Goal: Task Accomplishment & Management: Use online tool/utility

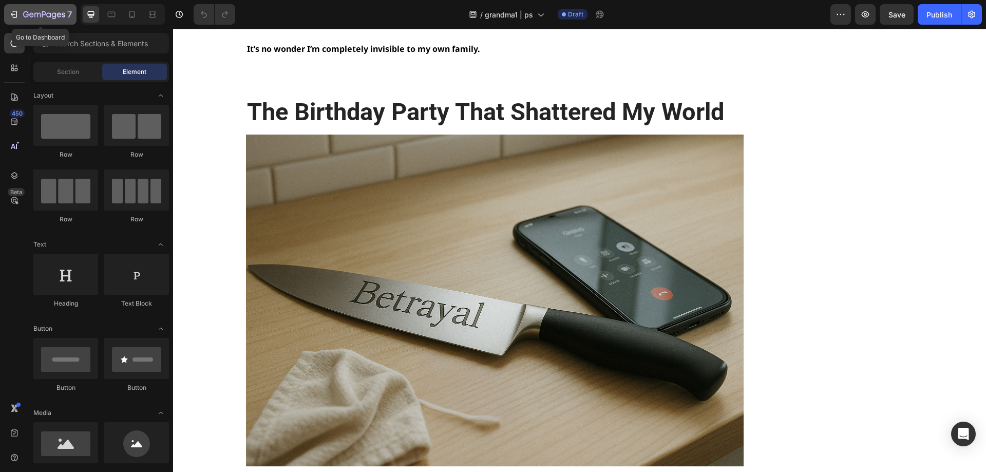
scroll to position [1644, 0]
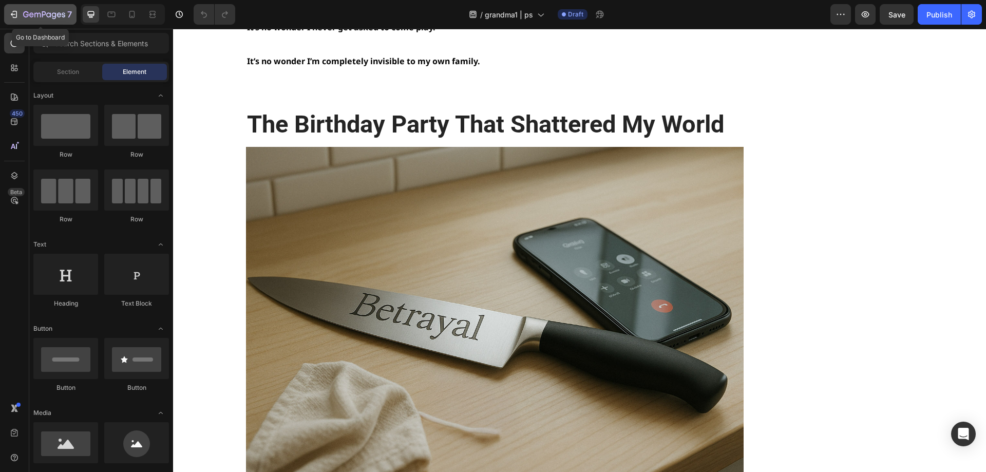
click at [45, 9] on div "7" at bounding box center [47, 14] width 49 height 12
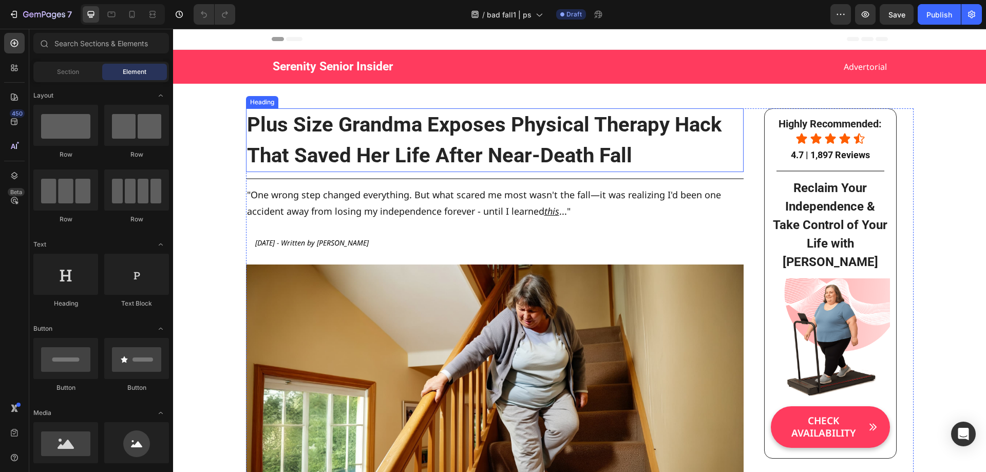
click at [415, 154] on h2 "Plus Size Grandma Exposes Physical Therapy Hack That Saved Her Life After Near-…" at bounding box center [495, 140] width 498 height 64
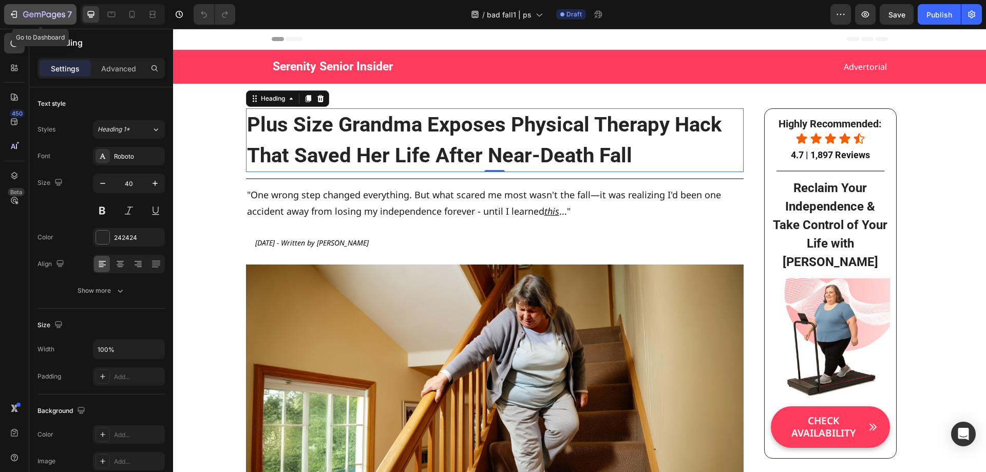
click at [35, 17] on icon "button" at bounding box center [44, 15] width 42 height 9
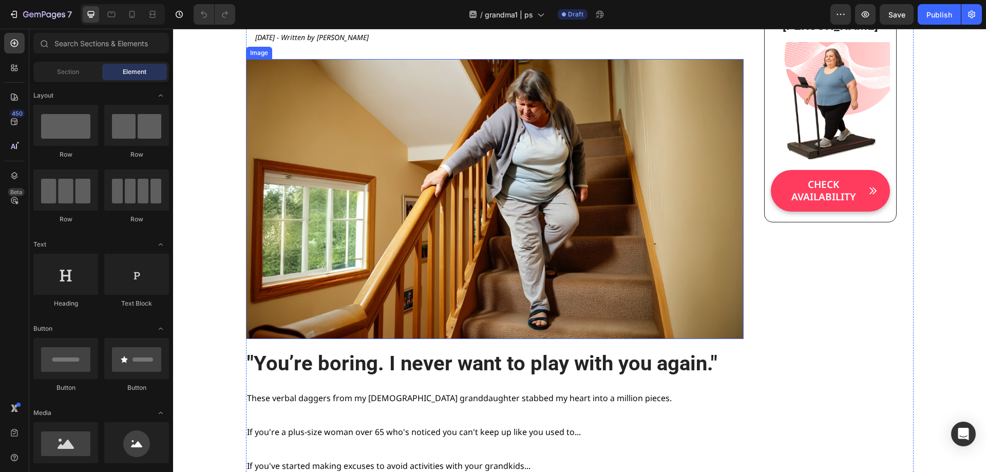
scroll to position [257, 0]
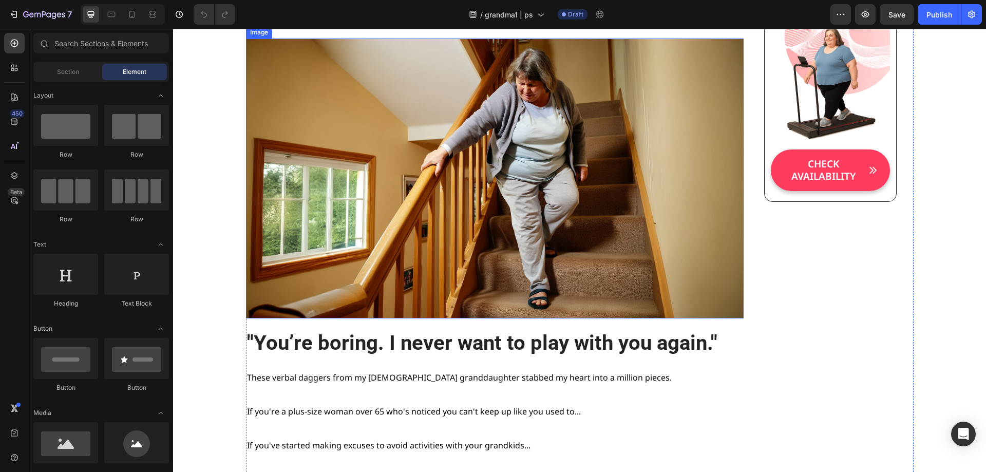
click at [499, 209] on img at bounding box center [495, 179] width 498 height 280
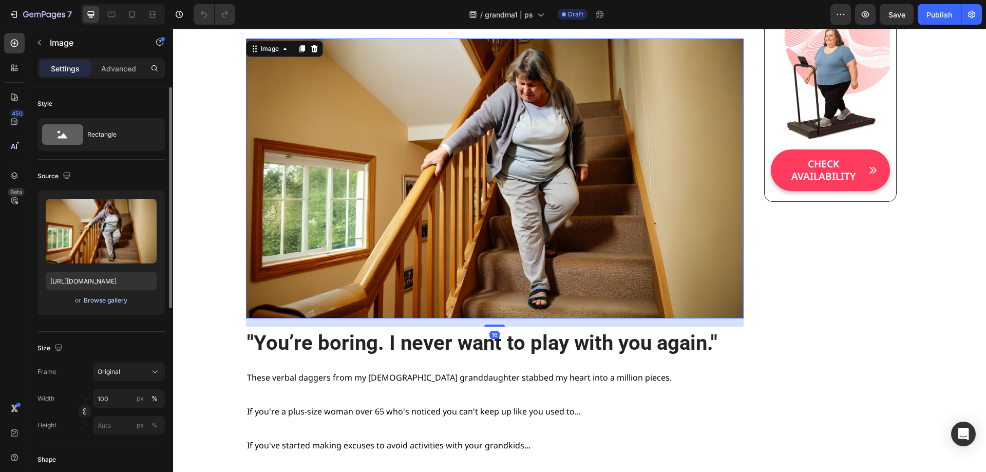
click at [104, 300] on div "Browse gallery" at bounding box center [106, 300] width 44 height 9
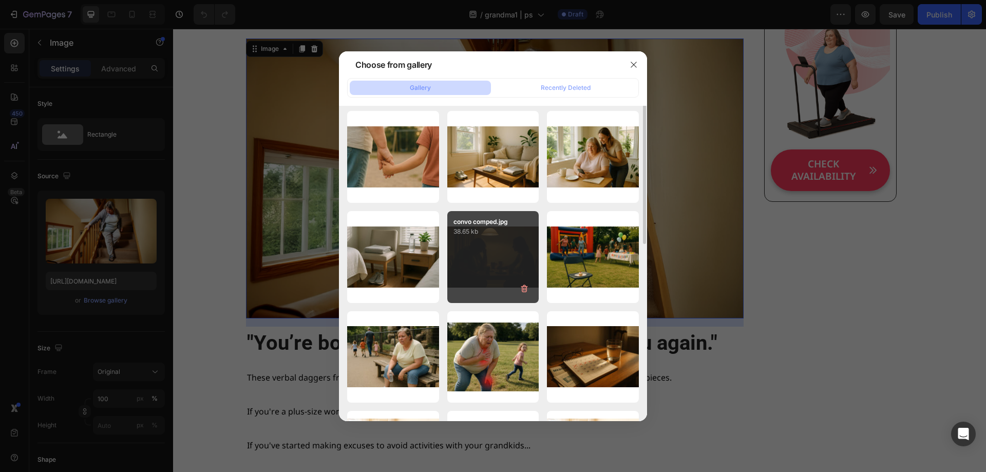
scroll to position [154, 0]
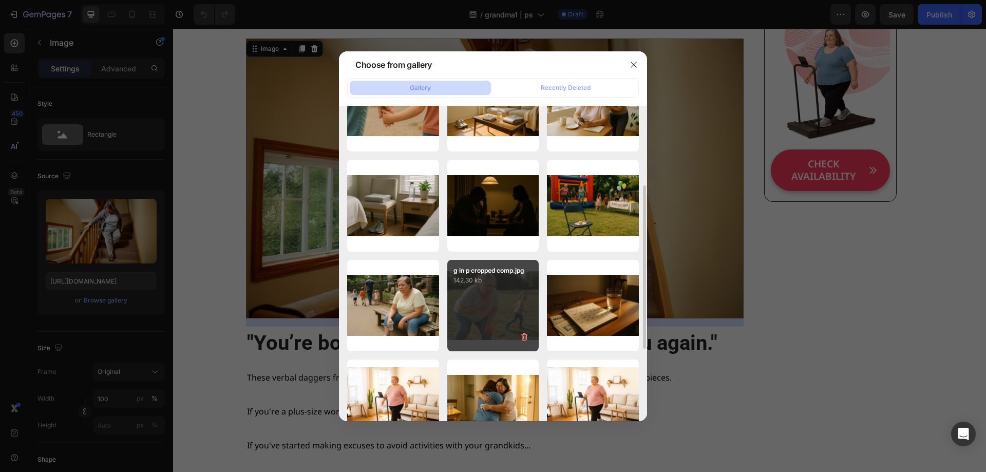
click at [481, 296] on div "g in p cropped comp.jpg 142.30 kb" at bounding box center [493, 306] width 92 height 92
type input "[URL][DOMAIN_NAME]"
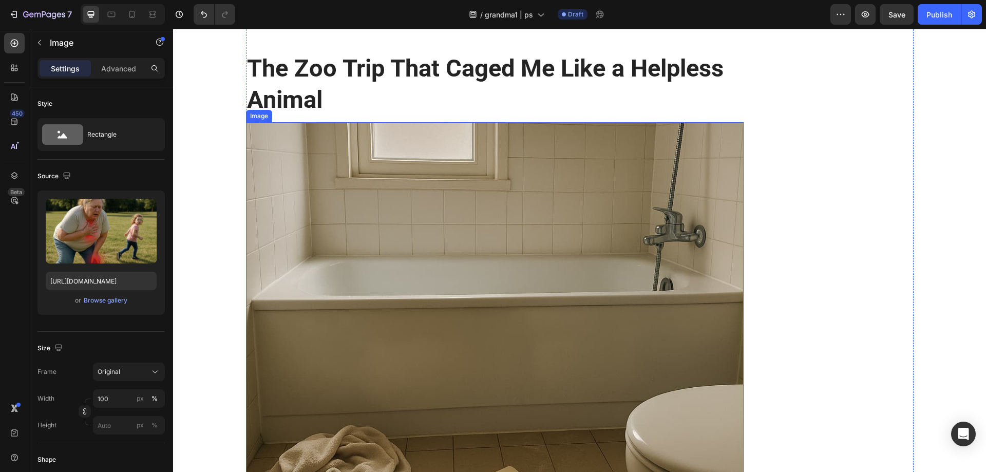
scroll to position [1027, 0]
click at [406, 272] on img at bounding box center [495, 334] width 498 height 425
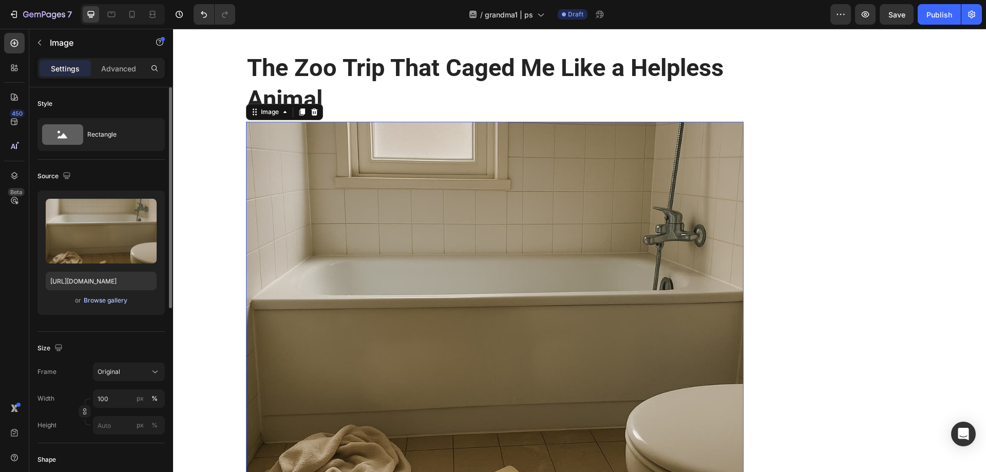
click at [89, 303] on div "Browse gallery" at bounding box center [106, 300] width 44 height 9
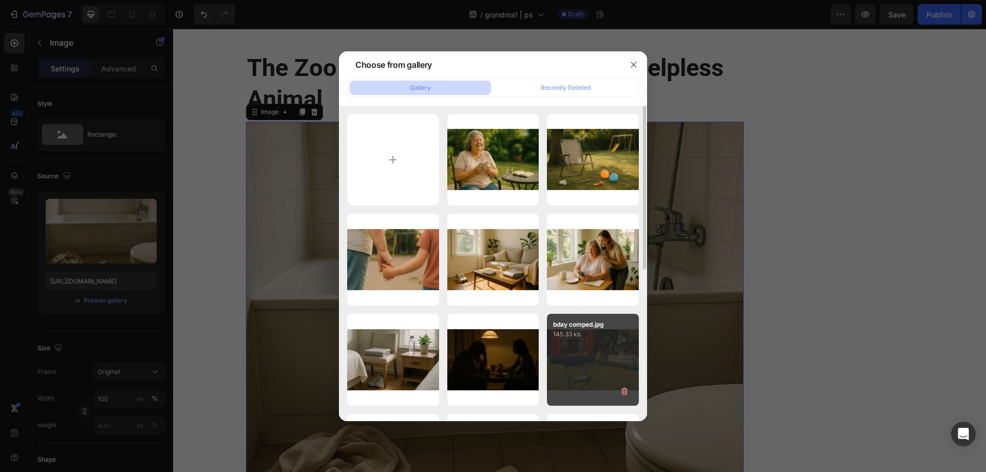
scroll to position [103, 0]
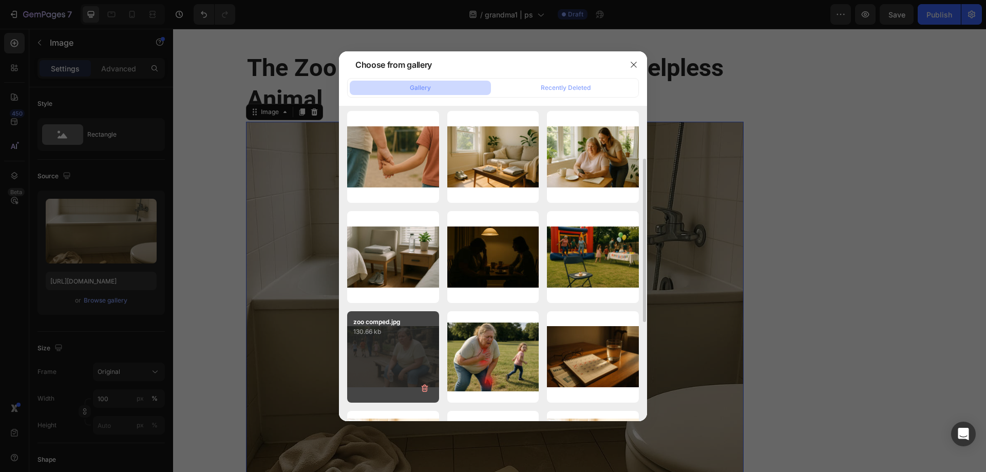
click at [407, 348] on div "zoo comped.jpg 130.66 kb" at bounding box center [393, 357] width 92 height 92
type input "[URL][DOMAIN_NAME]"
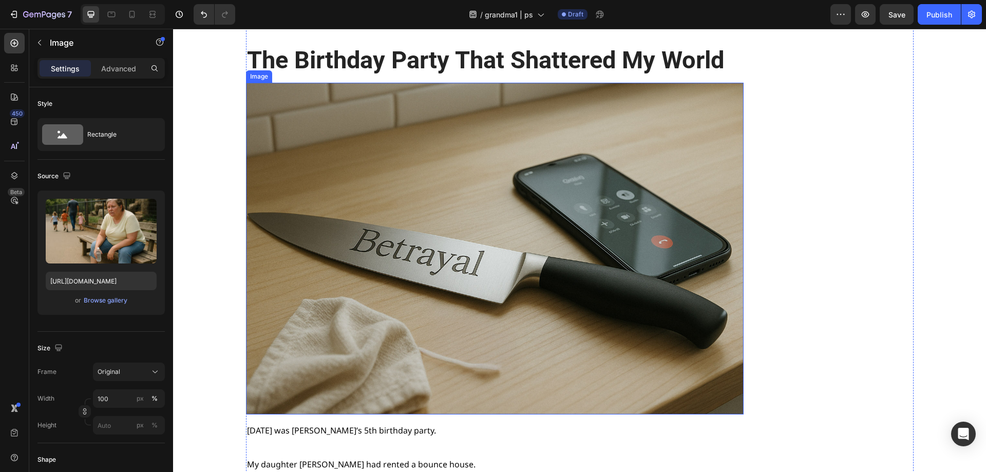
click at [402, 267] on img at bounding box center [495, 249] width 498 height 332
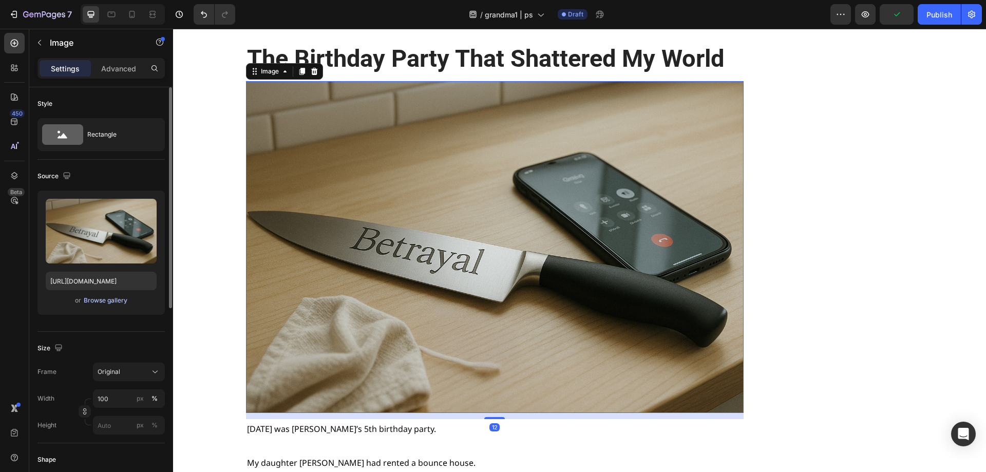
click at [101, 299] on div "Browse gallery" at bounding box center [106, 300] width 44 height 9
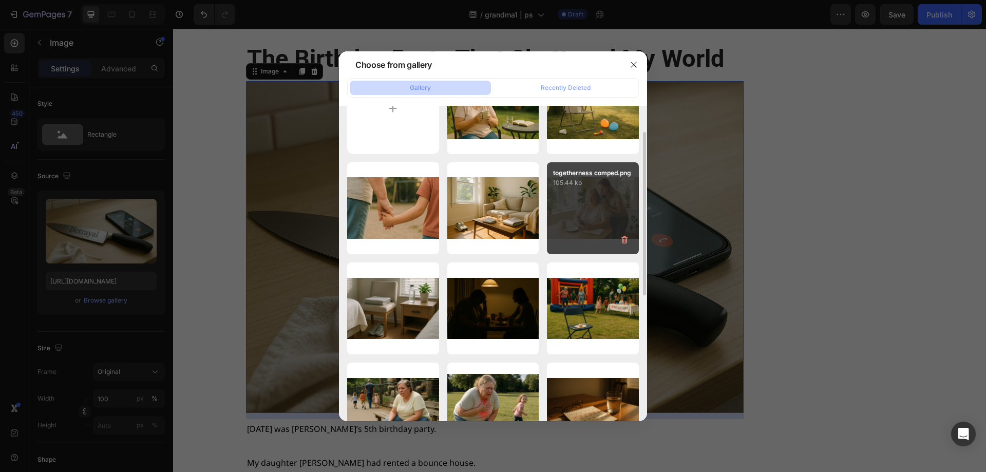
scroll to position [103, 0]
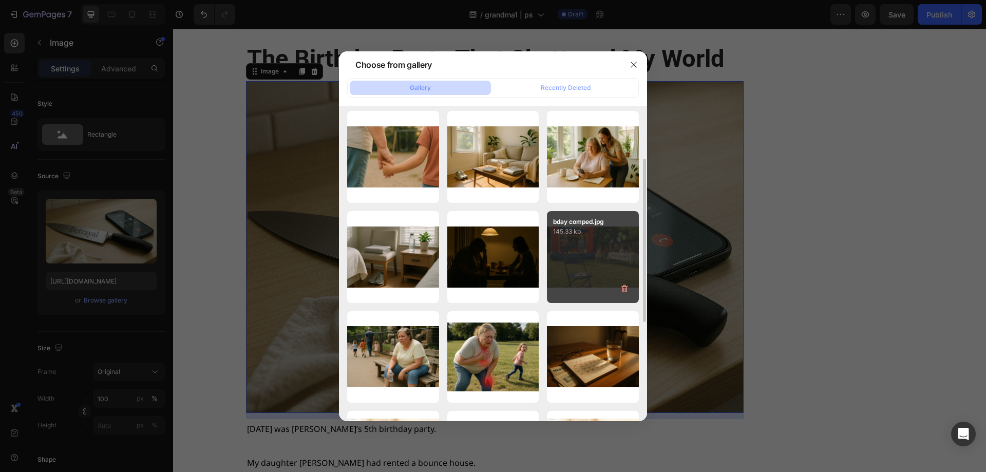
click at [613, 252] on div "bday comped.jpg 145.33 kb" at bounding box center [593, 257] width 92 height 92
type input "[URL][DOMAIN_NAME]"
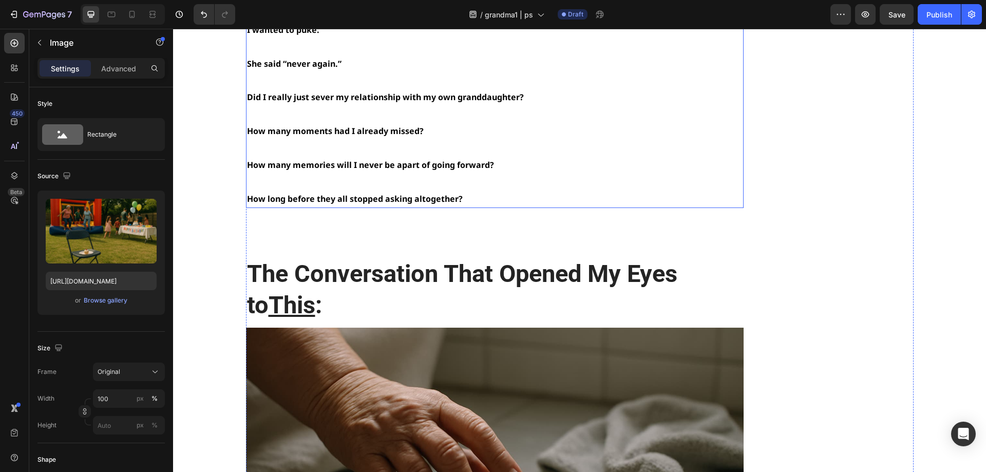
scroll to position [3853, 0]
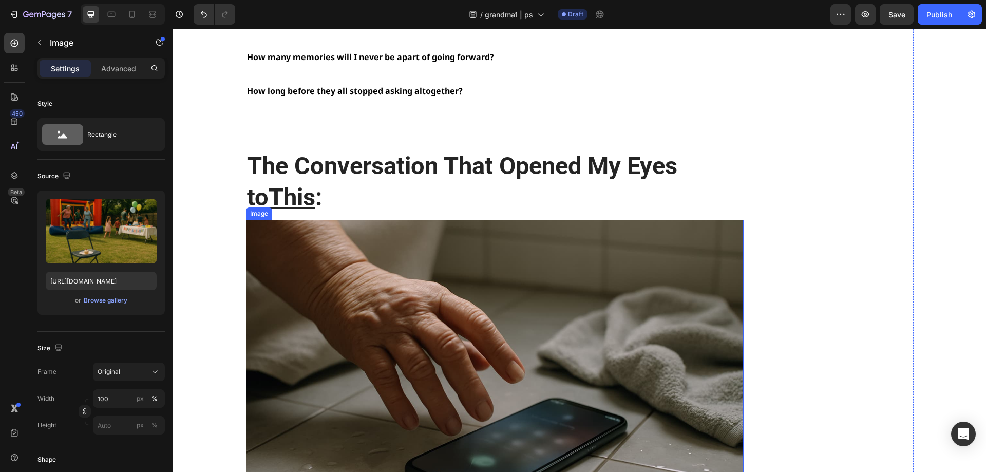
click at [408, 289] on img at bounding box center [495, 386] width 498 height 332
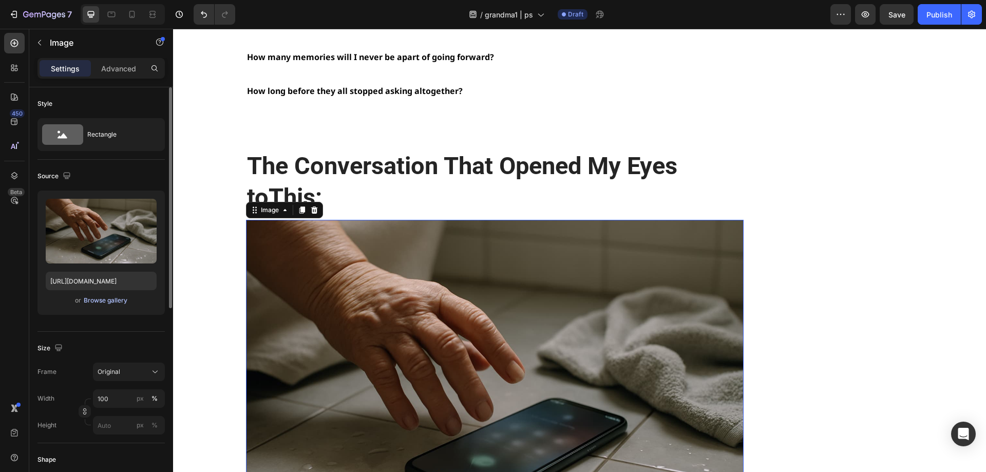
click at [101, 303] on div "Browse gallery" at bounding box center [106, 300] width 44 height 9
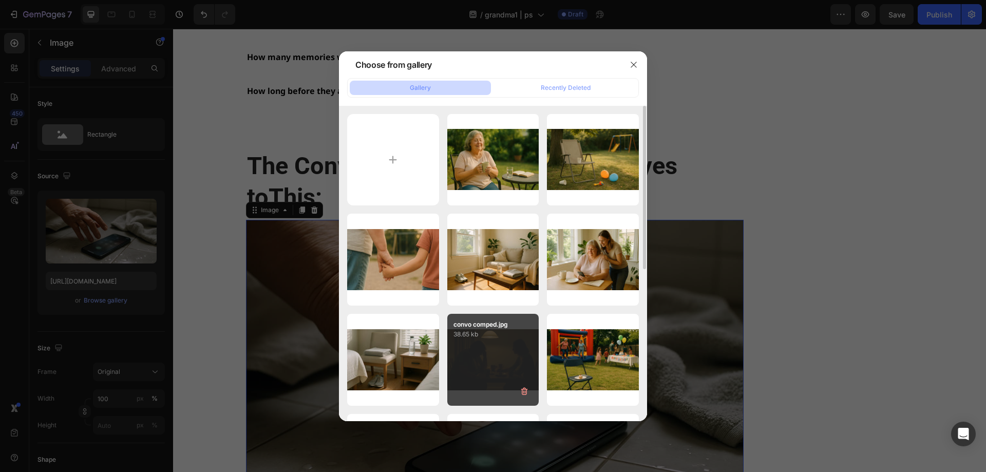
click at [493, 354] on div "convo comped.jpg 38.65 kb" at bounding box center [493, 360] width 92 height 92
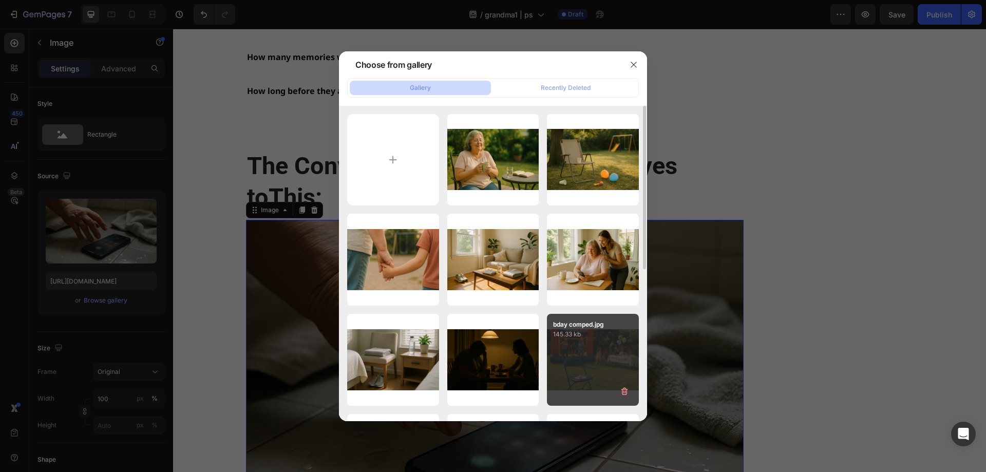
type input "[URL][DOMAIN_NAME]"
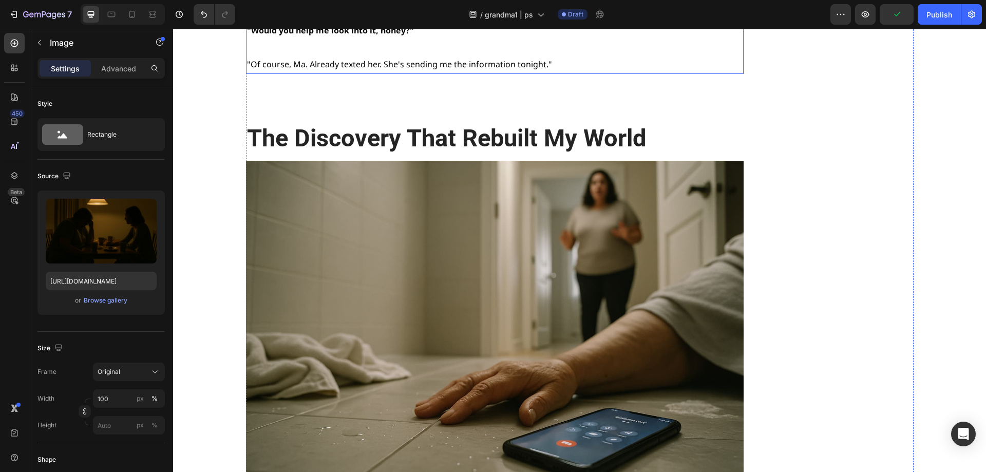
scroll to position [7500, 0]
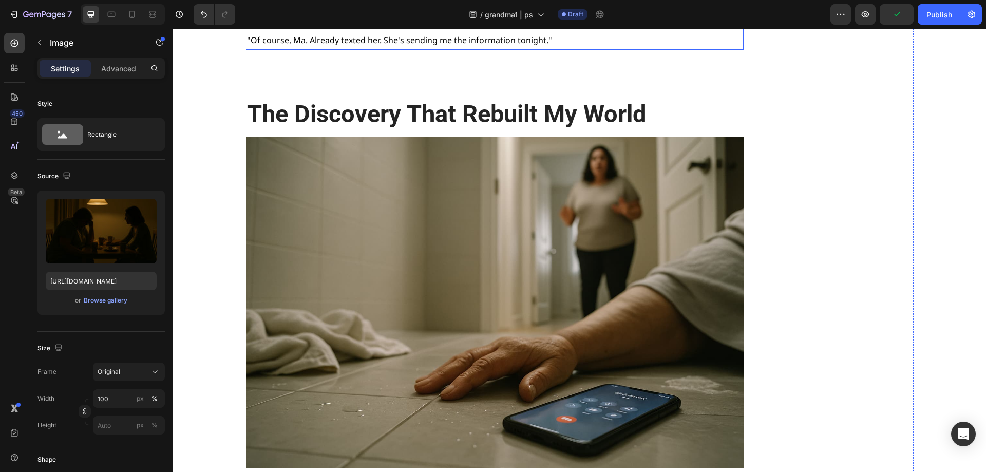
click at [452, 267] on img at bounding box center [495, 303] width 498 height 332
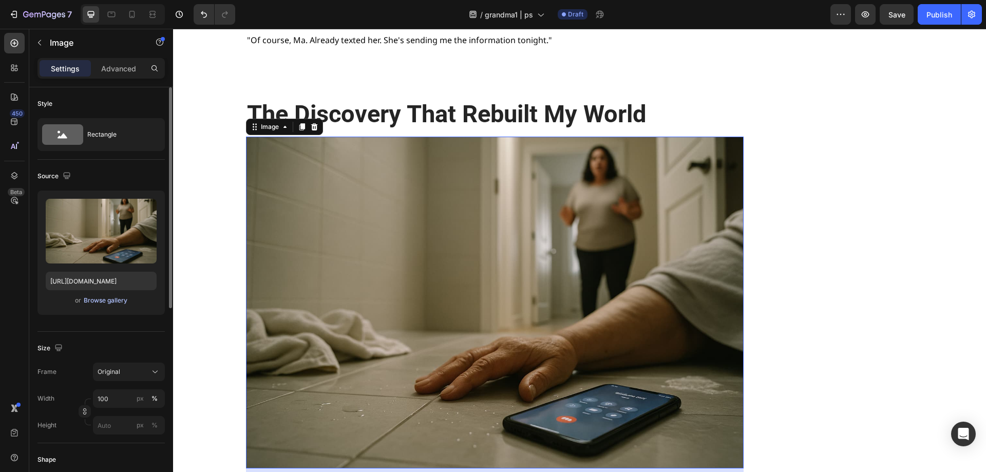
click at [103, 297] on div "Browse gallery" at bounding box center [106, 300] width 44 height 9
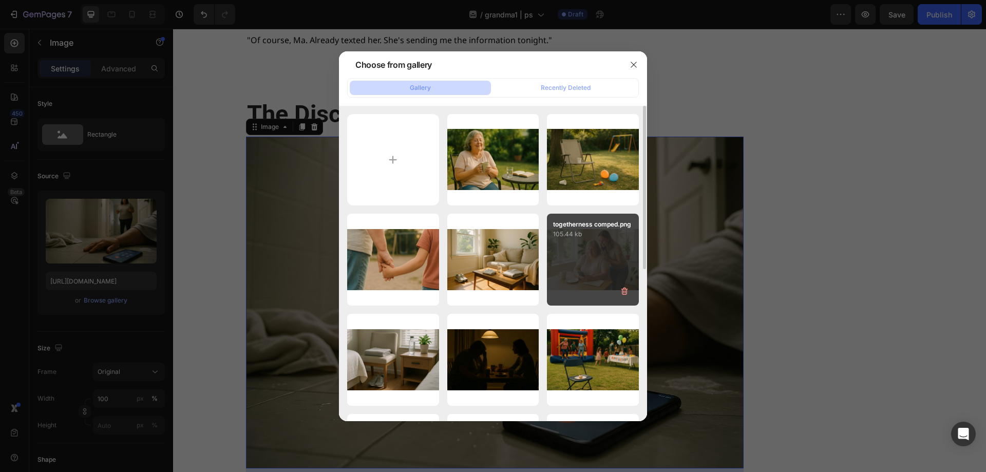
click at [580, 269] on div "togetherness comped.png 105.44 kb" at bounding box center [593, 260] width 92 height 92
type input "[URL][DOMAIN_NAME]"
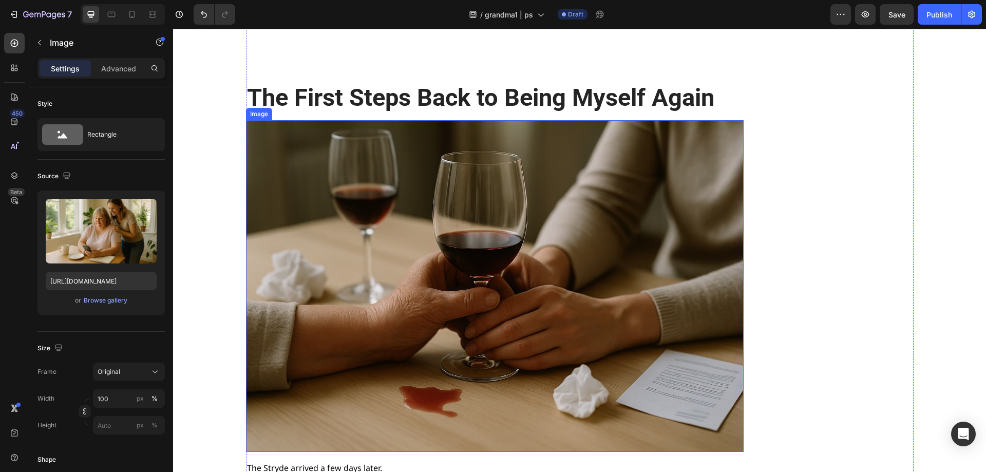
scroll to position [9555, 0]
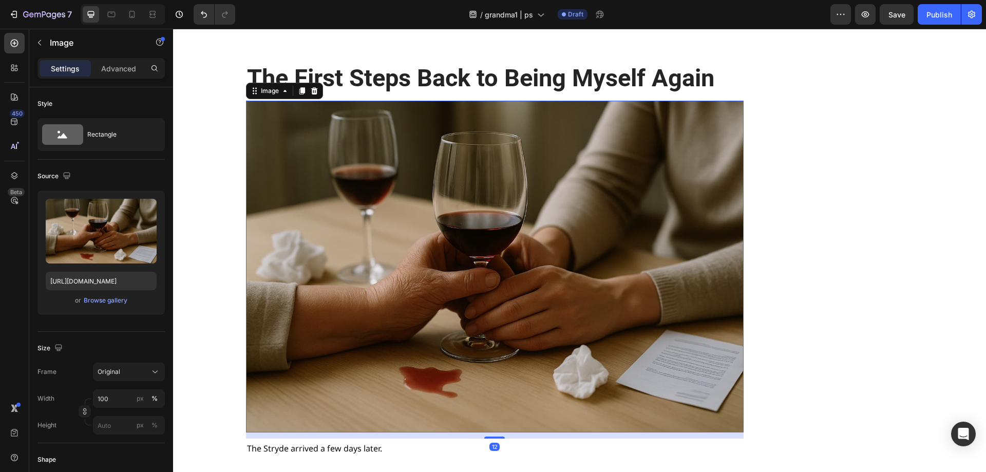
click at [425, 305] on img at bounding box center [495, 267] width 498 height 332
click at [106, 302] on div "Browse gallery" at bounding box center [106, 300] width 44 height 9
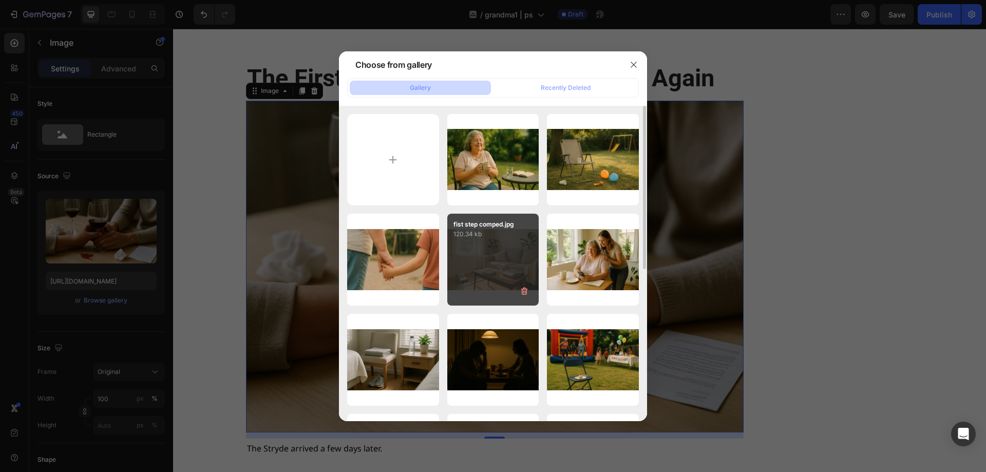
click at [470, 266] on div "fist step comped.jpg 120.34 kb" at bounding box center [493, 260] width 92 height 92
type input "[URL][DOMAIN_NAME]"
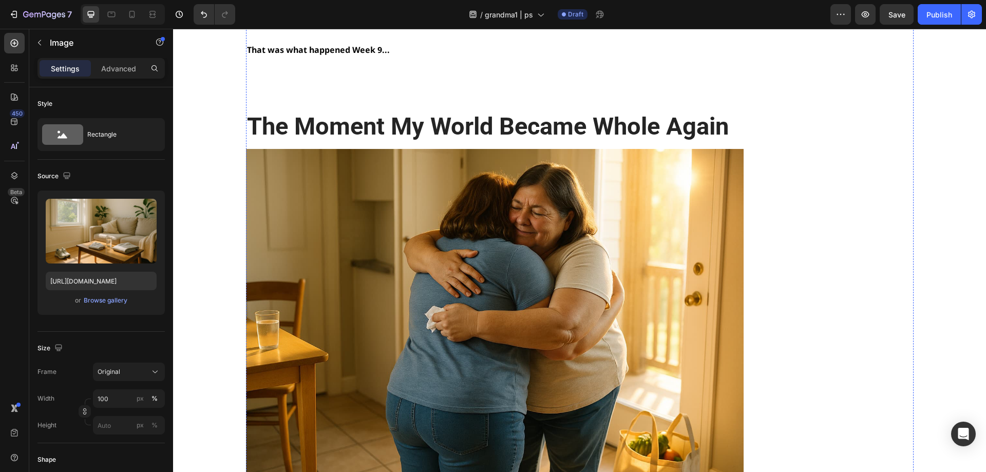
scroll to position [10839, 0]
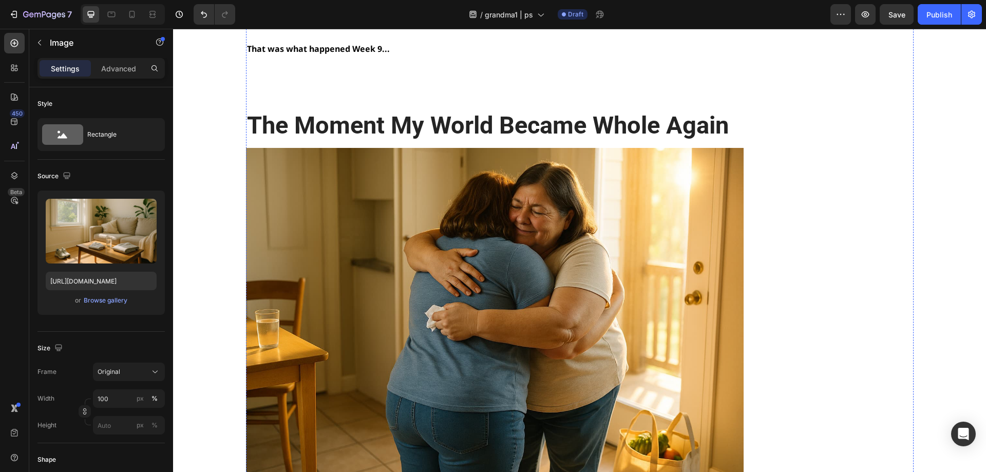
click at [470, 271] on img at bounding box center [495, 314] width 498 height 332
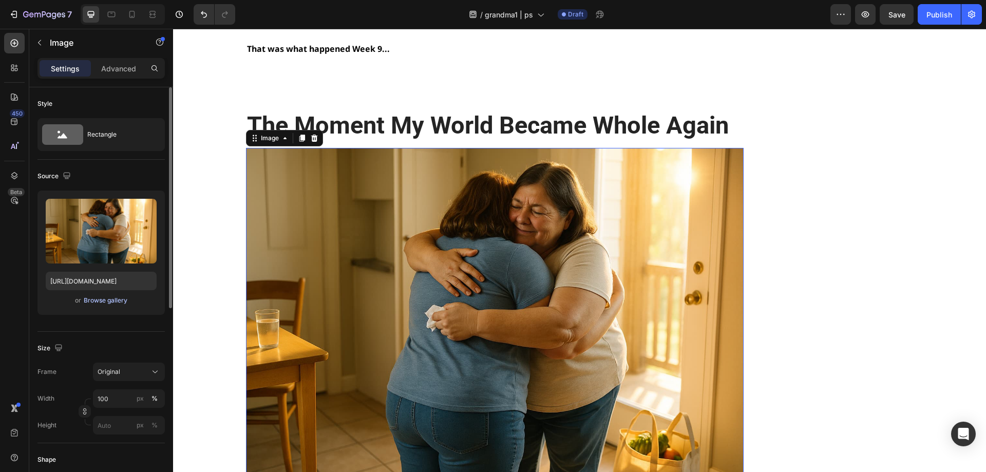
click at [108, 304] on div "Browse gallery" at bounding box center [106, 300] width 44 height 9
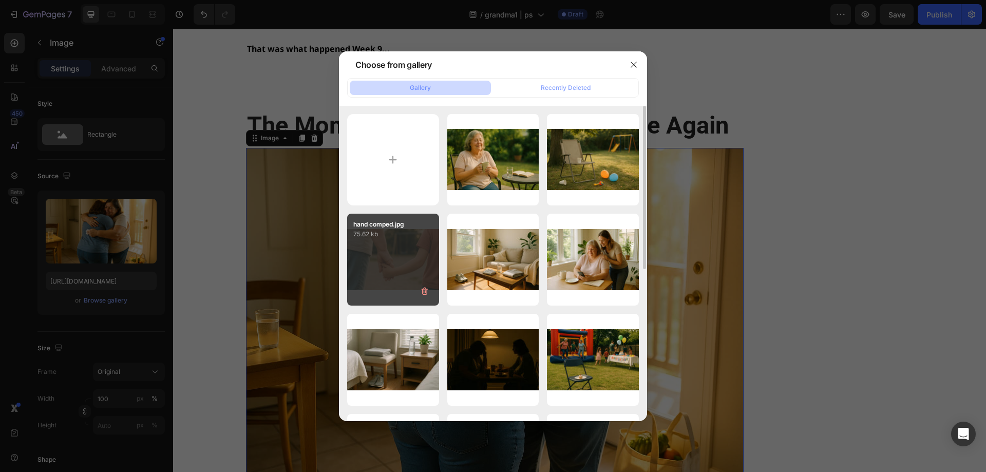
click at [391, 265] on div "hand comped.jpg 75.62 kb" at bounding box center [393, 260] width 92 height 92
type input "[URL][DOMAIN_NAME]"
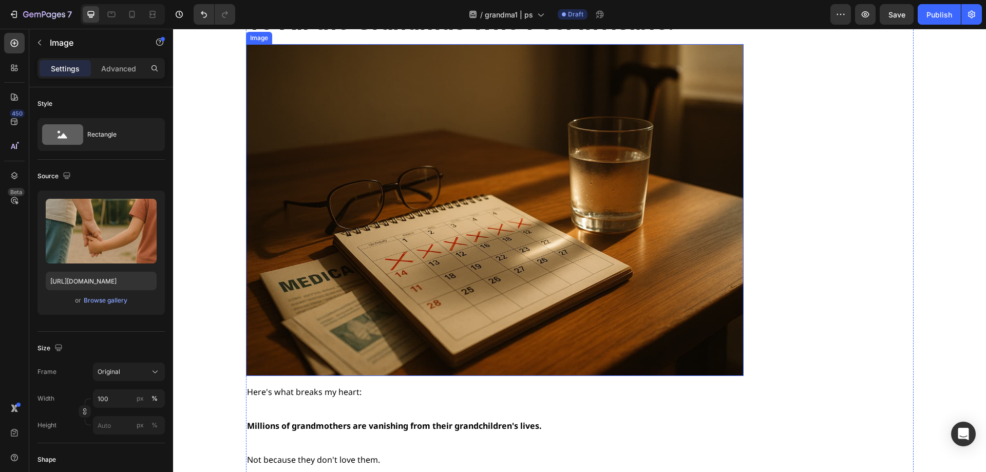
scroll to position [13511, 0]
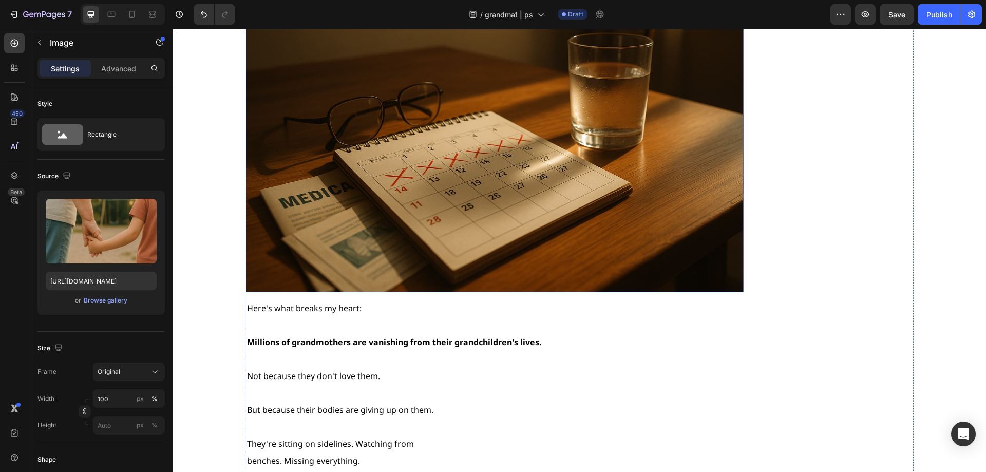
click at [422, 229] on img at bounding box center [495, 126] width 498 height 332
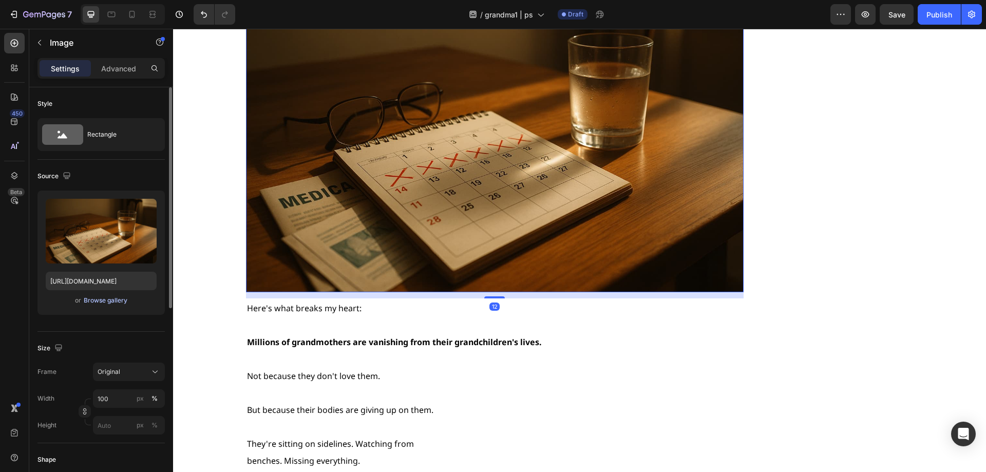
click at [101, 304] on div "Browse gallery" at bounding box center [106, 300] width 44 height 9
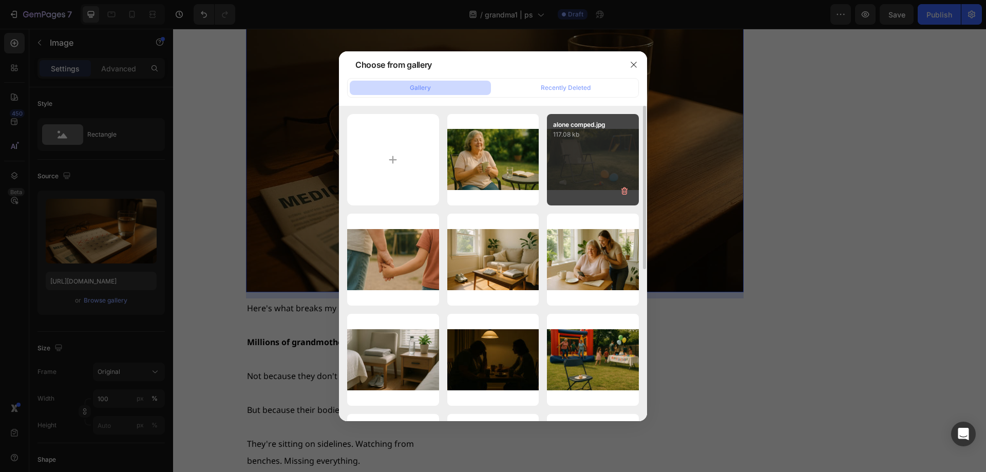
click at [574, 163] on div "alone comped.jpg 117.08 kb" at bounding box center [593, 160] width 92 height 92
type input "[URL][DOMAIN_NAME]"
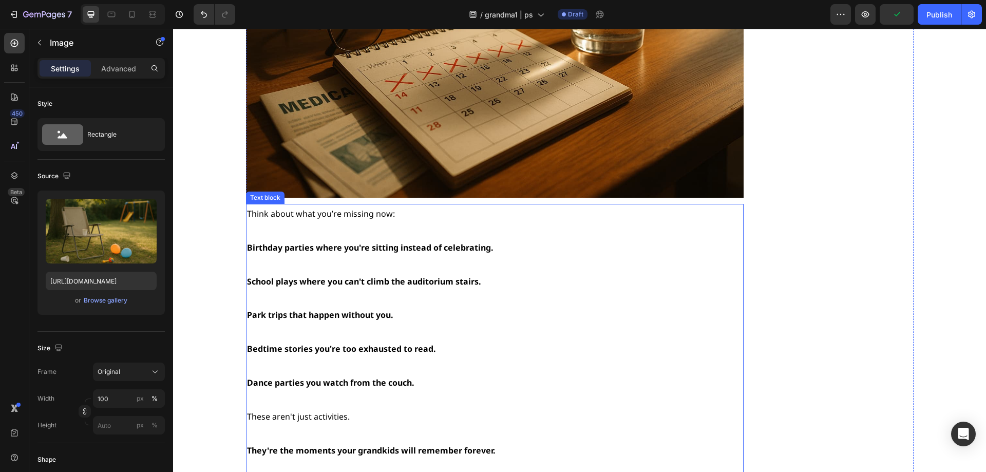
scroll to position [14487, 0]
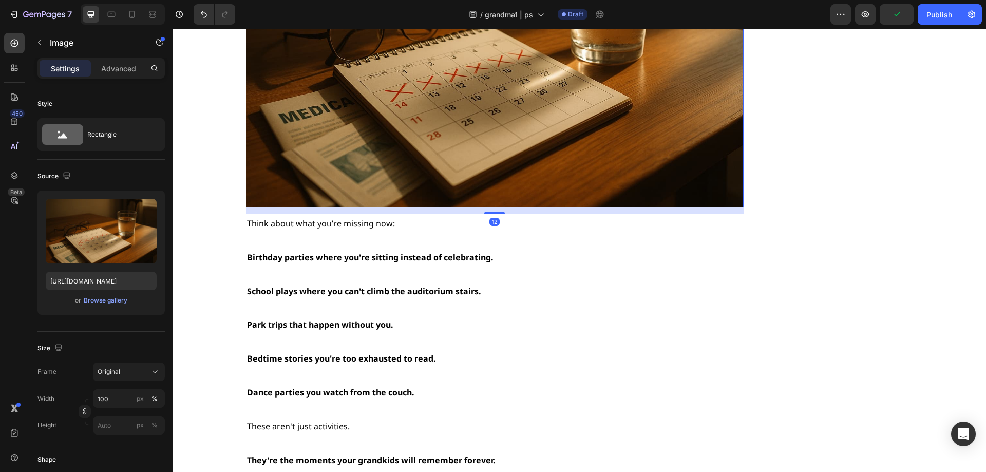
click at [488, 155] on img at bounding box center [495, 42] width 498 height 332
click at [111, 301] on div "Browse gallery" at bounding box center [106, 300] width 44 height 9
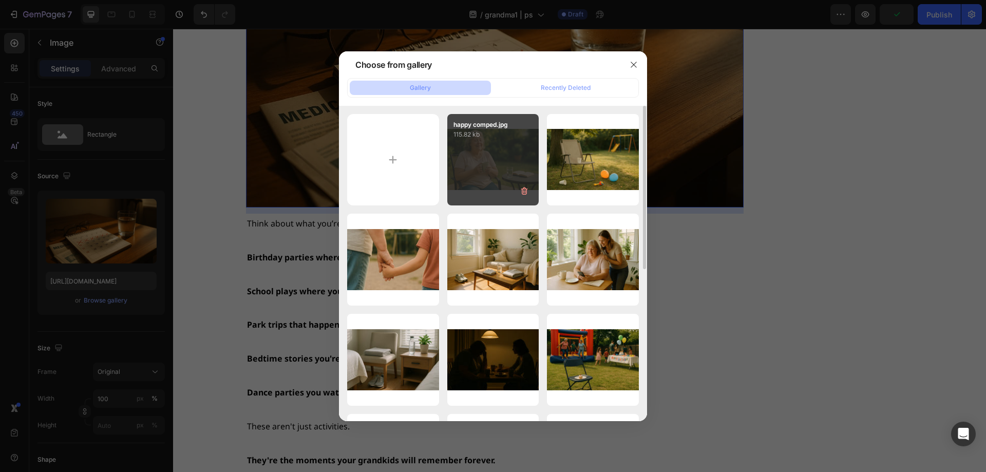
click at [481, 183] on div "happy comped.jpg 115.82 kb" at bounding box center [493, 160] width 92 height 92
type input "[URL][DOMAIN_NAME]"
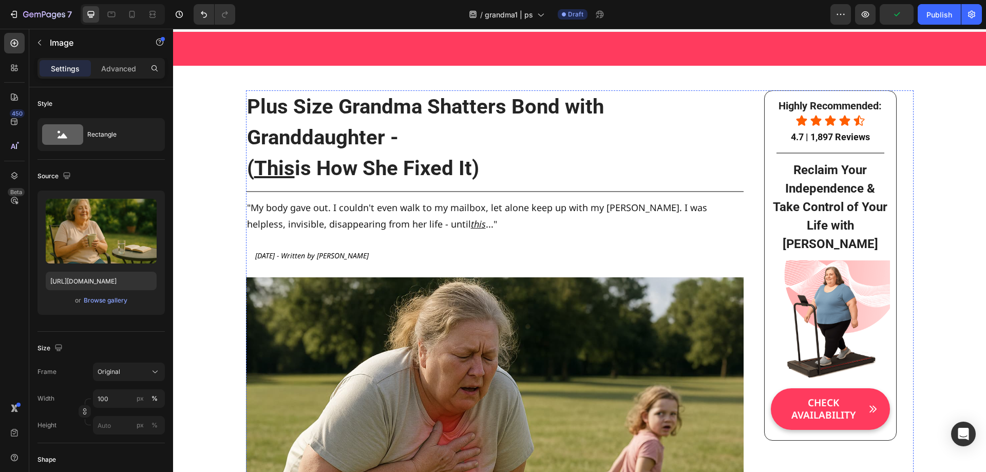
scroll to position [0, 0]
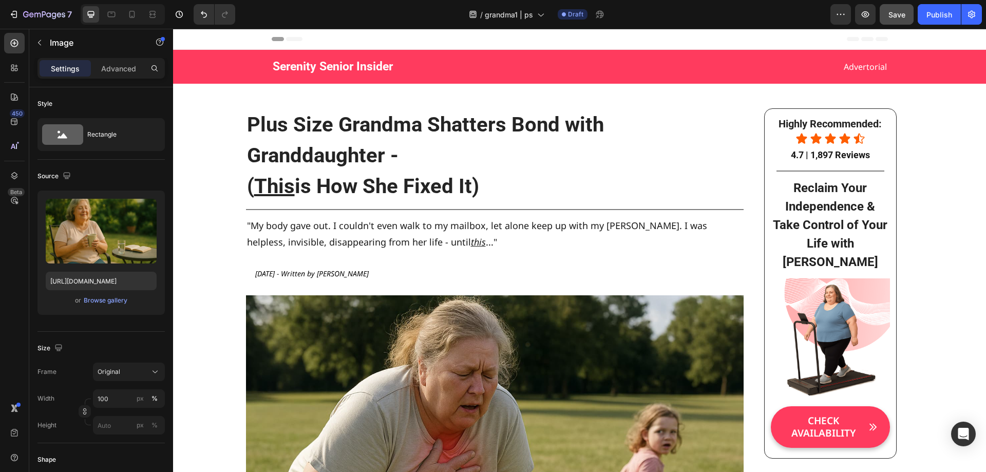
click at [905, 12] on span "Save" at bounding box center [897, 14] width 17 height 9
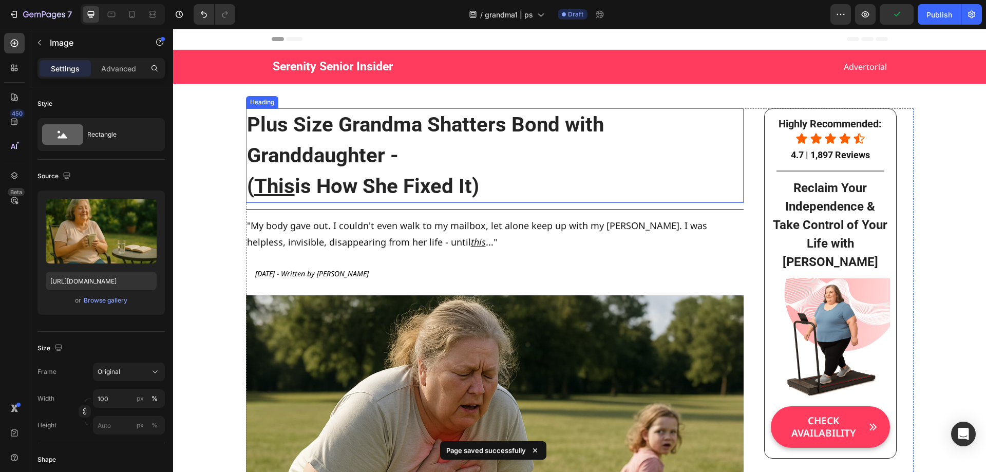
click at [441, 153] on h2 "Plus Size Grandma Shatters Bond with Granddaughter - ( This is How She Fixed It)" at bounding box center [495, 155] width 498 height 95
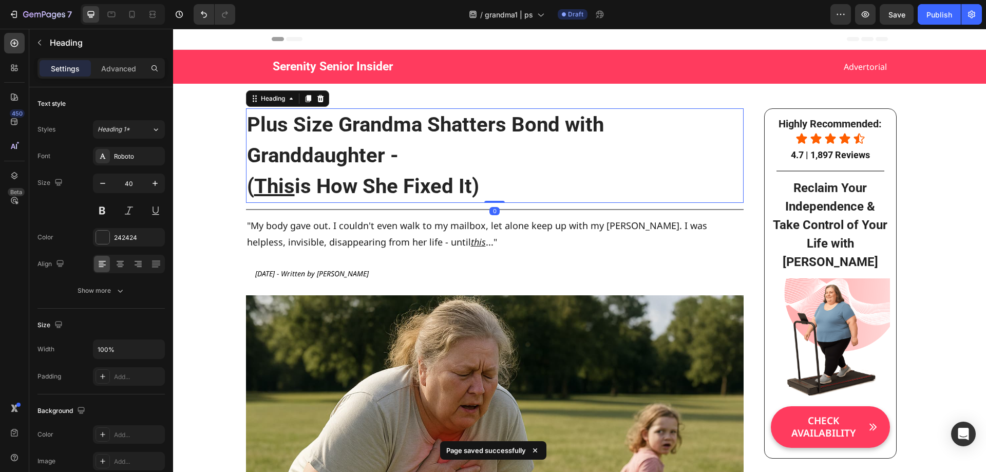
click at [246, 184] on h2 "Plus Size Grandma Shatters Bond with Granddaughter - ( This is How She Fixed It)" at bounding box center [495, 155] width 498 height 95
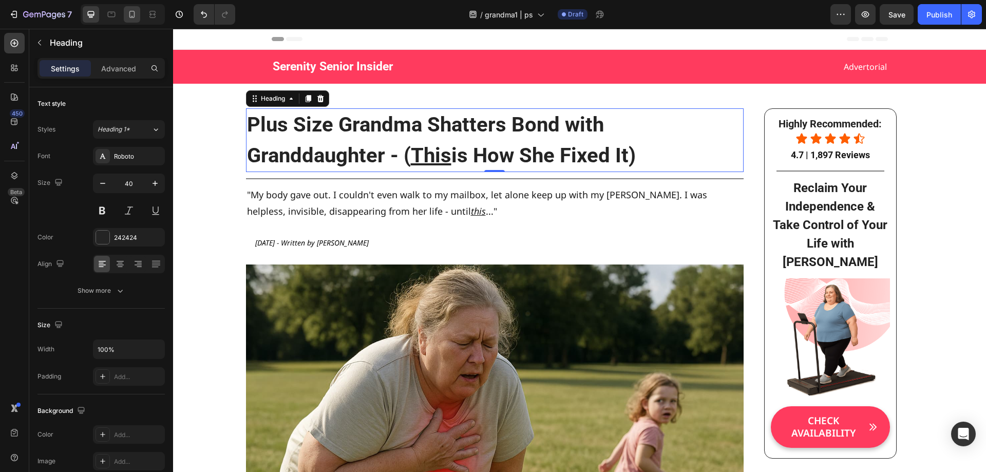
click at [135, 14] on icon at bounding box center [132, 14] width 6 height 7
type input "26"
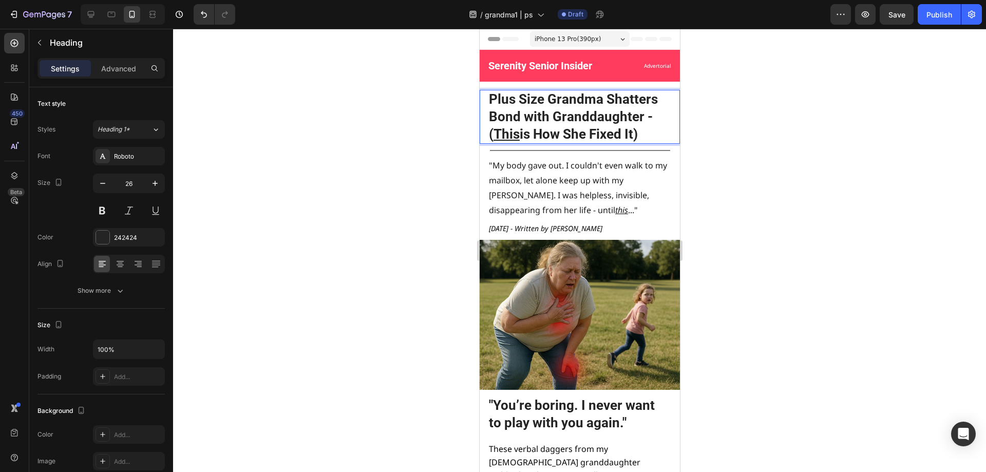
click at [628, 96] on p "Plus Size Grandma Shatters Bond with Granddaughter - ( This is How She Fixed It)" at bounding box center [584, 117] width 190 height 52
click at [774, 121] on div at bounding box center [579, 250] width 813 height 443
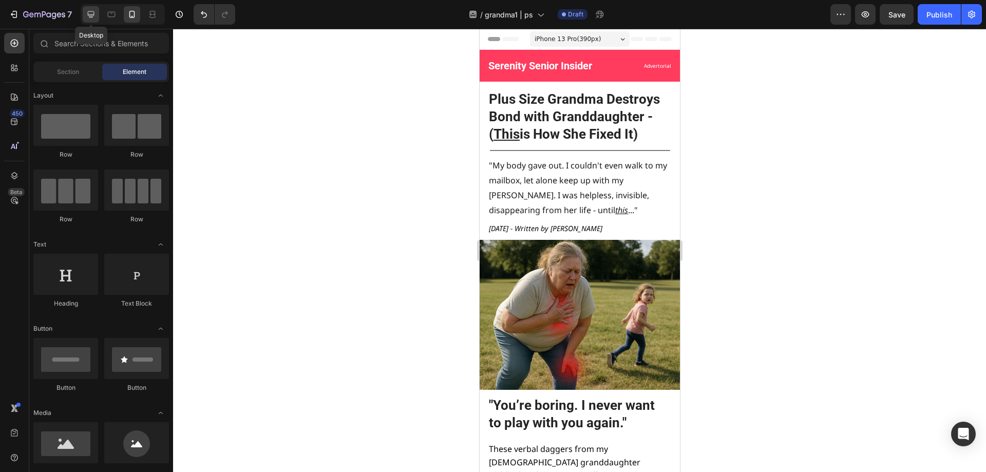
click at [95, 14] on icon at bounding box center [91, 14] width 10 height 10
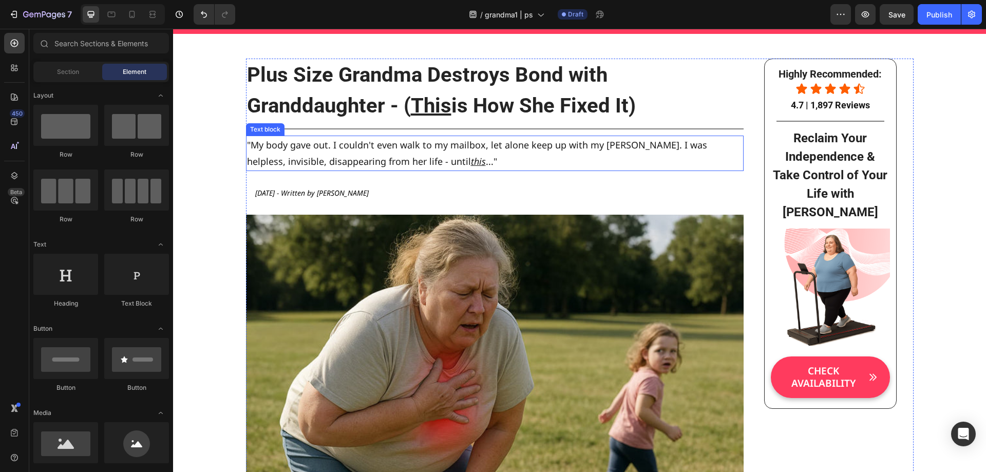
scroll to position [51, 0]
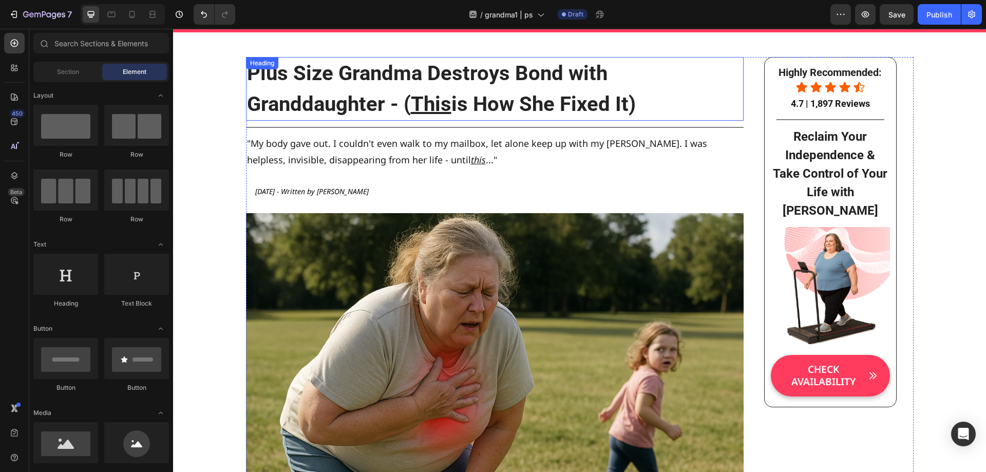
click at [386, 101] on p "Plus Size Grandma Destroys Bond with Granddaughter - ( This is How She Fixed It)" at bounding box center [495, 89] width 496 height 62
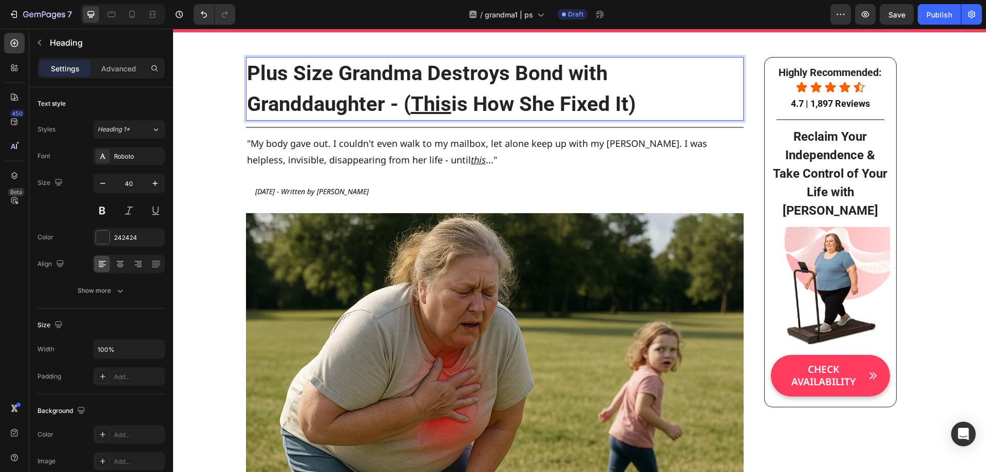
click at [385, 104] on p "Plus Size Grandma Destroys Bond with Granddaughter - ( This is How She Fixed It)" at bounding box center [495, 89] width 496 height 62
click at [426, 73] on p "Plus Size Grandma Destroys Bond with Granddaughter - ( This is How She Fixed It)" at bounding box center [495, 89] width 496 height 62
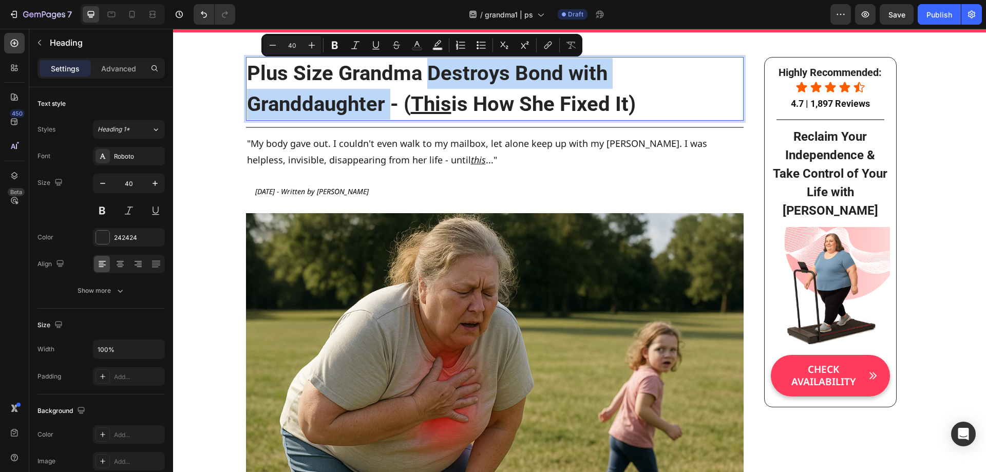
drag, startPoint x: 387, startPoint y: 106, endPoint x: 426, endPoint y: 73, distance: 51.8
click at [426, 73] on p "Plus Size Grandma Destroys Bond with Granddaughter - ( This is How She Fixed It)" at bounding box center [495, 89] width 496 height 62
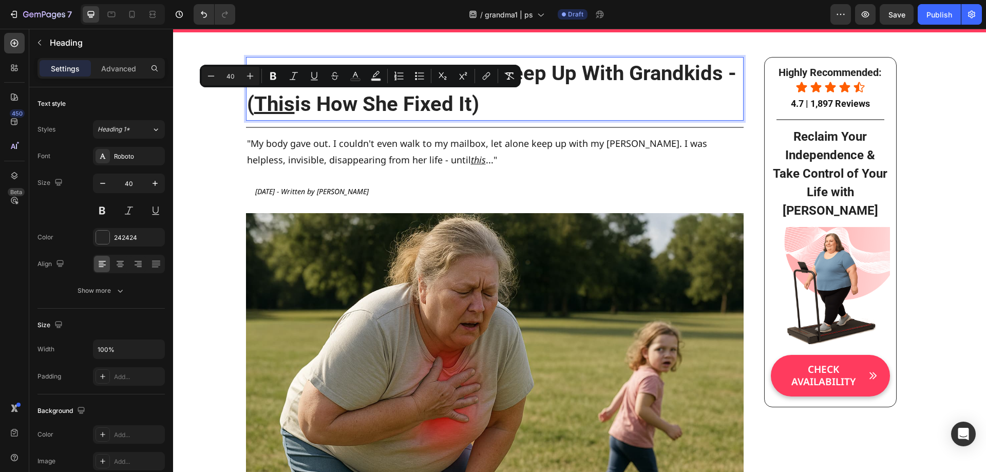
drag, startPoint x: 504, startPoint y: 98, endPoint x: 242, endPoint y: 104, distance: 262.6
click at [246, 104] on h2 "Plus Size Grandma Fails to Keep Up With Grandkids - ( This is How She Fixed It)" at bounding box center [495, 89] width 498 height 64
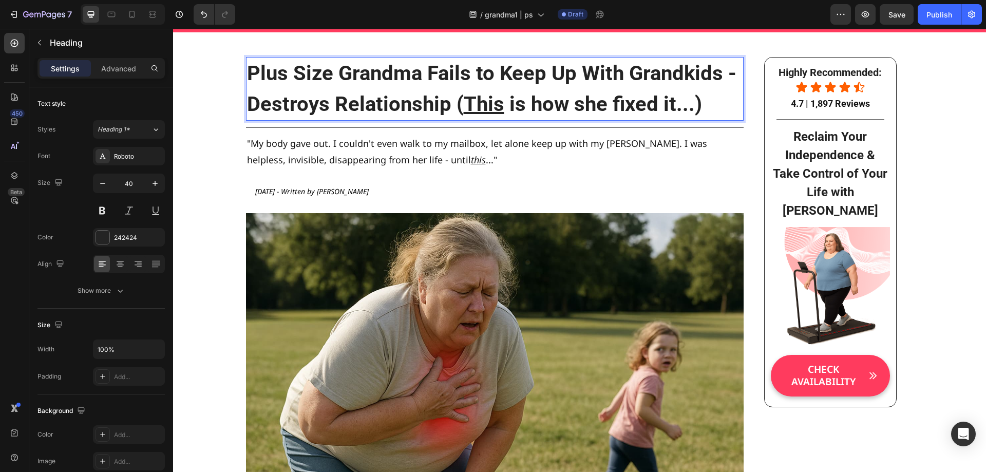
click at [532, 104] on p "Plus Size Grandma Fails to Keep Up With Grandkids - Destroys Relationship ( Thi…" at bounding box center [495, 89] width 496 height 62
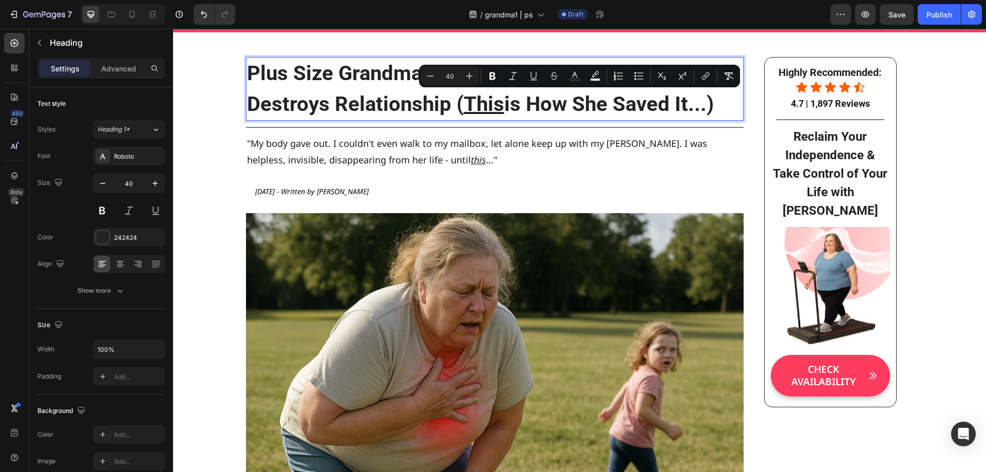
drag, startPoint x: 451, startPoint y: 102, endPoint x: 706, endPoint y: 99, distance: 255.3
click at [706, 99] on p "Plus Size Grandma Fails to Keep Up With Grandkids - Destroys Relationship ( Thi…" at bounding box center [495, 89] width 496 height 62
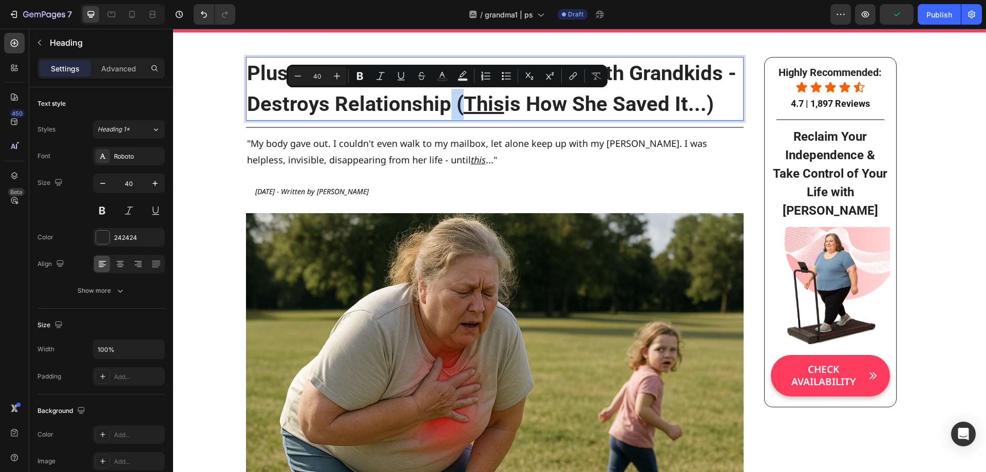
drag, startPoint x: 446, startPoint y: 107, endPoint x: 455, endPoint y: 106, distance: 8.8
click at [455, 106] on p "Plus Size Grandma Fails to Keep Up With Grandkids - Destroys Relationship ( Thi…" at bounding box center [495, 89] width 496 height 62
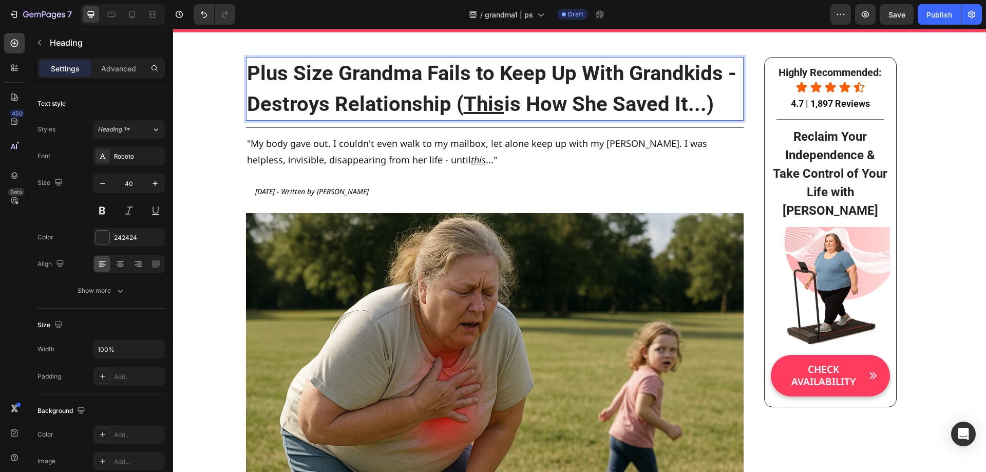
click at [452, 105] on p "Plus Size Grandma Fails to Keep Up With Grandkids - Destroys Relationship ( Thi…" at bounding box center [495, 89] width 496 height 62
drag, startPoint x: 510, startPoint y: 105, endPoint x: 497, endPoint y: 101, distance: 13.8
click at [497, 101] on p "Plus Size Grandma Fails to Keep Up With Grandkids - Destroys Relationship, But S" at bounding box center [495, 89] width 496 height 62
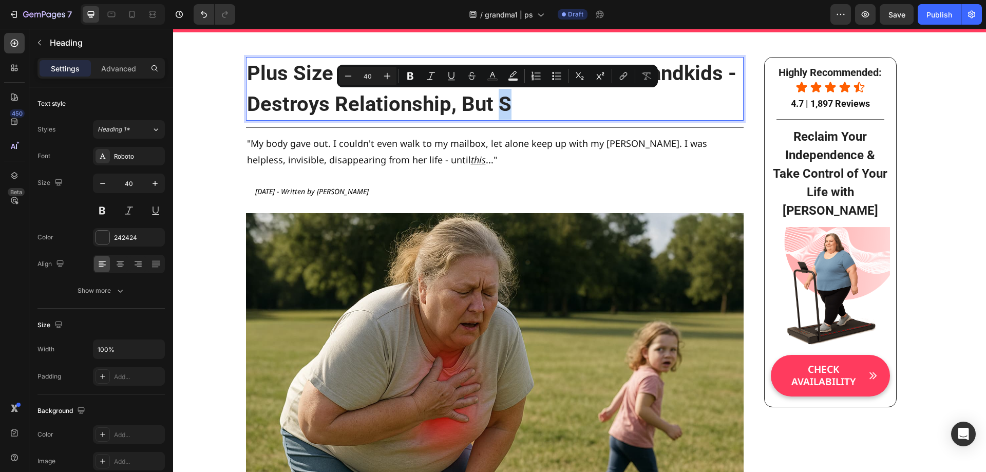
click at [511, 102] on p "Plus Size Grandma Fails to Keep Up With Grandkids - Destroys Relationship, But S" at bounding box center [495, 89] width 496 height 62
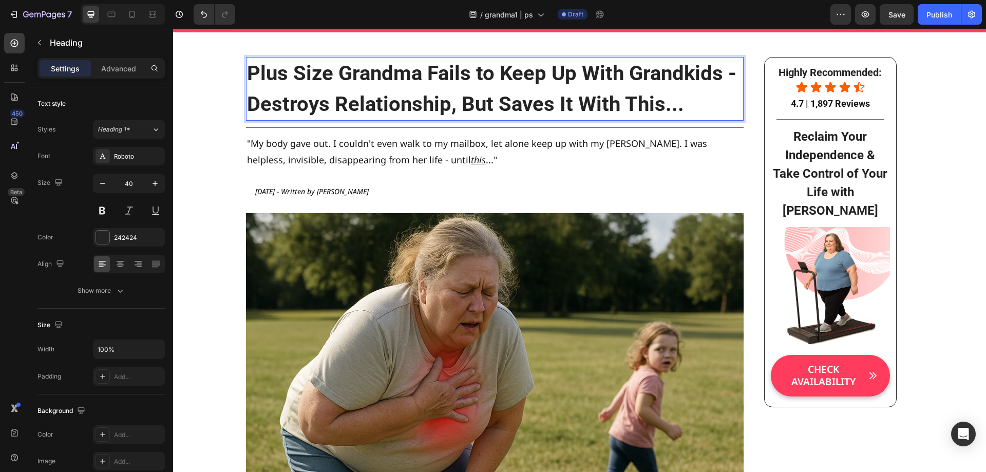
click at [630, 102] on p "Plus Size Grandma Fails to Keep Up With Grandkids - Destroys Relationship, But …" at bounding box center [495, 89] width 496 height 62
click at [638, 106] on p "Plus Size Grandma Fails to Keep Up With Grandkids - Destroys Relationship, But …" at bounding box center [495, 89] width 496 height 62
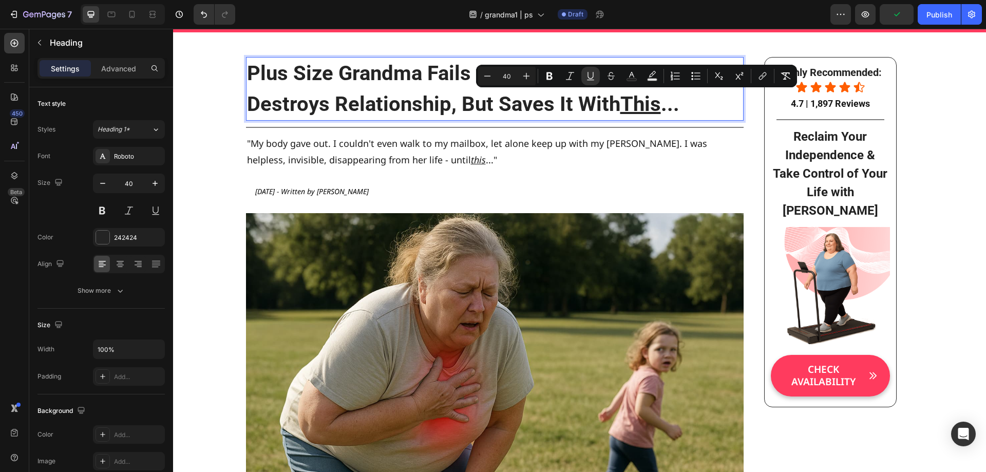
click at [594, 156] on p ""My body gave out. I couldn't even walk to my mailbox, let alone keep up with m…" at bounding box center [495, 151] width 496 height 33
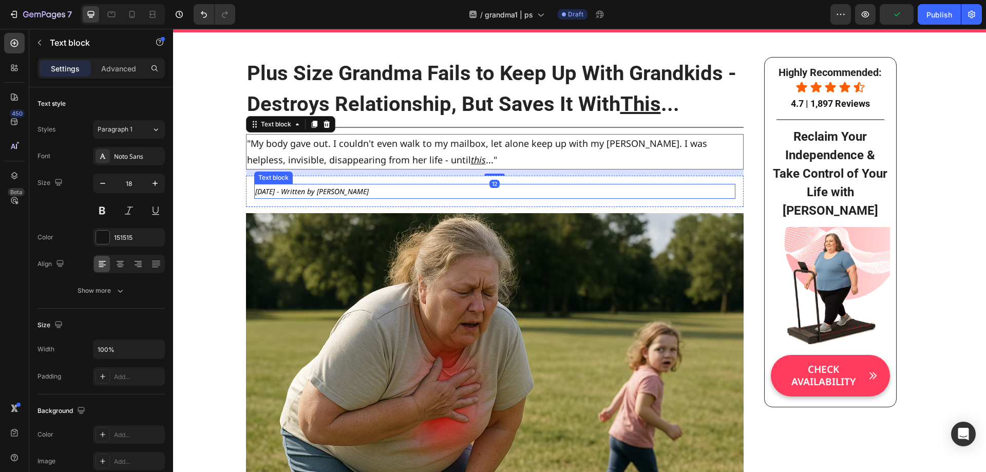
click at [601, 190] on p "[DATE] - Written by [PERSON_NAME]" at bounding box center [494, 191] width 479 height 13
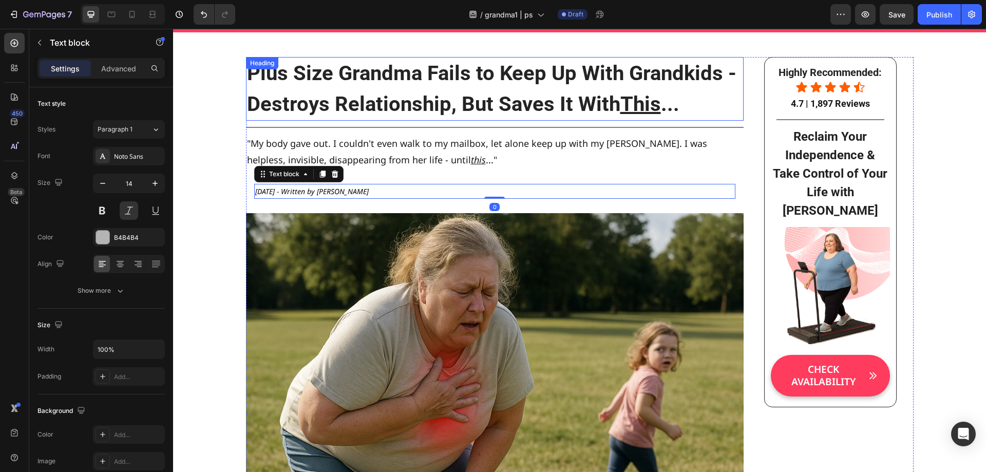
click at [622, 90] on p "Plus Size Grandma Fails to Keep Up With Grandkids - Destroys Relationship, But …" at bounding box center [495, 89] width 496 height 62
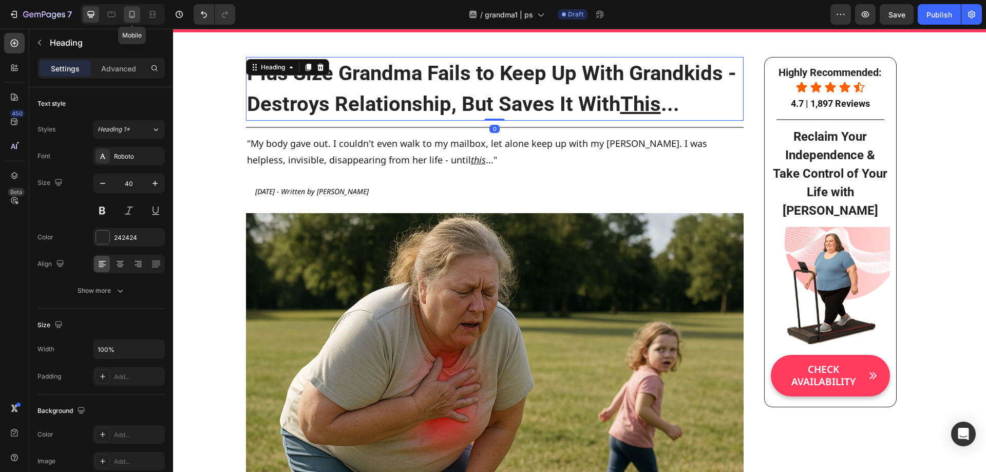
click at [135, 13] on icon at bounding box center [132, 14] width 10 height 10
type input "26"
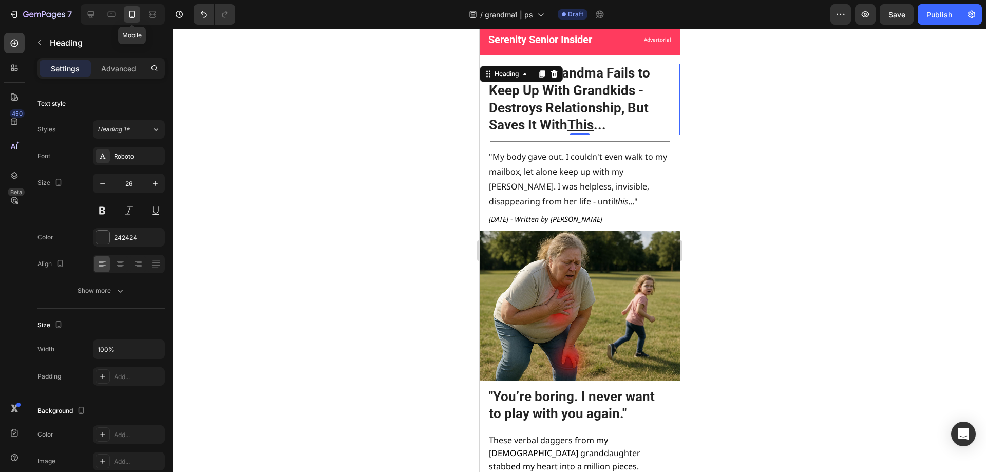
scroll to position [25, 0]
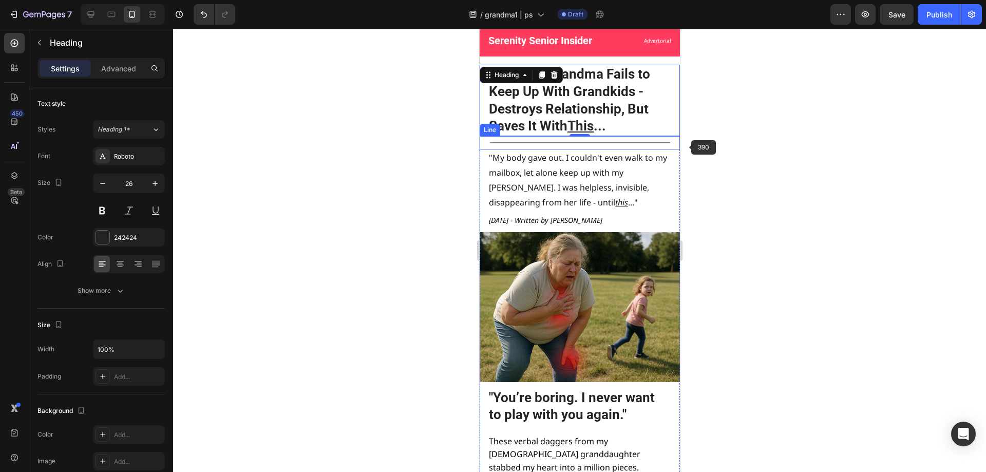
click at [766, 147] on div at bounding box center [579, 250] width 813 height 443
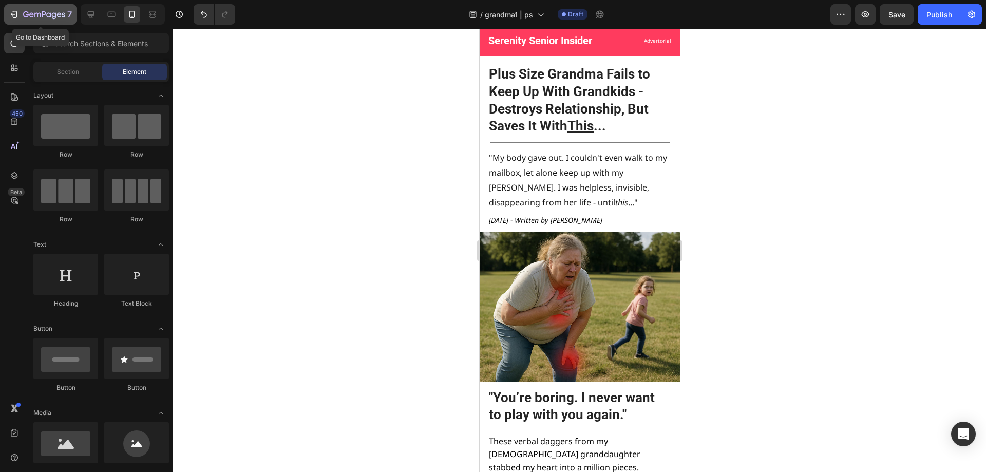
click at [10, 9] on icon "button" at bounding box center [14, 14] width 10 height 10
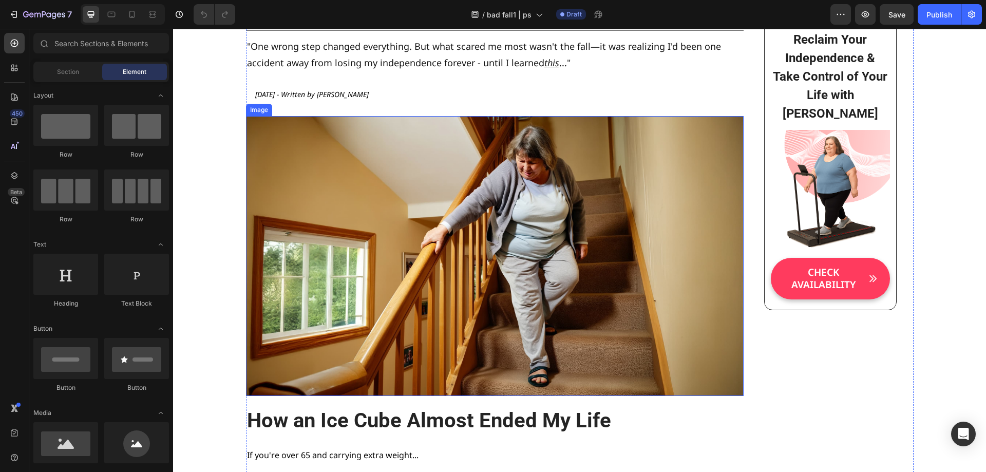
scroll to position [154, 0]
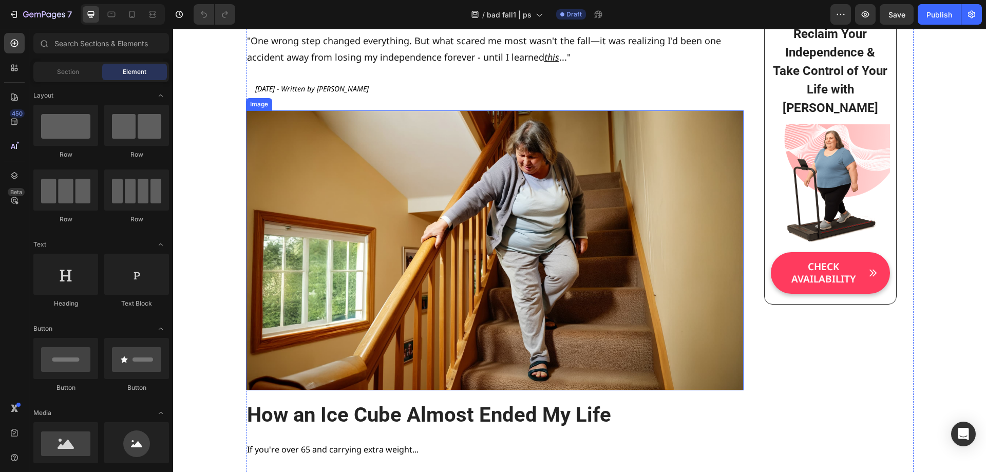
click at [411, 348] on img at bounding box center [495, 250] width 498 height 280
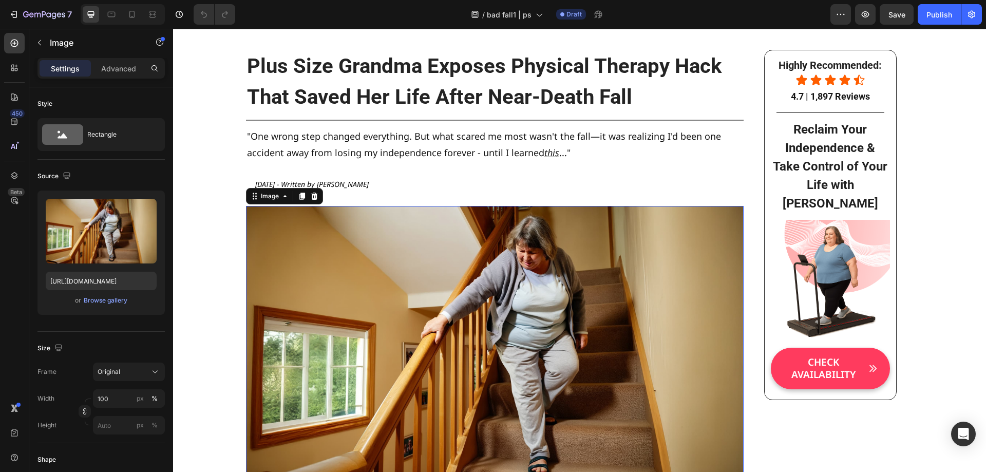
scroll to position [0, 0]
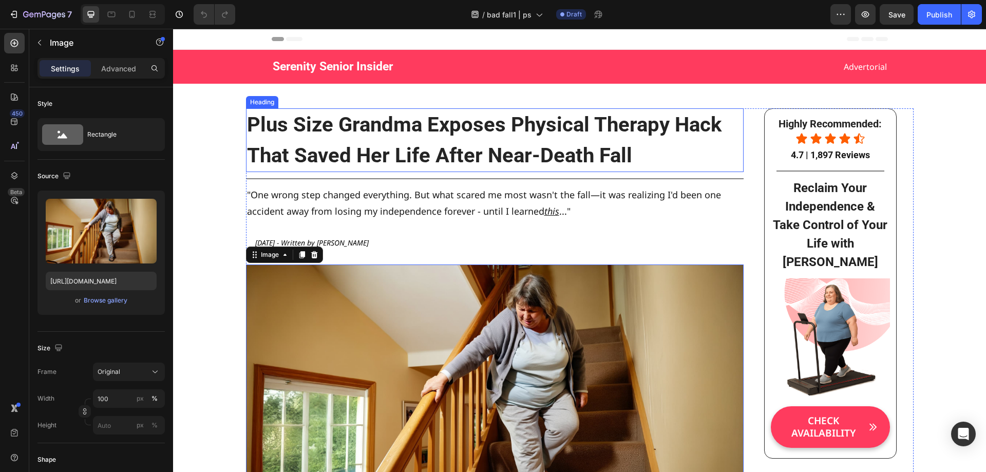
drag, startPoint x: 586, startPoint y: 156, endPoint x: 583, endPoint y: 161, distance: 5.7
click at [583, 161] on h2 "Plus Size Grandma Exposes Physical Therapy Hack That Saved Her Life After Near-…" at bounding box center [495, 140] width 498 height 64
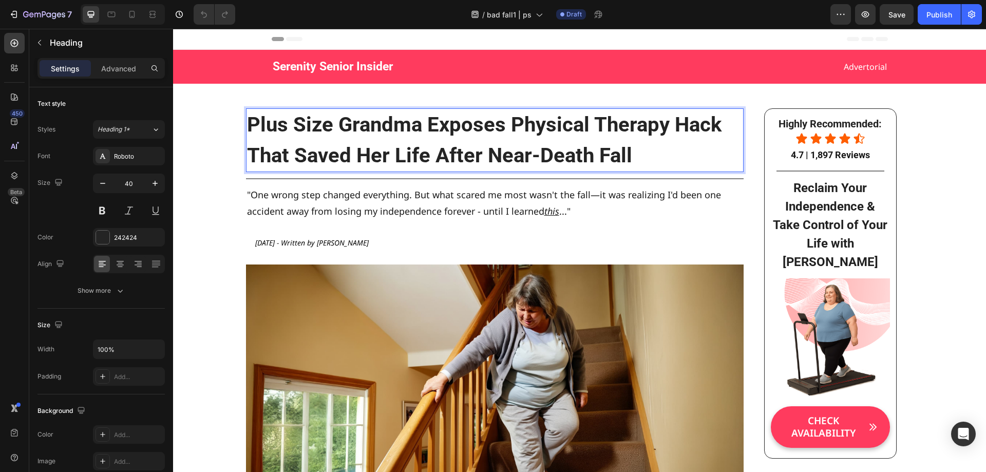
click at [597, 160] on h2 "Plus Size Grandma Exposes Physical Therapy Hack That Saved Her Life After Near-…" at bounding box center [495, 140] width 498 height 64
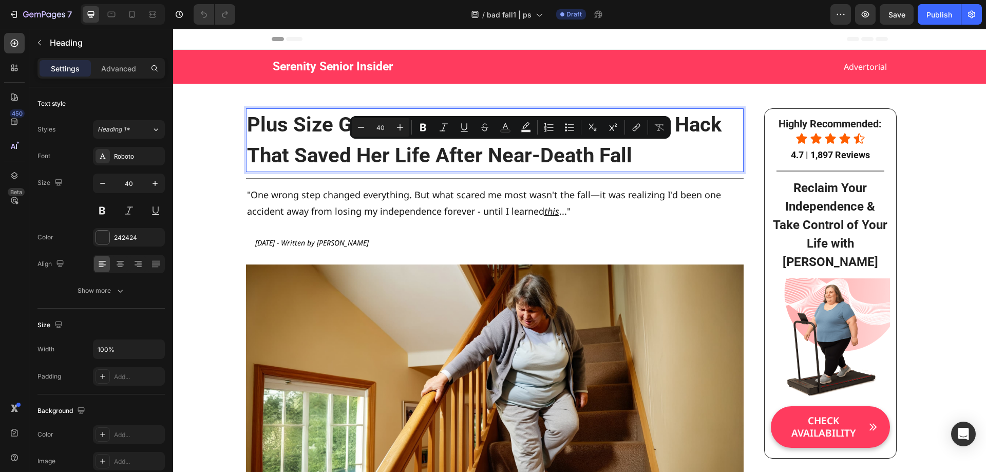
drag, startPoint x: 632, startPoint y: 156, endPoint x: 389, endPoint y: 160, distance: 243.5
click at [389, 160] on p "Plus Size Grandma Exposes Physical Therapy Hack That Saved Her Life After Near-…" at bounding box center [495, 140] width 496 height 62
click at [624, 167] on p "Plus Size Grandma Exposes Physical Therapy Hack That Saved Her Life After Near-…" at bounding box center [495, 140] width 496 height 62
drag, startPoint x: 639, startPoint y: 157, endPoint x: 393, endPoint y: 147, distance: 246.3
click at [393, 147] on p "Plus Size Grandma Exposes Physical Therapy Hack That Saved Her Life After Near-…" at bounding box center [495, 140] width 496 height 62
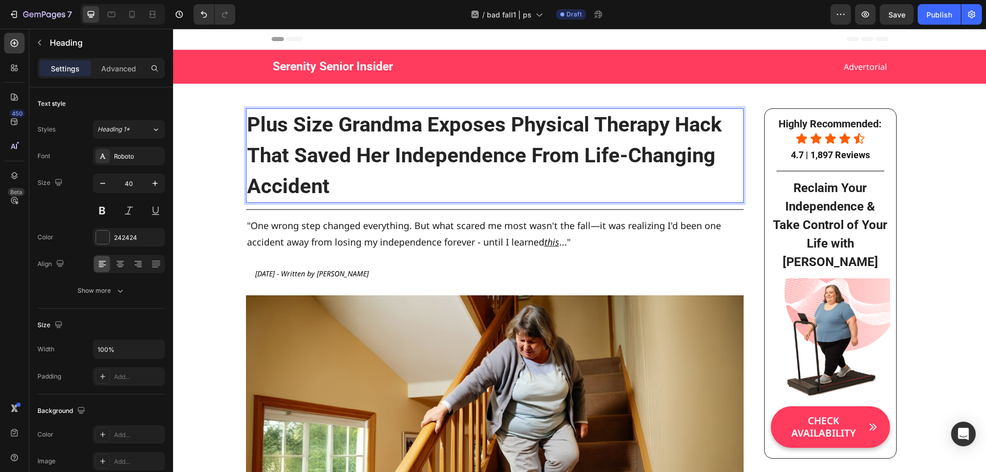
click at [546, 160] on p "Plus Size Grandma Exposes Physical Therapy Hack That Saved Her Independence Fro…" at bounding box center [495, 155] width 496 height 92
click at [302, 191] on p "Plus Size Grandma Exposes Physical Therapy Hack That Saved Her Independence Aft…" at bounding box center [495, 155] width 496 height 92
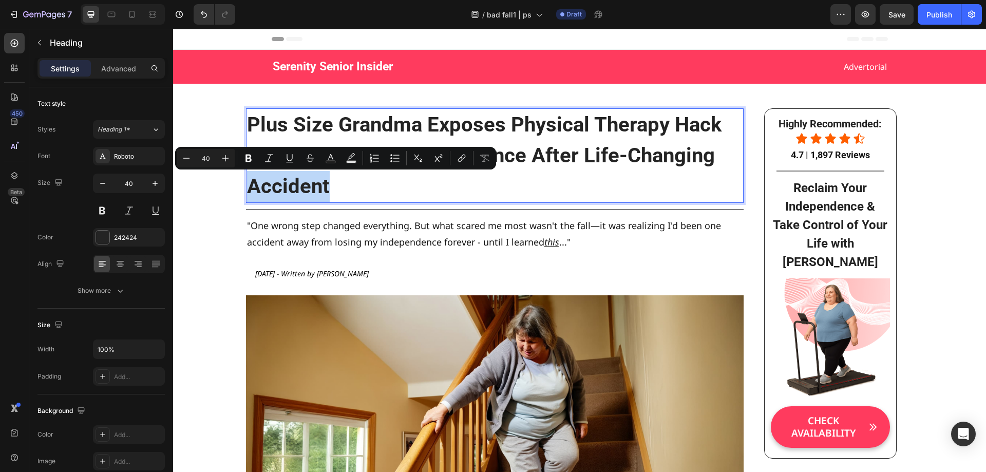
click at [340, 185] on p "Plus Size Grandma Exposes Physical Therapy Hack That Saved Her Independence Aft…" at bounding box center [495, 155] width 496 height 92
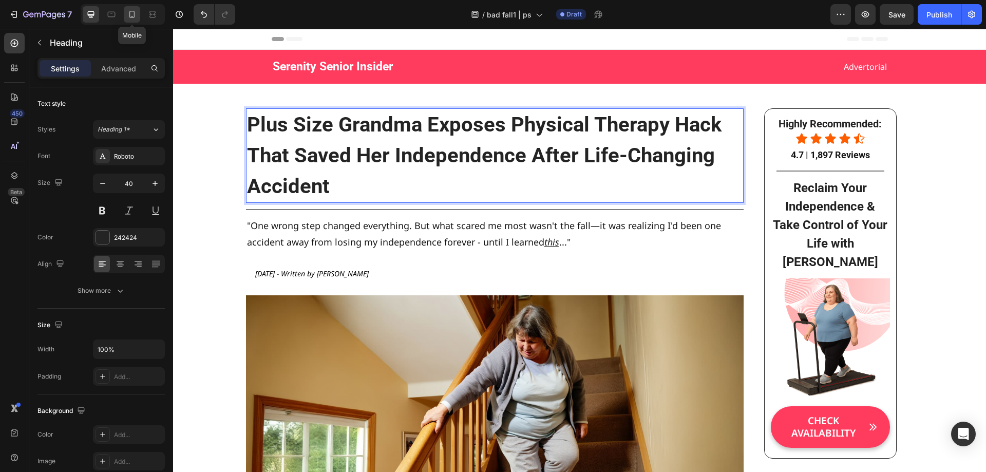
click at [137, 16] on icon at bounding box center [132, 14] width 10 height 10
type input "26"
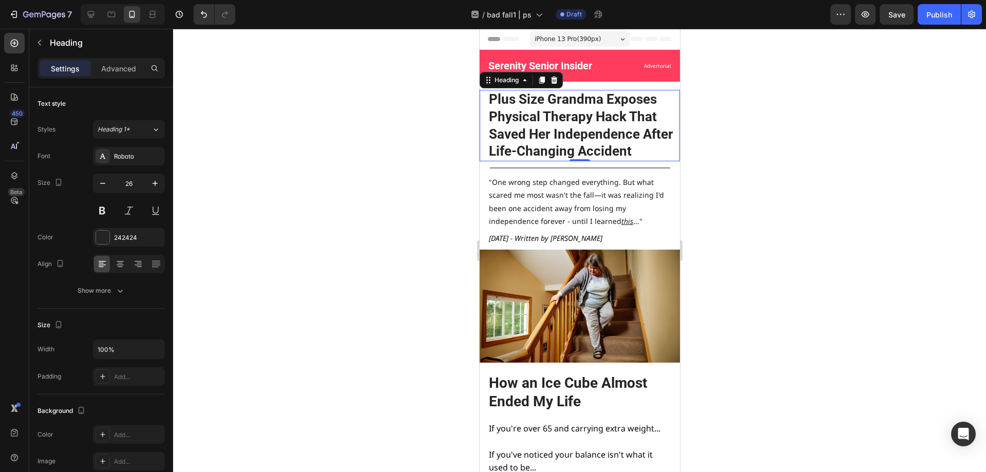
scroll to position [25, 0]
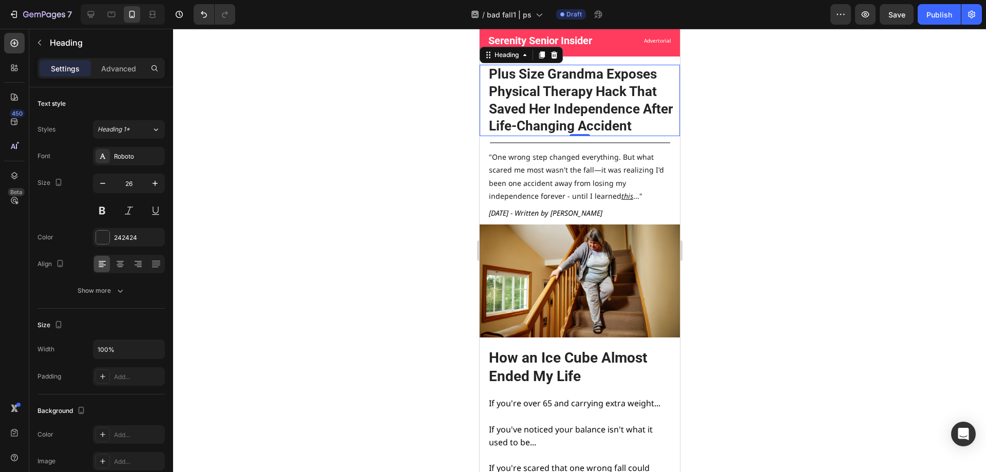
click at [772, 153] on div at bounding box center [579, 250] width 813 height 443
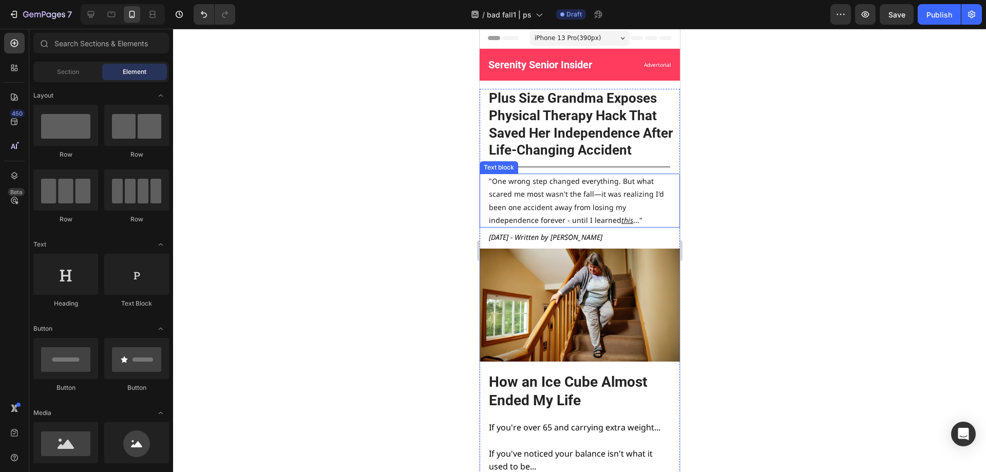
scroll to position [0, 0]
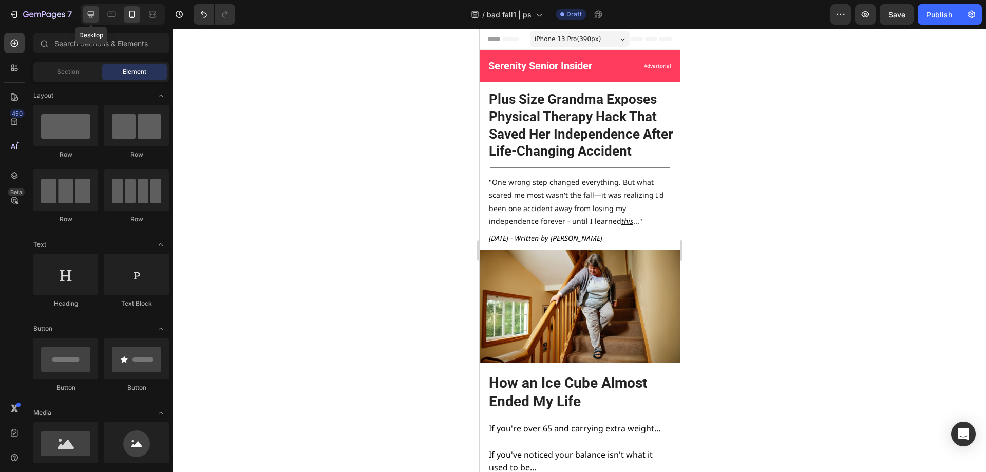
click at [94, 17] on icon at bounding box center [91, 14] width 10 height 10
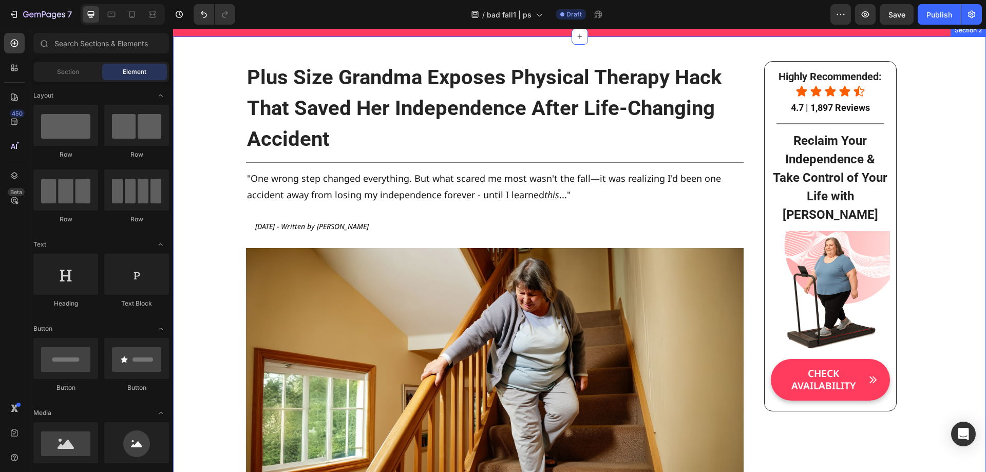
scroll to position [51, 0]
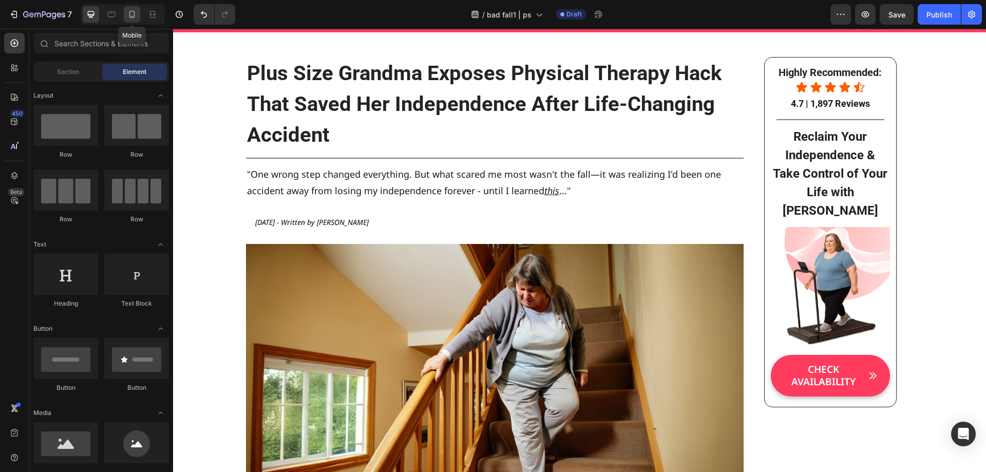
click at [133, 14] on icon at bounding box center [132, 14] width 10 height 10
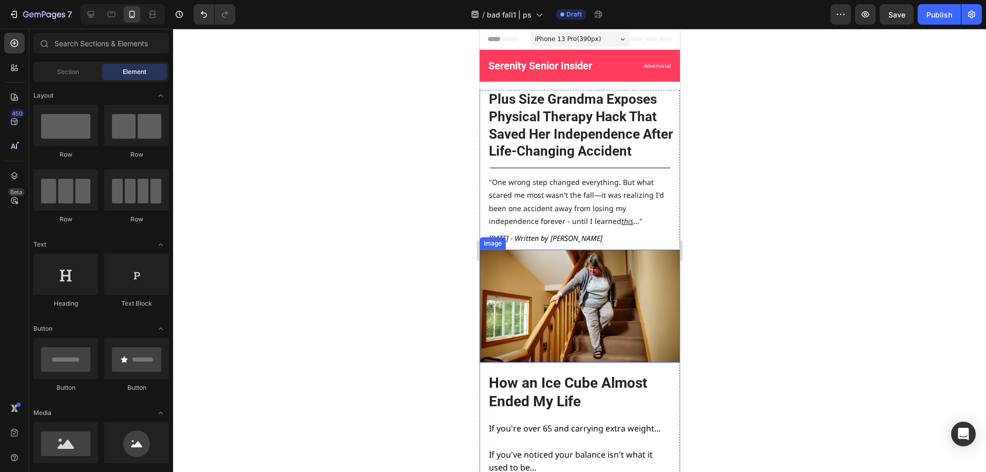
click at [588, 315] on img at bounding box center [579, 306] width 200 height 113
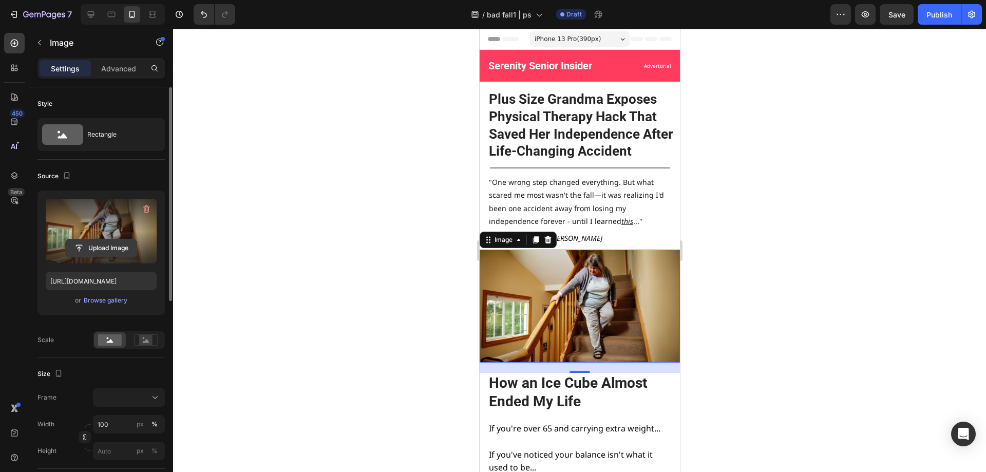
click at [115, 240] on input "file" at bounding box center [101, 247] width 71 height 17
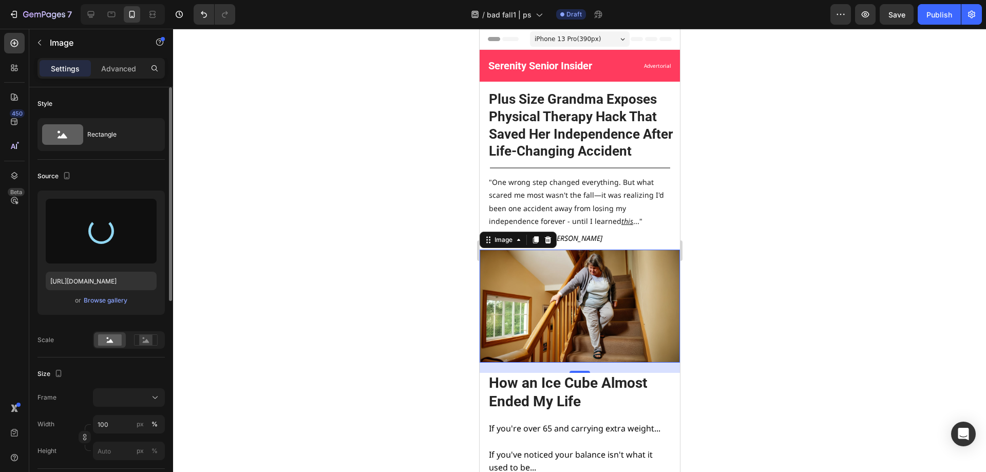
type input "https://cdn.shopify.com/s/files/1/0668/1565/6136/files/gempages_549129700736238…"
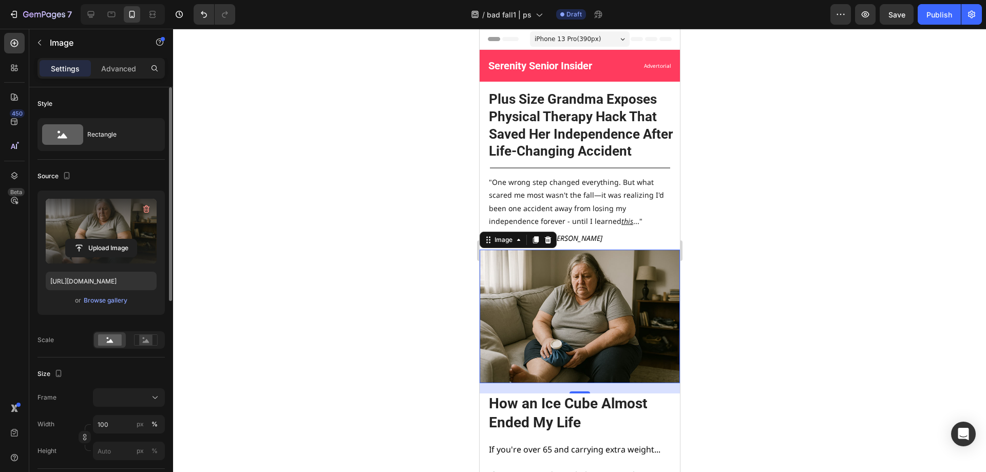
click at [759, 339] on div at bounding box center [579, 250] width 813 height 443
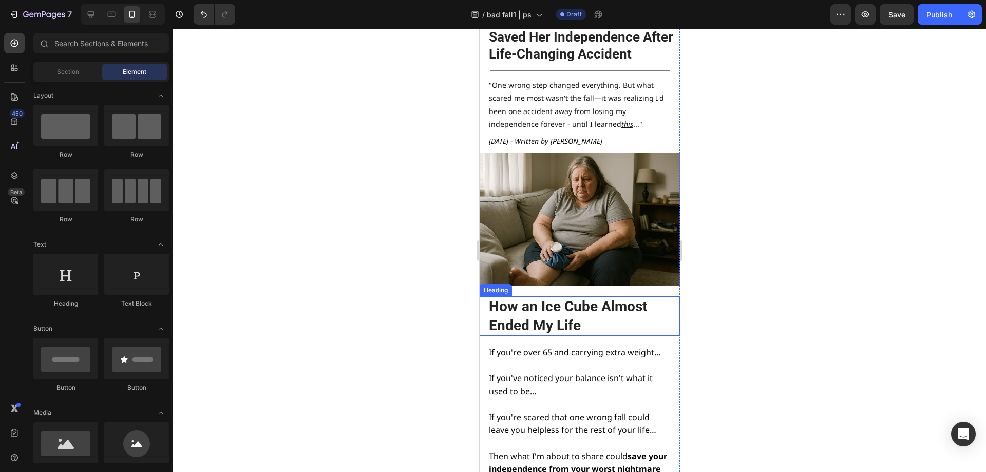
scroll to position [103, 0]
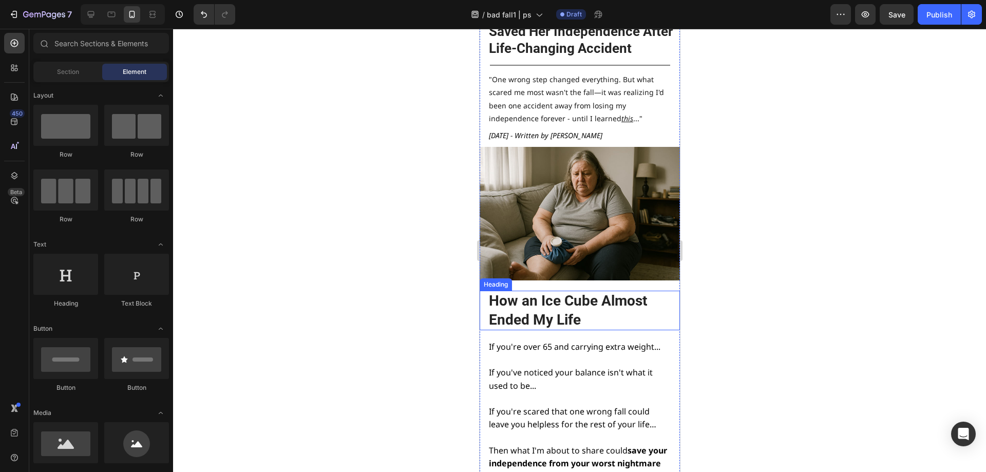
click at [498, 317] on h2 "How an Ice Cube Almost Ended My Life" at bounding box center [579, 311] width 182 height 40
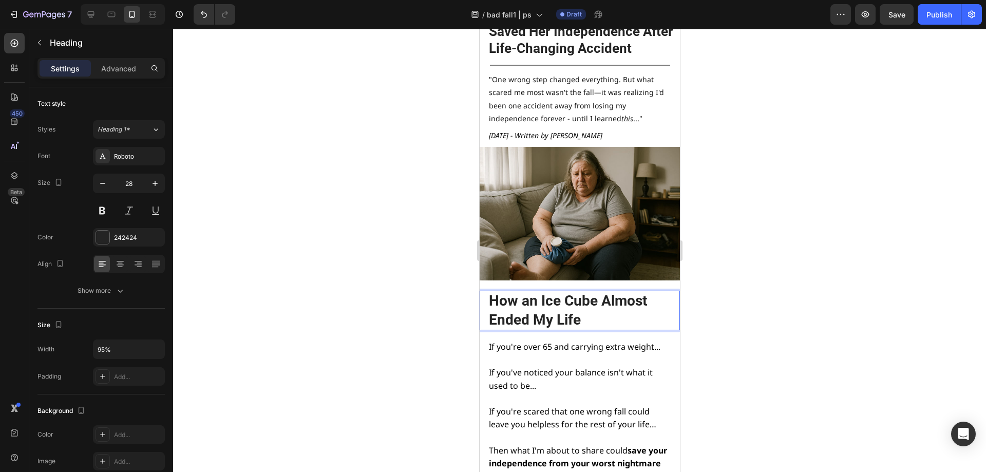
click at [498, 317] on h2 "How an Ice Cube Almost Ended My Life" at bounding box center [579, 311] width 182 height 40
click at [759, 263] on div at bounding box center [579, 250] width 813 height 443
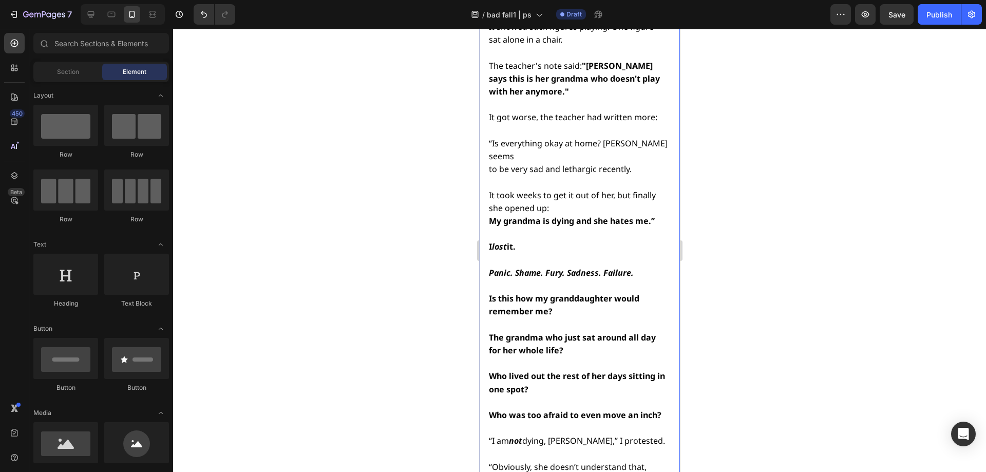
scroll to position [3750, 0]
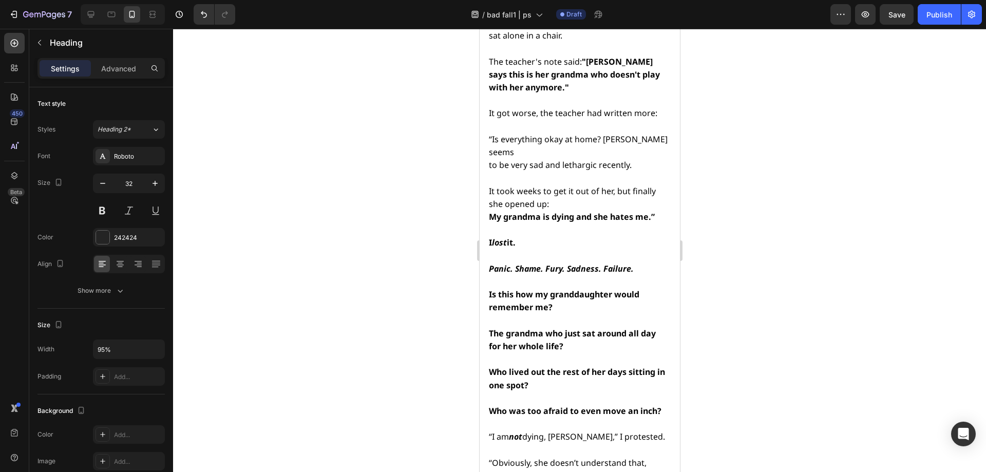
click at [745, 158] on div at bounding box center [579, 250] width 813 height 443
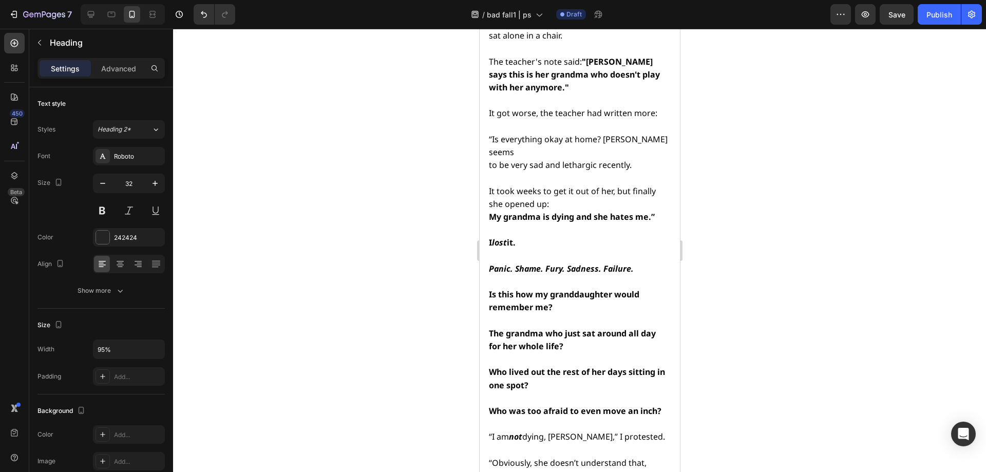
click at [773, 123] on div at bounding box center [579, 250] width 813 height 443
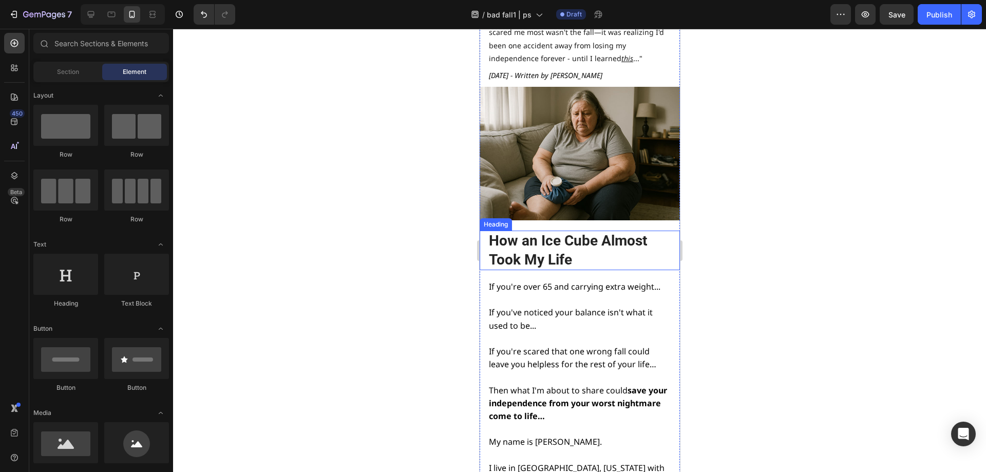
scroll to position [205, 0]
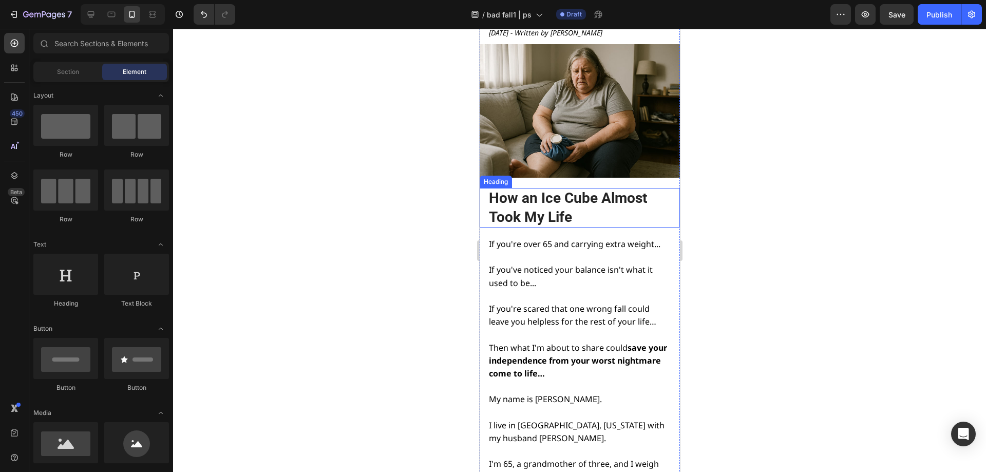
click at [552, 212] on p "How an Ice Cube Almost Took My Life" at bounding box center [579, 208] width 180 height 38
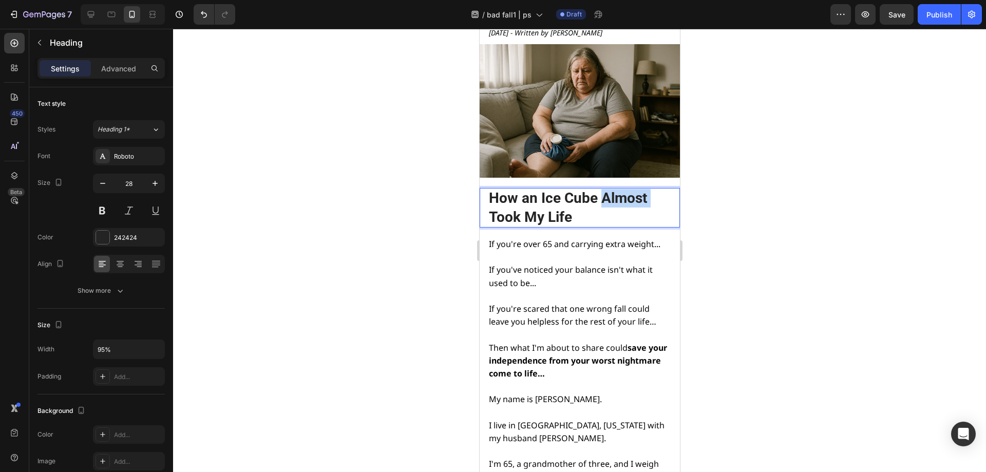
click at [609, 194] on p "How an Ice Cube Almost Took My Life" at bounding box center [579, 208] width 180 height 38
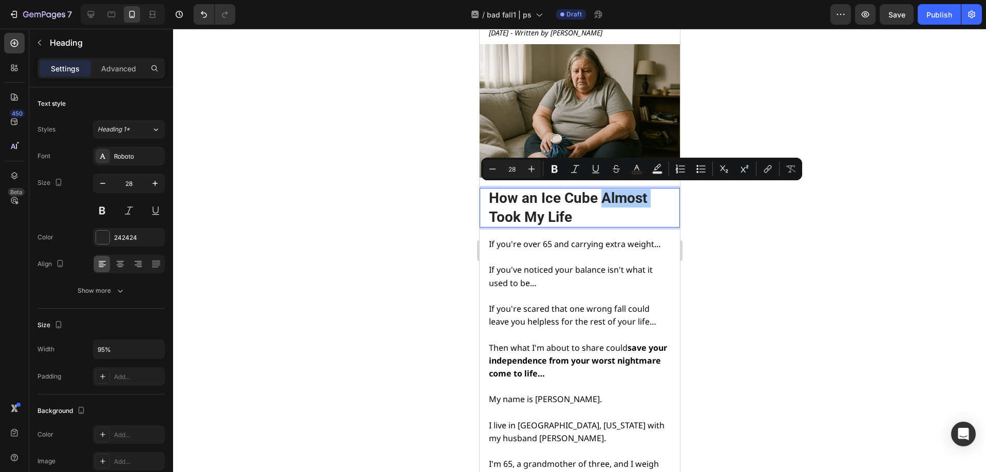
click at [799, 211] on div at bounding box center [579, 250] width 813 height 443
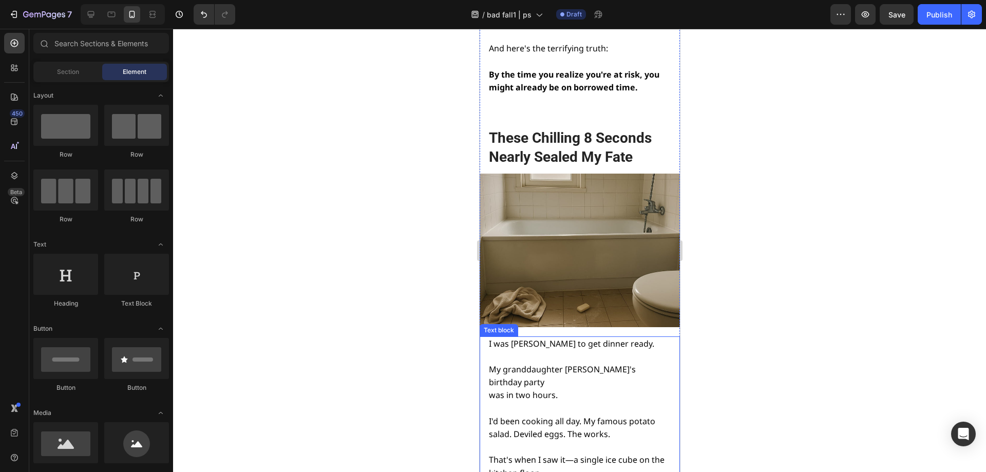
scroll to position [771, 0]
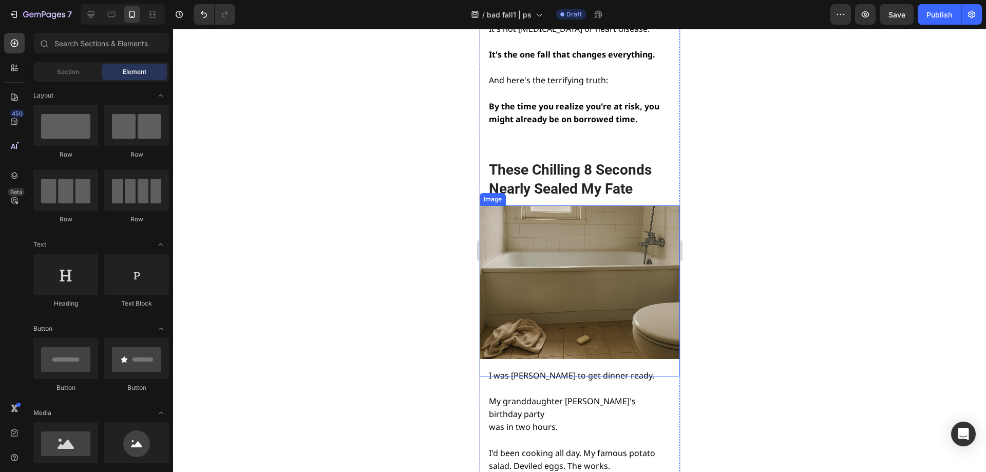
click at [554, 234] on img at bounding box center [579, 282] width 200 height 154
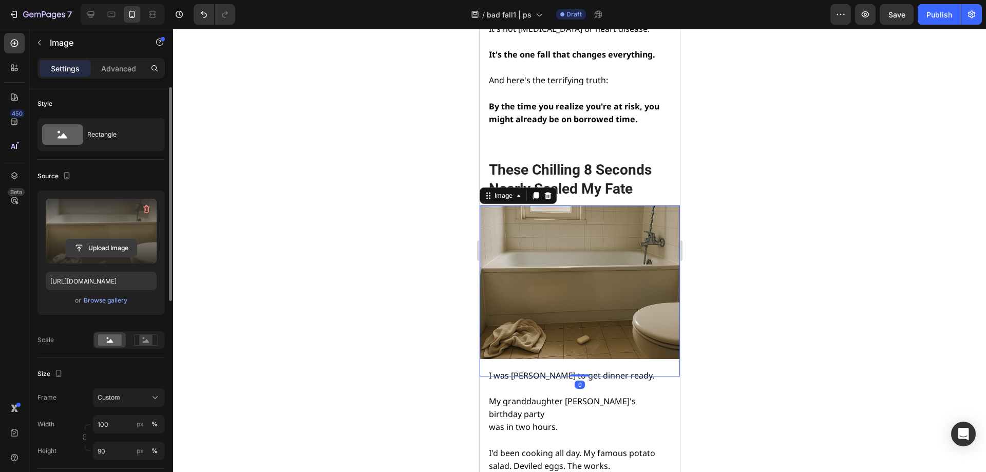
click at [101, 247] on input "file" at bounding box center [101, 247] width 71 height 17
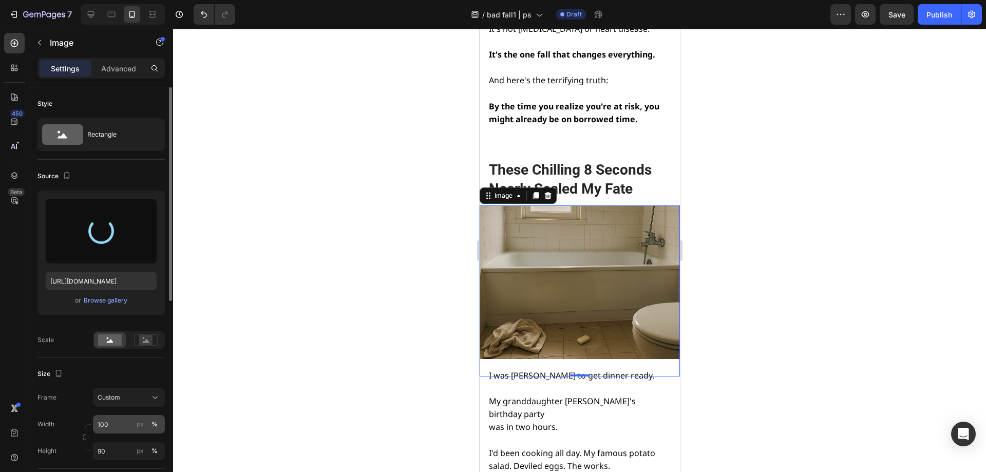
scroll to position [51, 0]
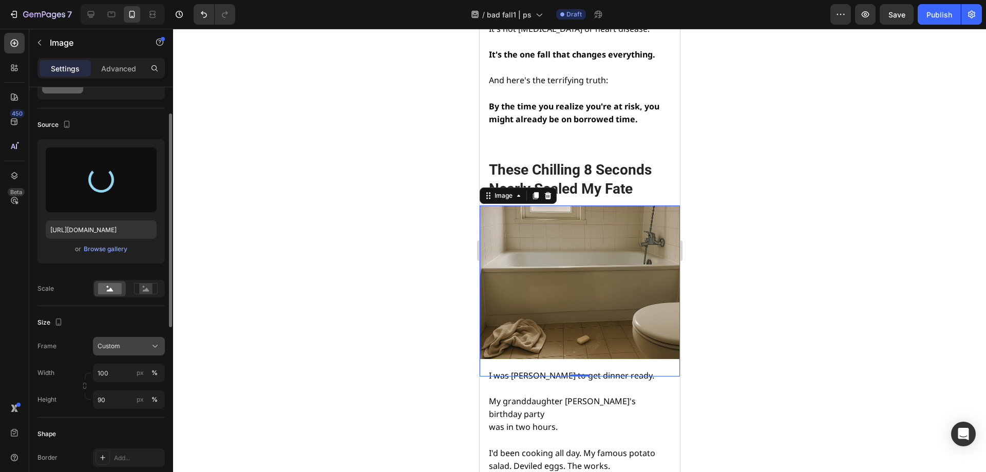
click at [128, 346] on div "Custom" at bounding box center [123, 346] width 50 height 9
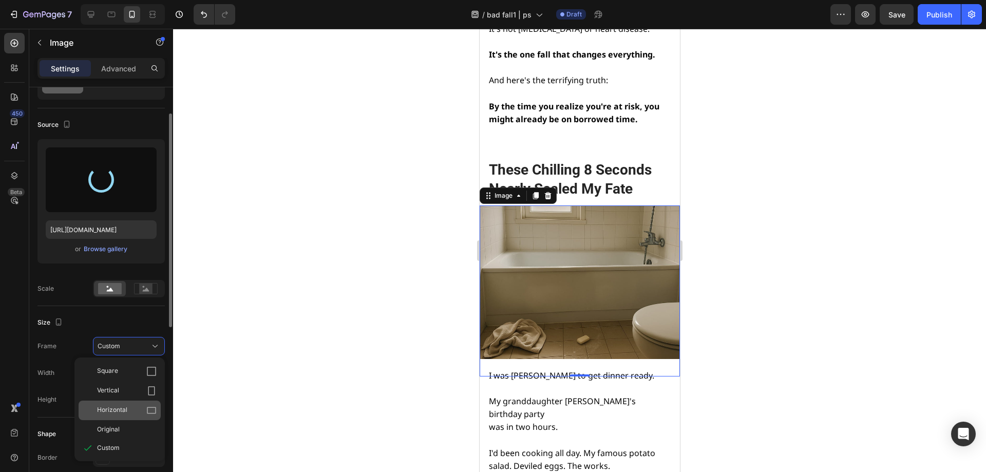
click at [120, 405] on div "Horizontal" at bounding box center [120, 411] width 82 height 20
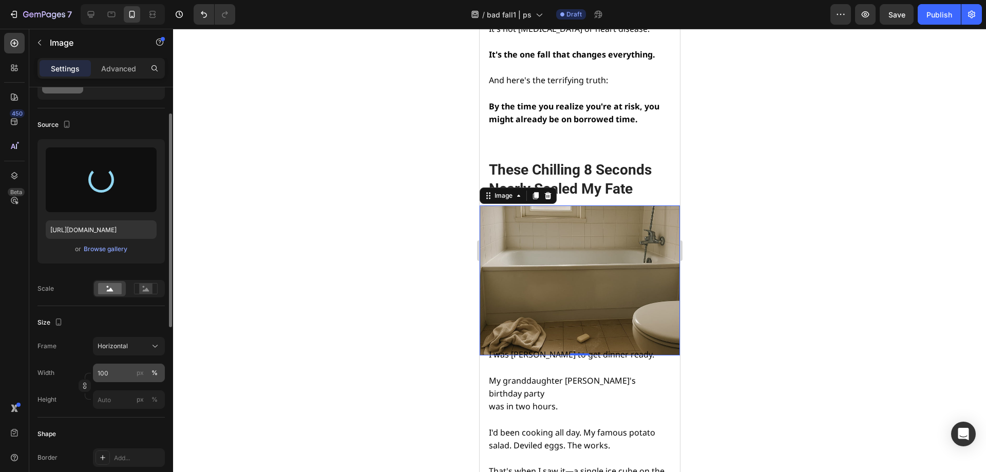
type input "https://cdn.shopify.com/s/files/1/0668/1565/6136/files/gempages_549129700736238…"
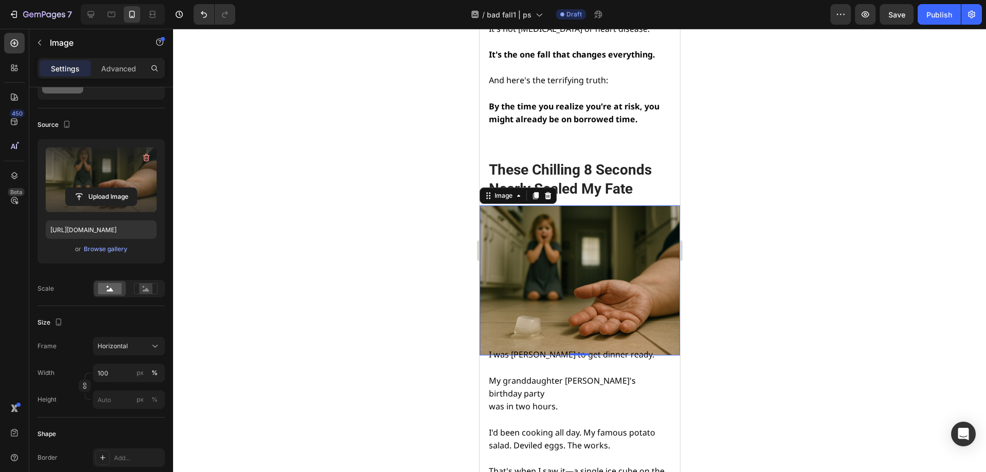
click at [593, 313] on img at bounding box center [579, 280] width 200 height 151
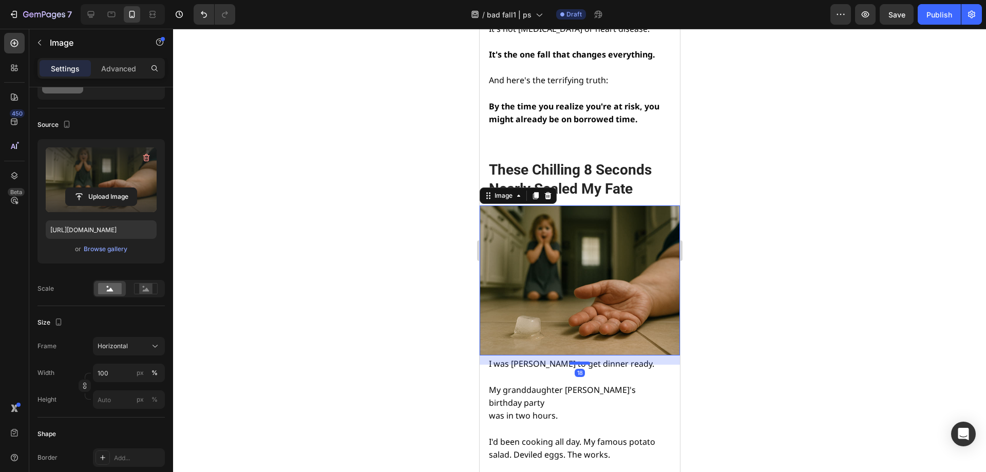
drag, startPoint x: 582, startPoint y: 343, endPoint x: 579, endPoint y: 352, distance: 9.6
click at [579, 362] on div at bounding box center [579, 363] width 21 height 3
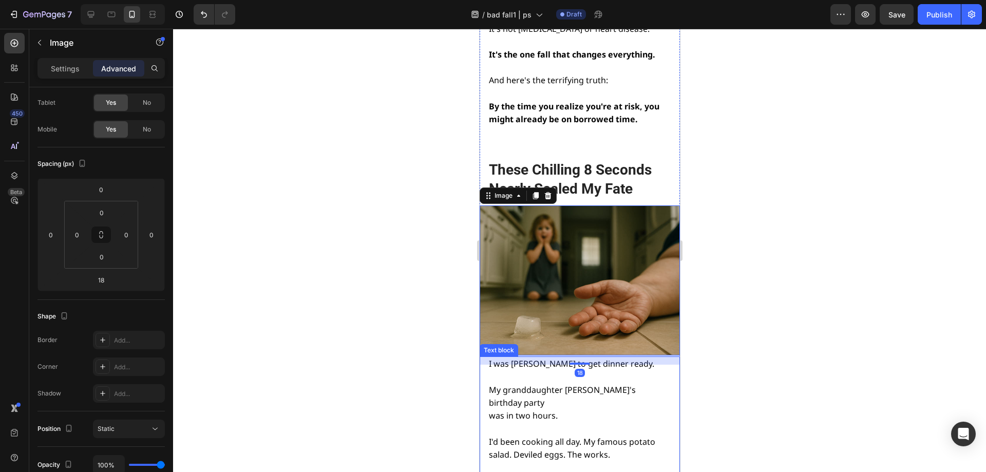
click at [606, 384] on span "My granddaughter Emma's birthday party" at bounding box center [562, 396] width 147 height 24
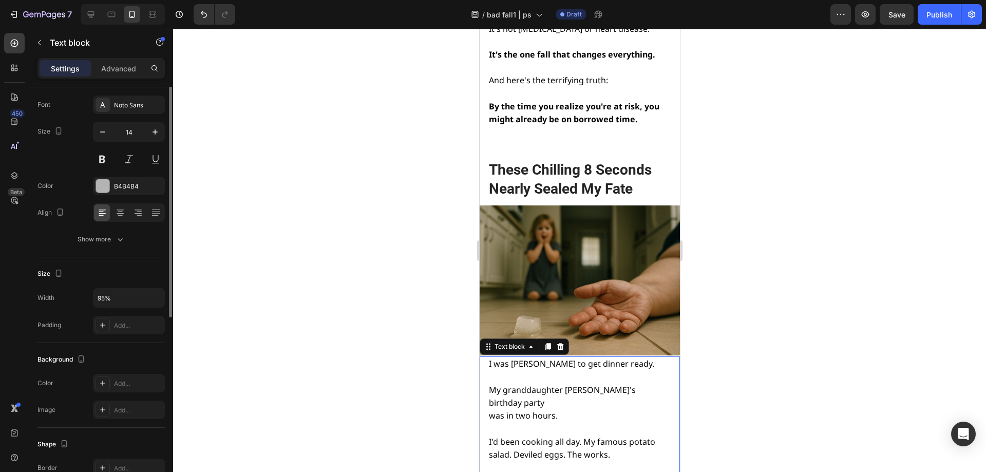
scroll to position [0, 0]
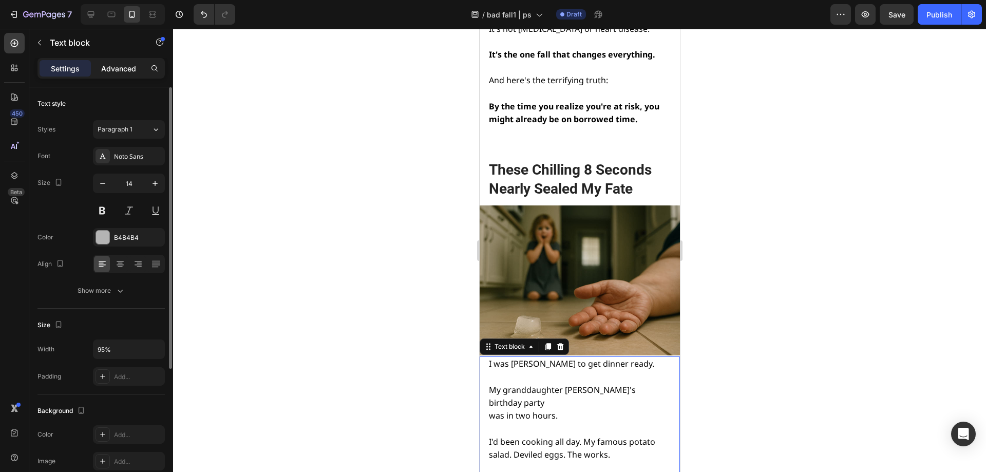
click at [103, 67] on p "Advanced" at bounding box center [118, 68] width 35 height 11
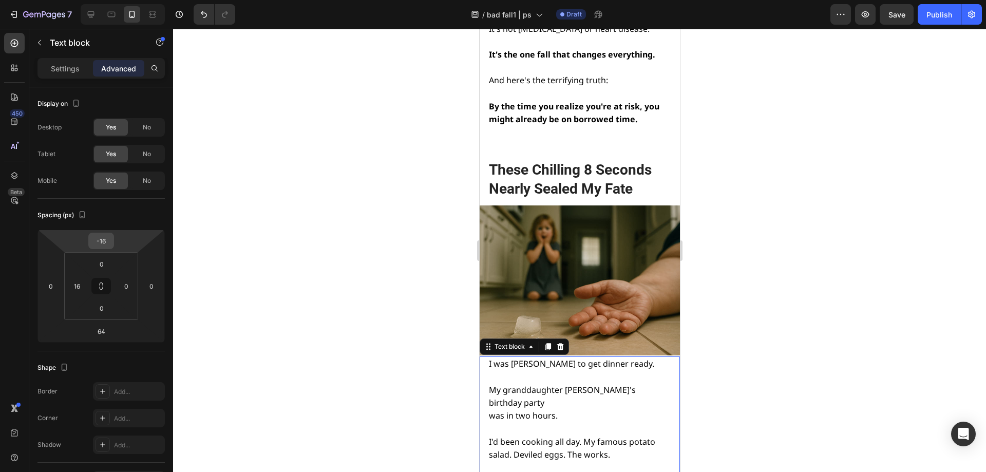
click at [111, 240] on div "-16" at bounding box center [101, 241] width 26 height 16
click at [108, 242] on input "-16" at bounding box center [101, 240] width 21 height 15
type input "0"
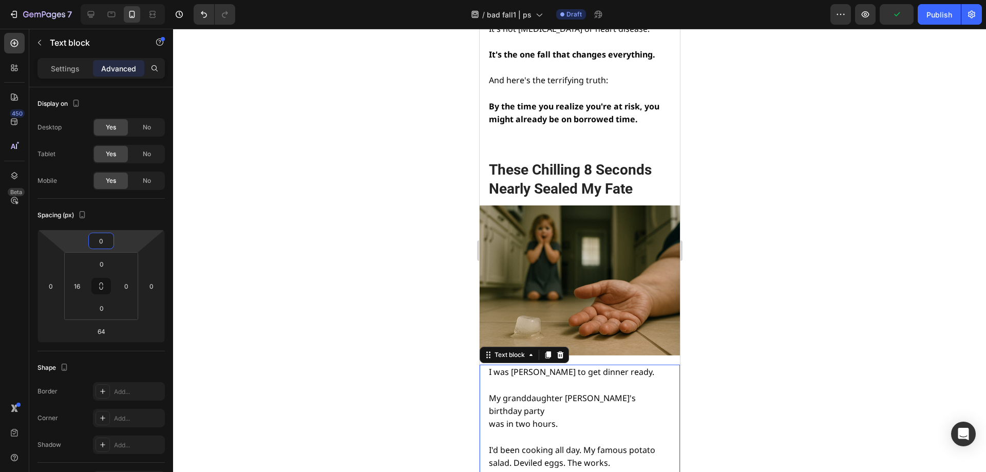
click at [781, 238] on div at bounding box center [579, 250] width 813 height 443
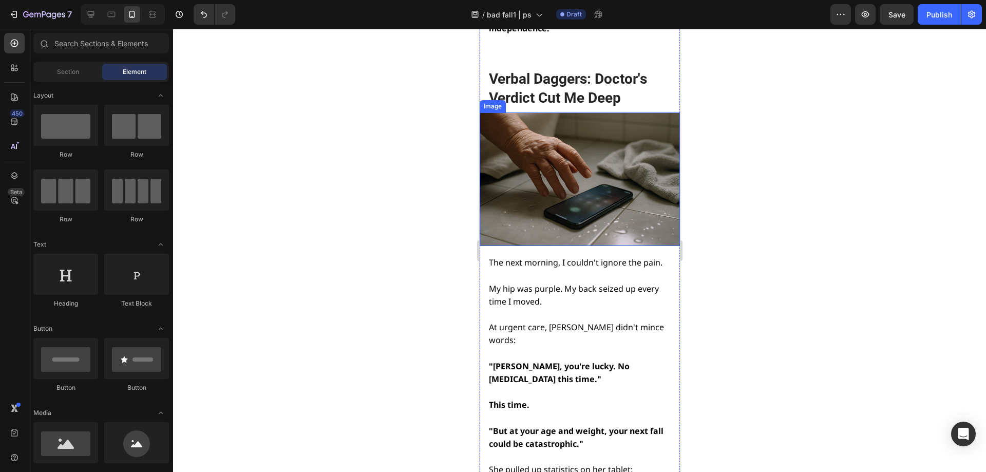
scroll to position [2312, 0]
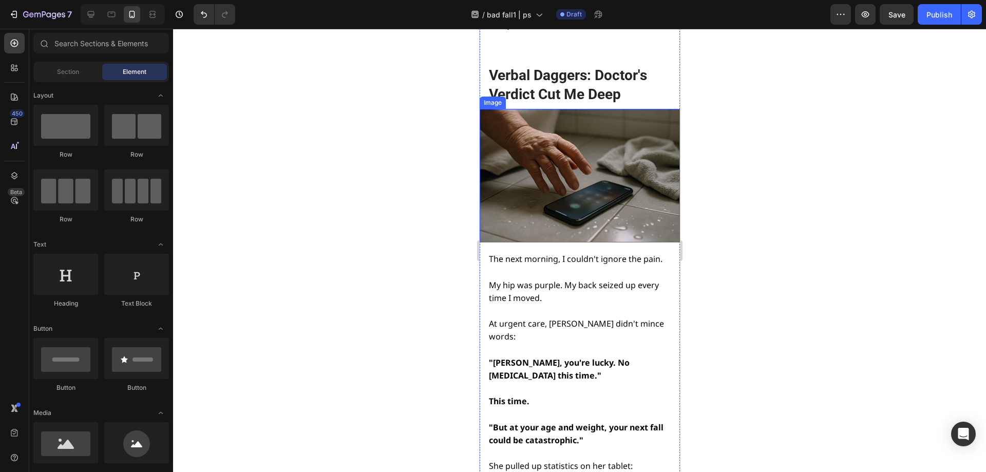
click at [550, 232] on img at bounding box center [579, 176] width 200 height 134
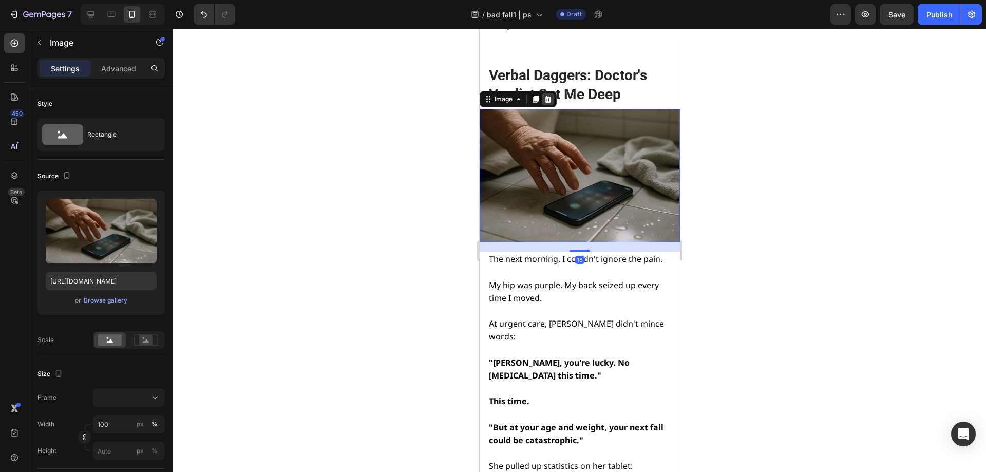
click at [544, 103] on icon at bounding box center [548, 99] width 8 height 8
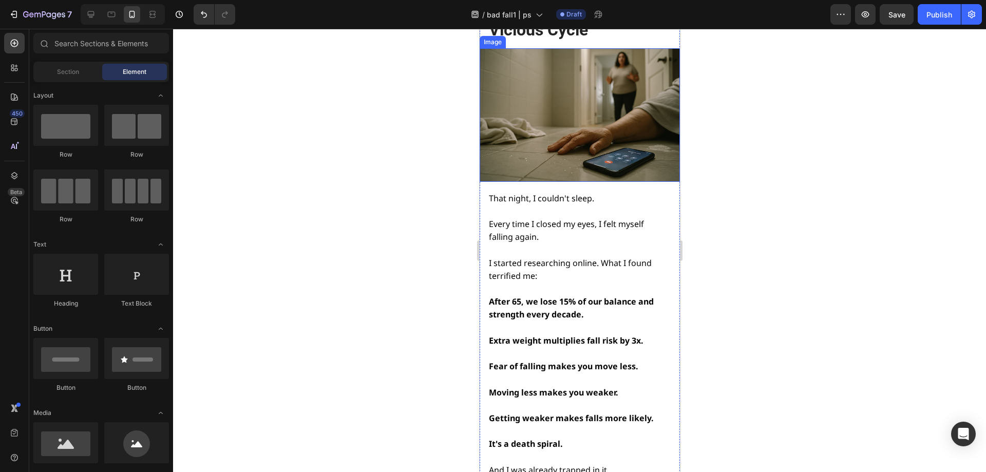
scroll to position [2928, 0]
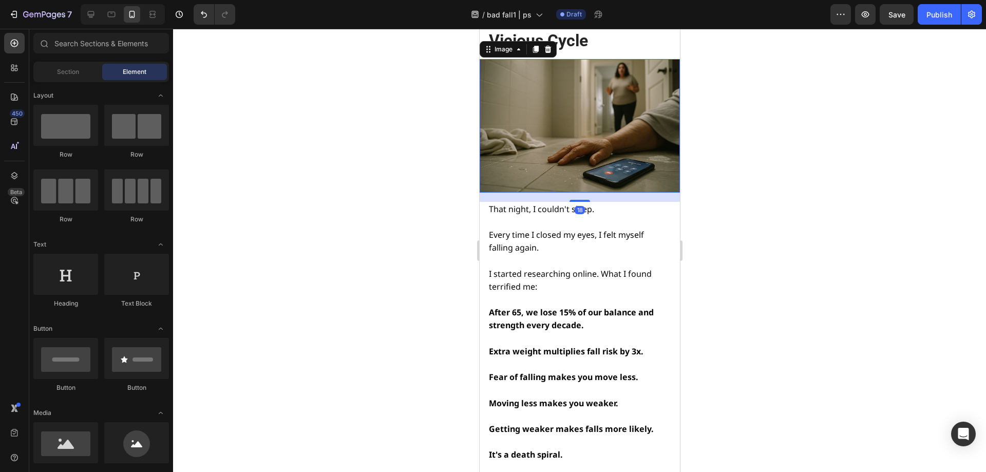
click at [572, 193] on img at bounding box center [579, 126] width 200 height 134
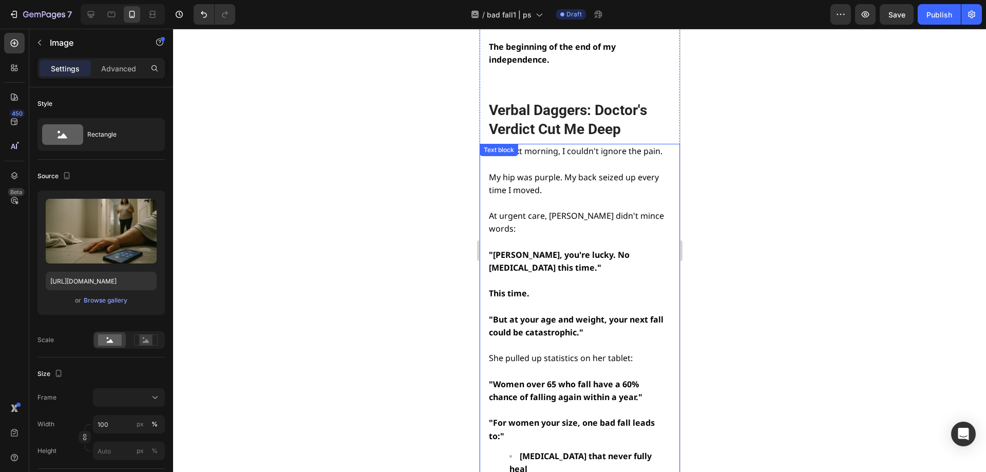
scroll to position [2260, 0]
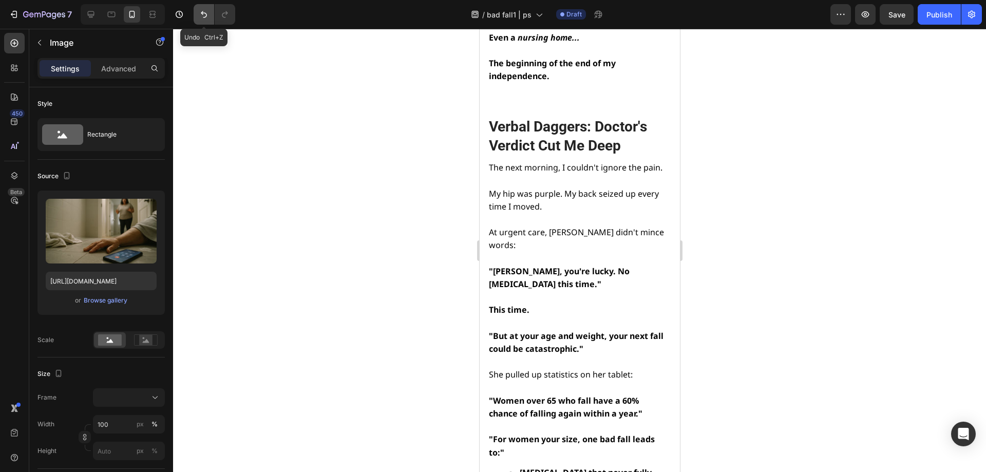
click at [202, 13] on icon "Undo/Redo" at bounding box center [204, 14] width 6 height 7
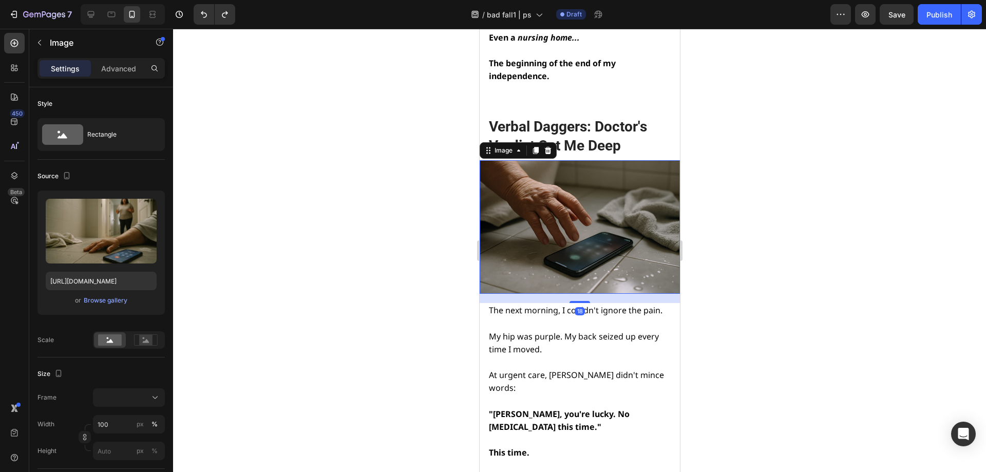
click at [550, 253] on img at bounding box center [579, 227] width 200 height 134
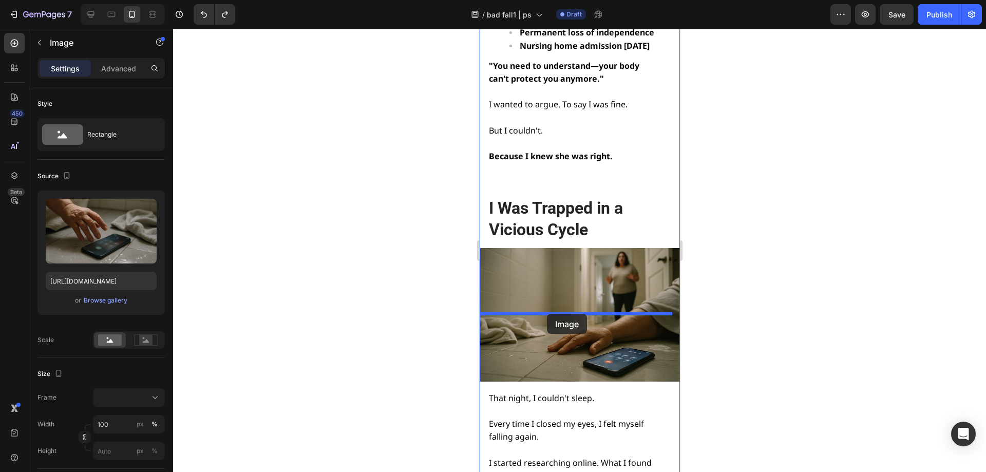
drag, startPoint x: 487, startPoint y: 219, endPoint x: 547, endPoint y: 313, distance: 111.7
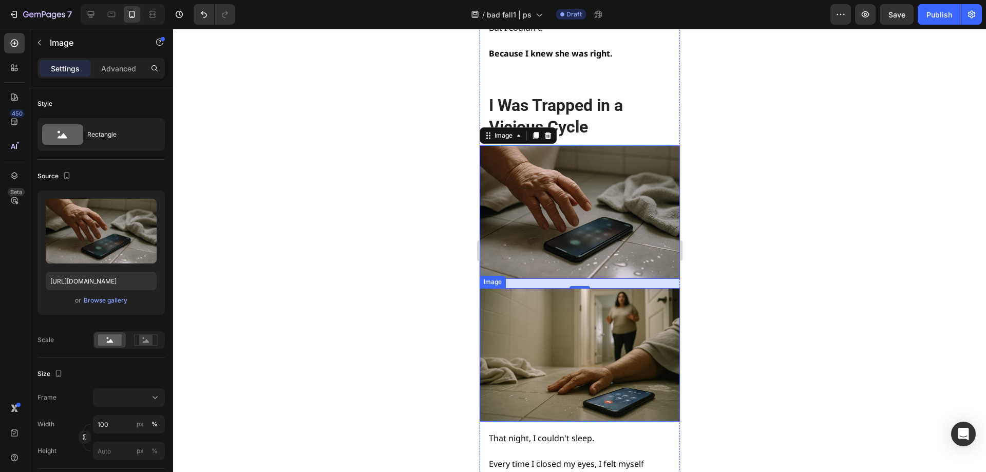
click at [555, 390] on img at bounding box center [579, 355] width 200 height 134
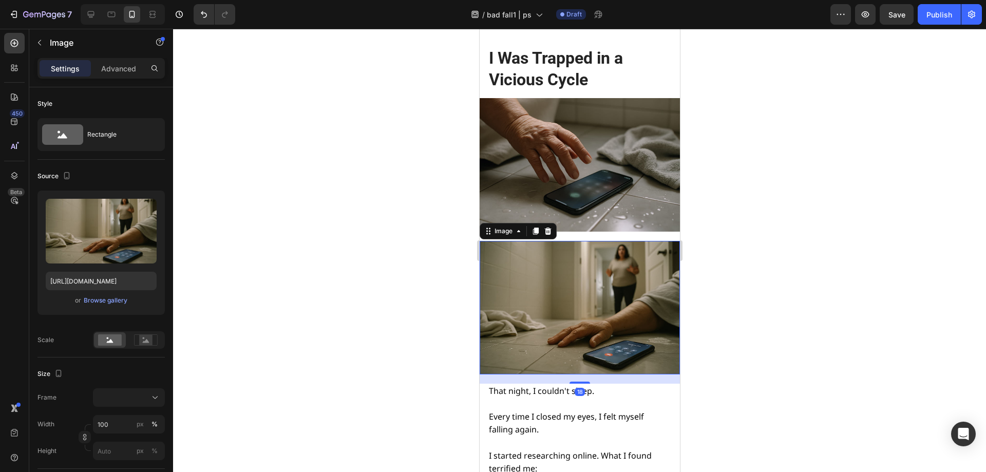
scroll to position [2893, 0]
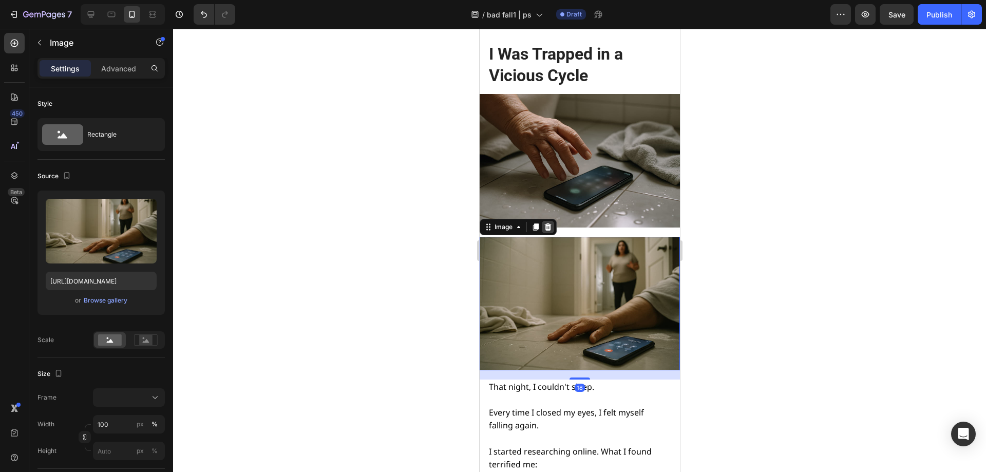
click at [547, 231] on icon at bounding box center [548, 227] width 8 height 8
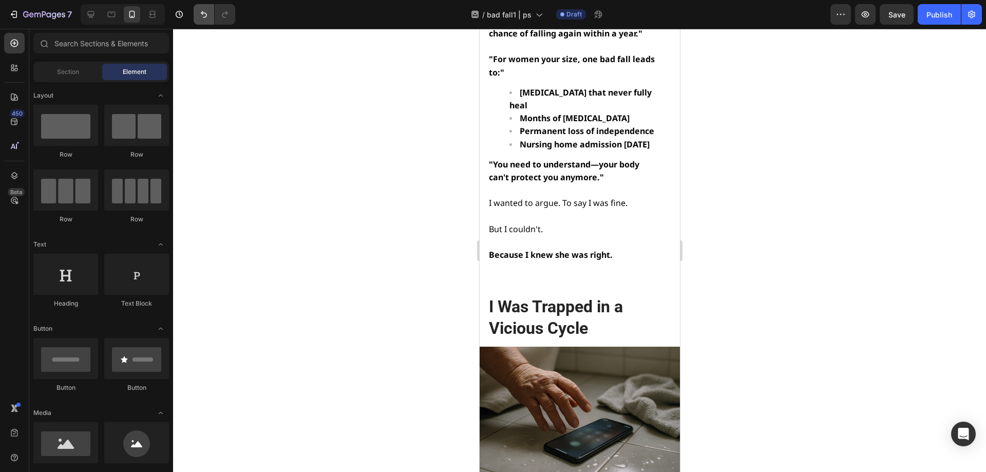
scroll to position [2636, 0]
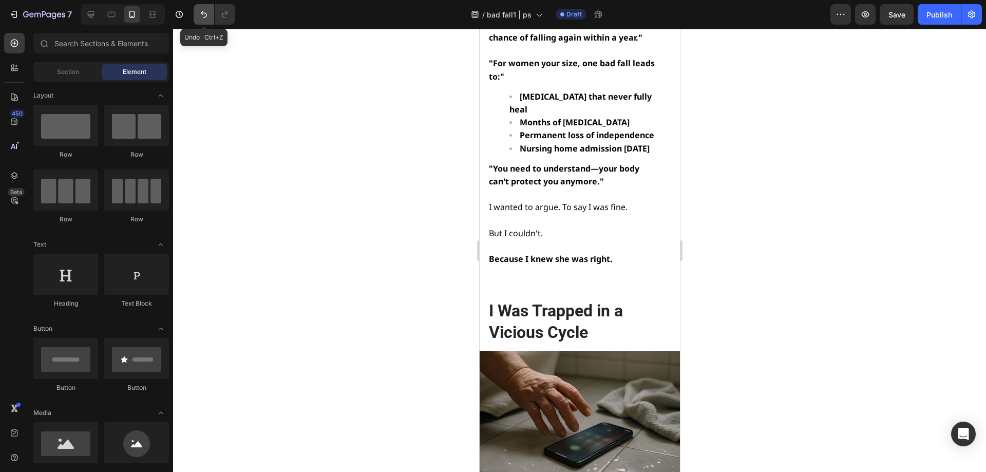
click at [202, 11] on icon "Undo/Redo" at bounding box center [204, 14] width 10 height 10
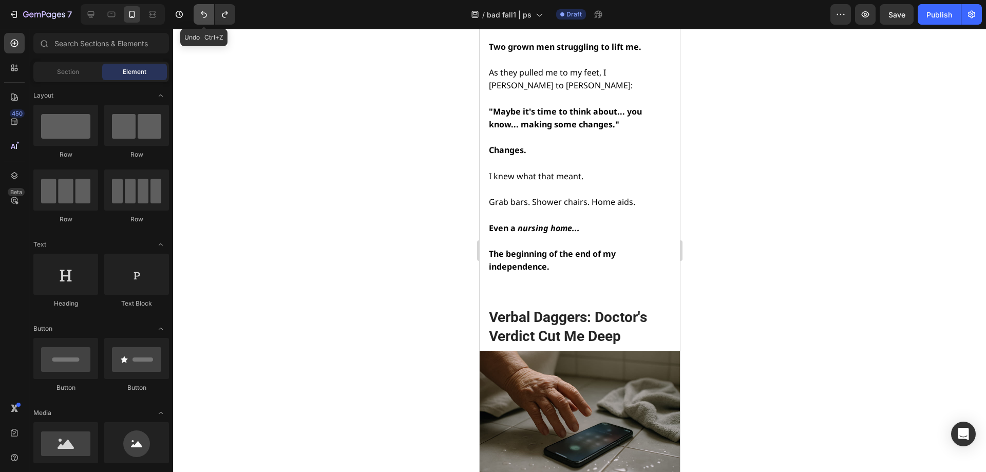
click at [202, 11] on icon "Undo/Redo" at bounding box center [204, 14] width 10 height 10
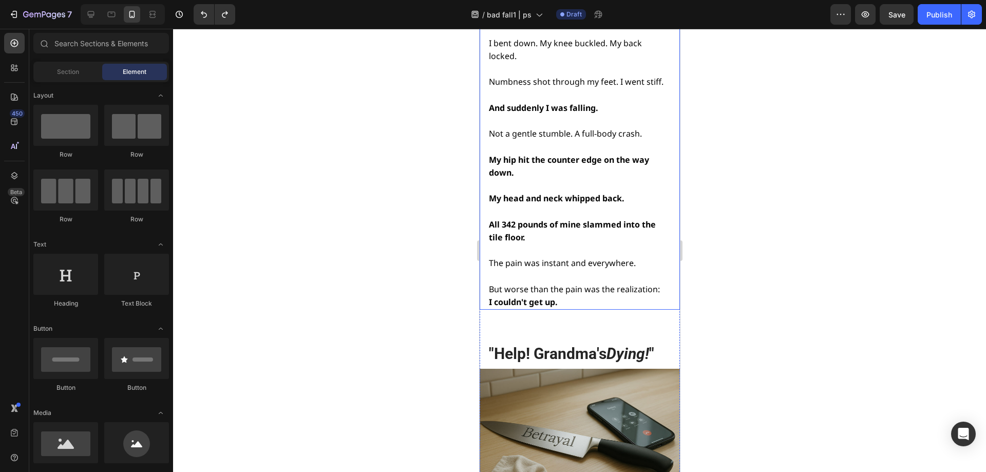
scroll to position [1351, 0]
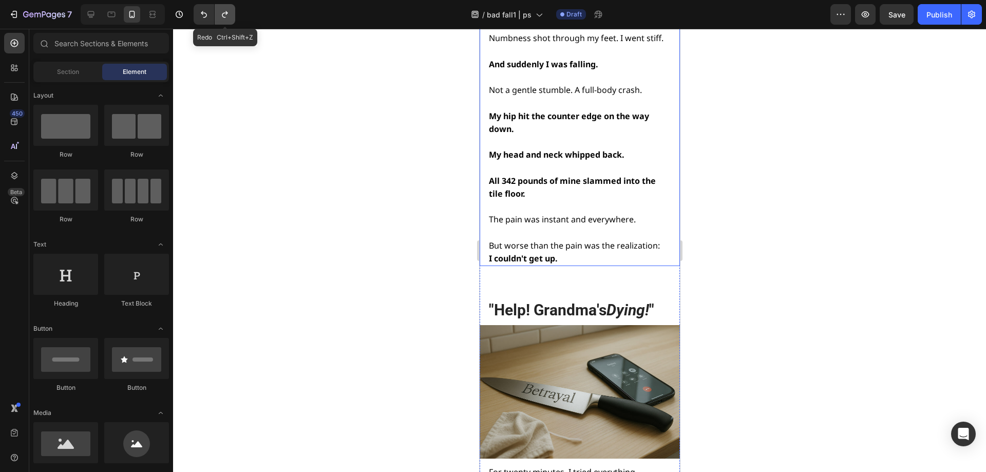
click at [226, 9] on button "Undo/Redo" at bounding box center [225, 14] width 21 height 21
click at [226, 9] on icon "Undo/Redo" at bounding box center [225, 14] width 10 height 10
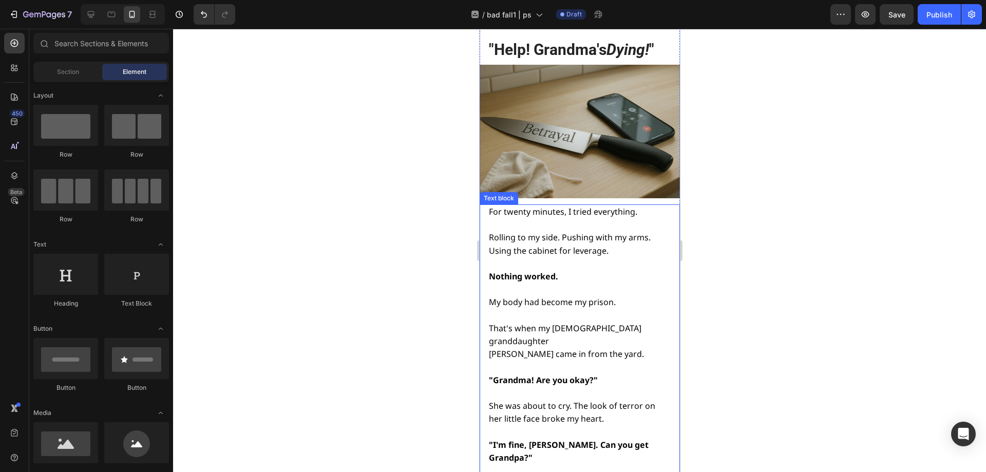
scroll to position [1607, 0]
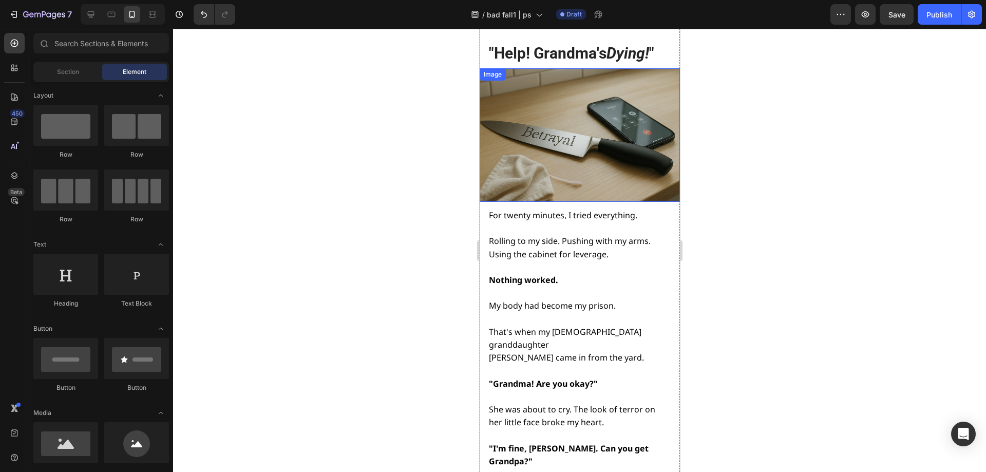
click at [557, 139] on img at bounding box center [579, 135] width 200 height 134
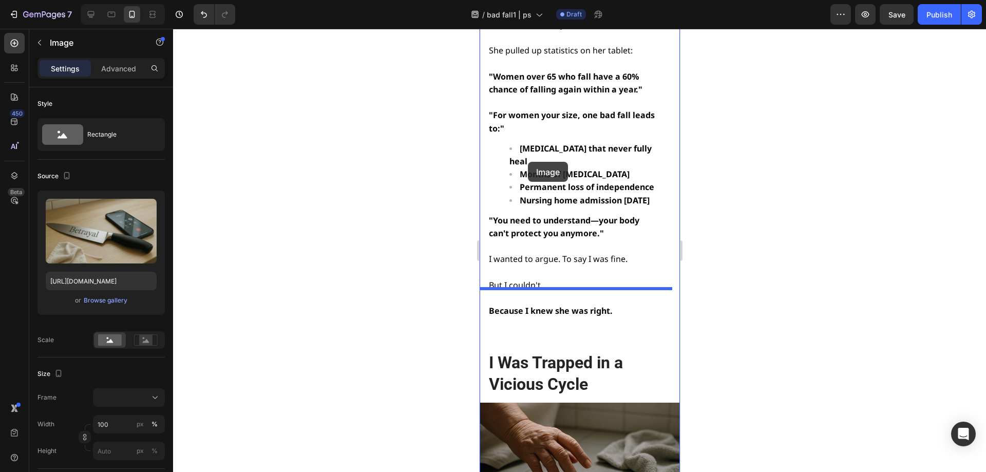
scroll to position [2686, 0]
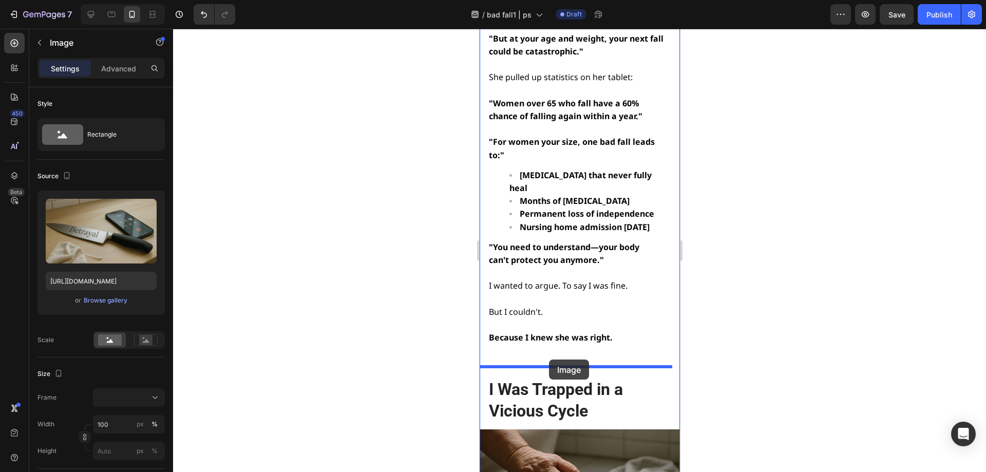
drag, startPoint x: 489, startPoint y: 53, endPoint x: 548, endPoint y: 359, distance: 311.3
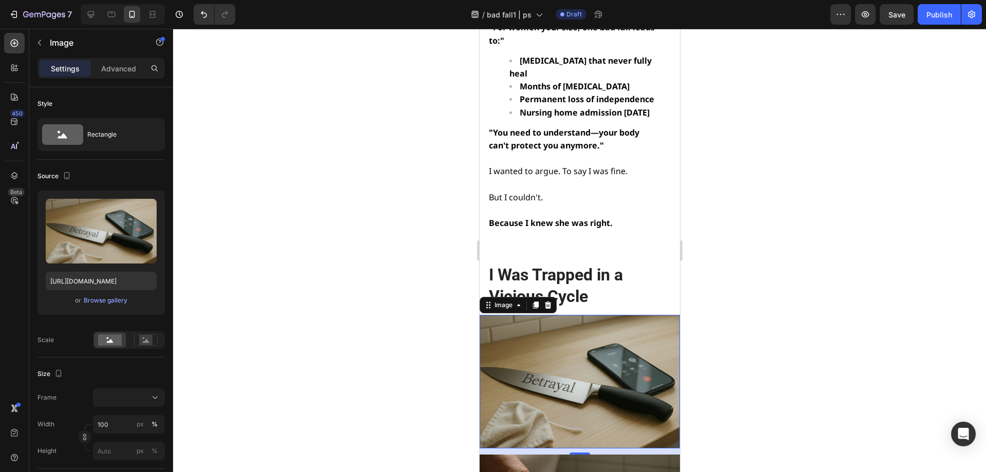
scroll to position [2706, 0]
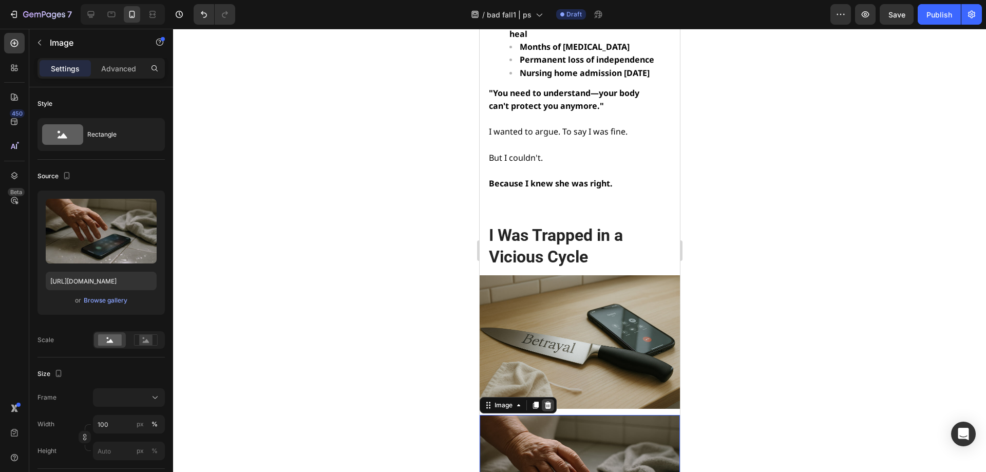
click at [552, 399] on div at bounding box center [547, 405] width 12 height 12
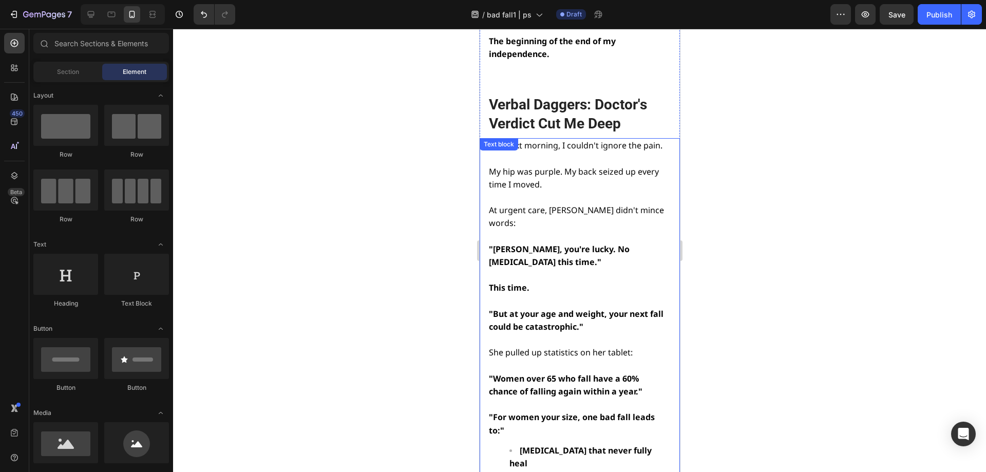
scroll to position [2243, 0]
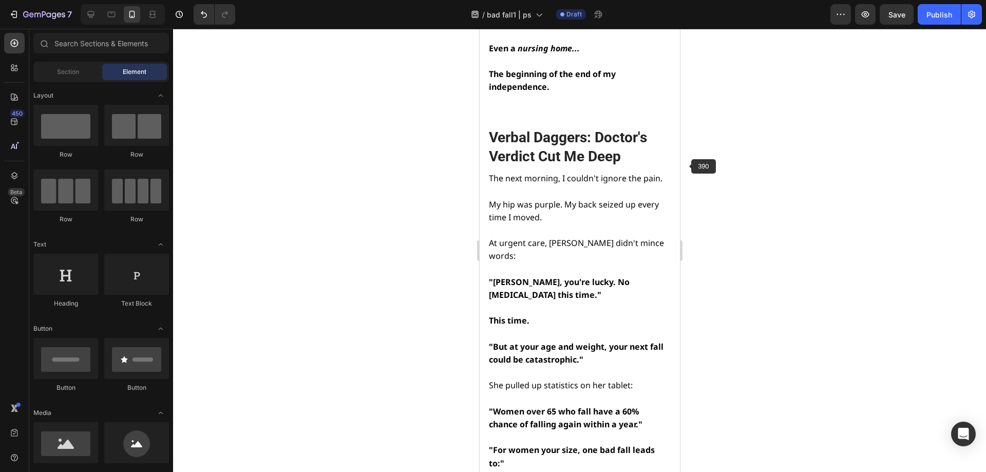
click at [739, 172] on div at bounding box center [579, 250] width 813 height 443
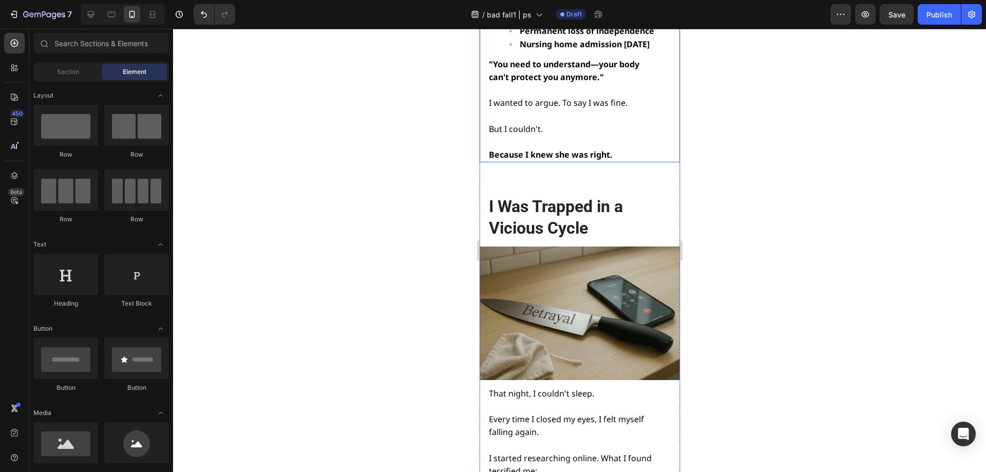
scroll to position [2808, 0]
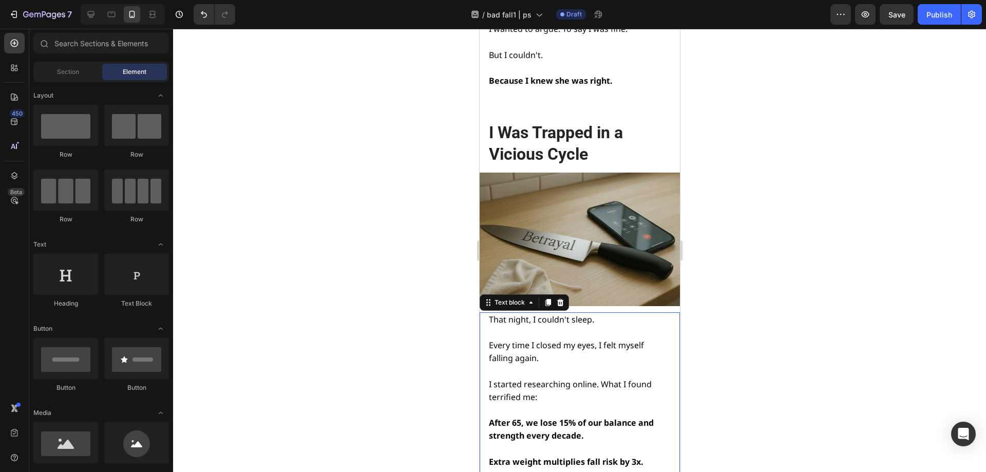
click at [604, 313] on p "That night, I couldn't sleep." at bounding box center [579, 319] width 180 height 13
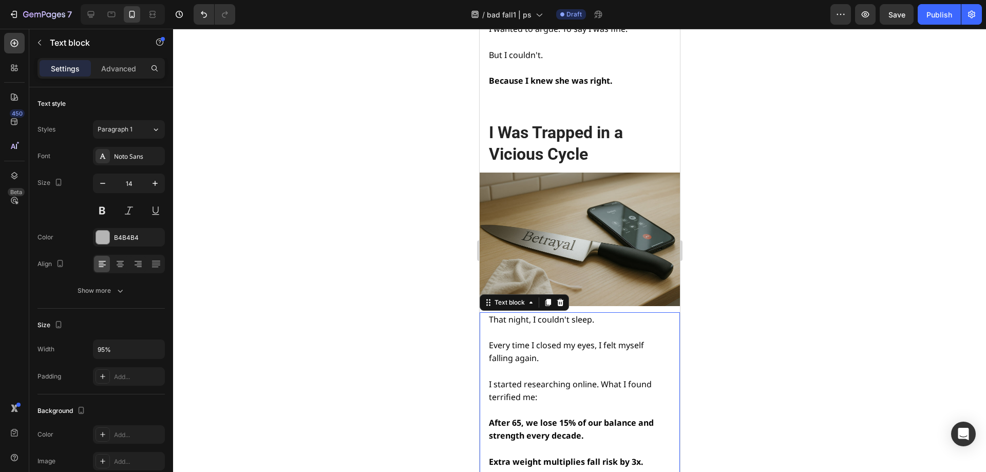
click at [604, 313] on p "That night, I couldn't sleep." at bounding box center [579, 319] width 180 height 13
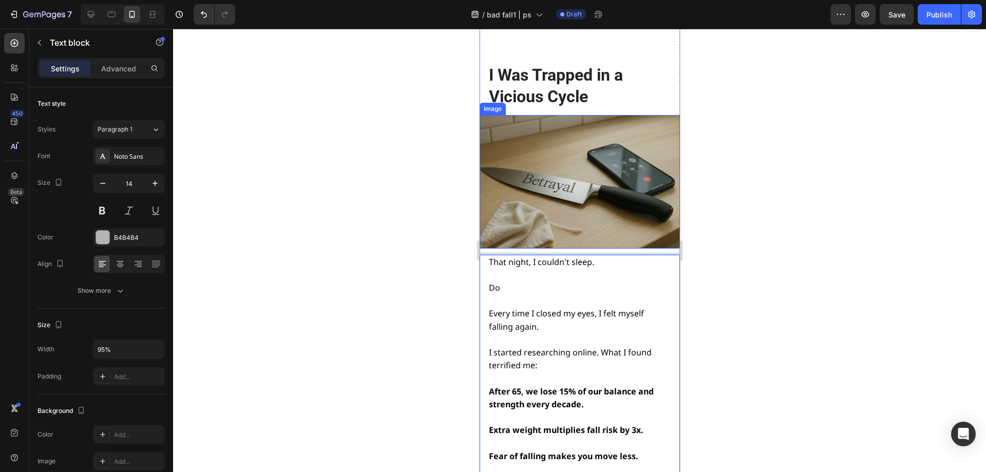
scroll to position [2911, 0]
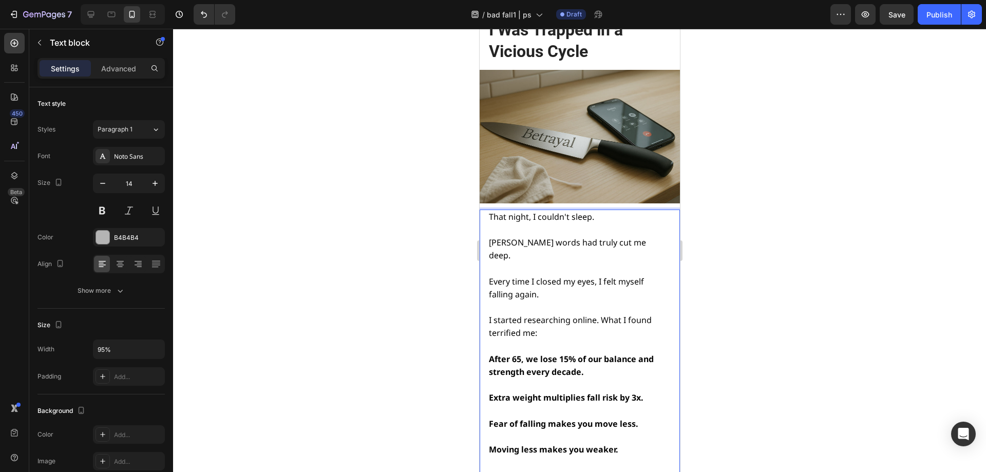
click at [525, 237] on span "Dr. Stevens words had truly cut me deep." at bounding box center [567, 249] width 157 height 24
click at [479, 29] on lt-span "Steve n's" at bounding box center [479, 29] width 0 height 0
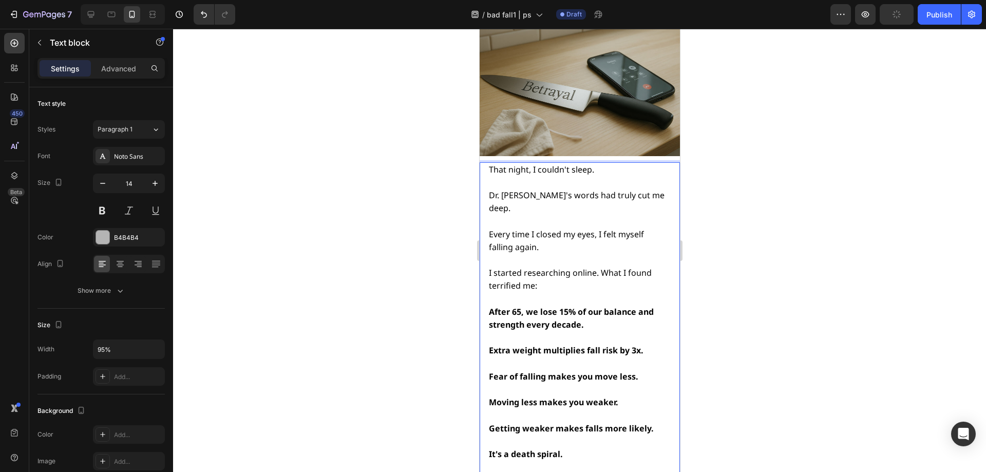
scroll to position [2963, 0]
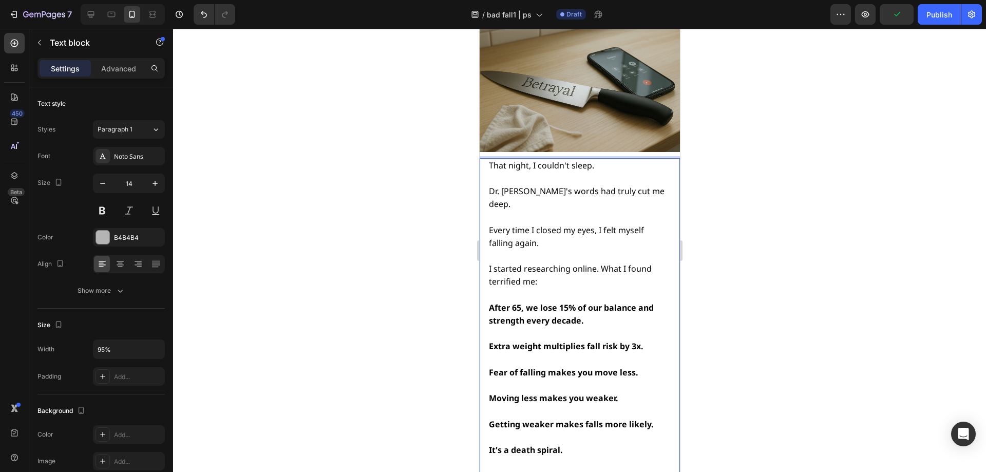
click at [528, 185] on span "Dr. Steven's words had truly cut me deep." at bounding box center [577, 197] width 176 height 24
click at [527, 185] on span "Dr. Steven's words had truly cut me deep." at bounding box center [577, 197] width 176 height 24
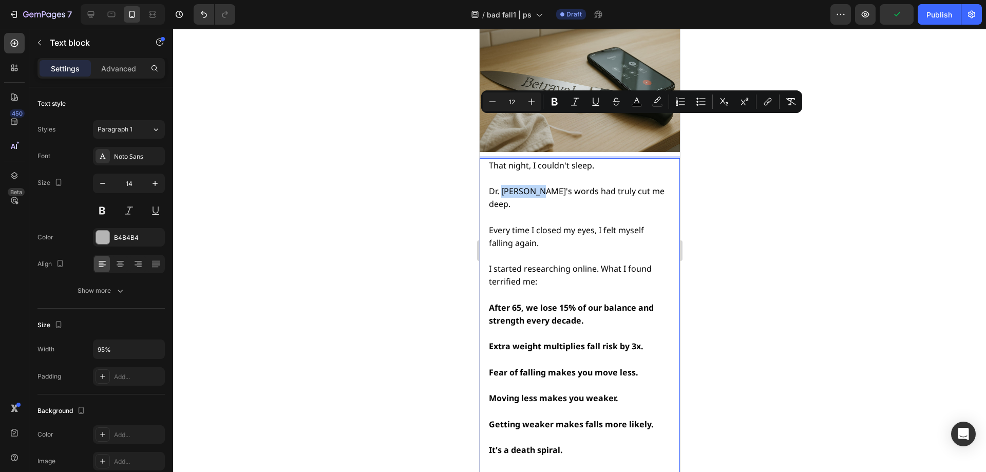
click at [527, 185] on span "Dr. Steven's words had truly cut me deep." at bounding box center [577, 197] width 176 height 24
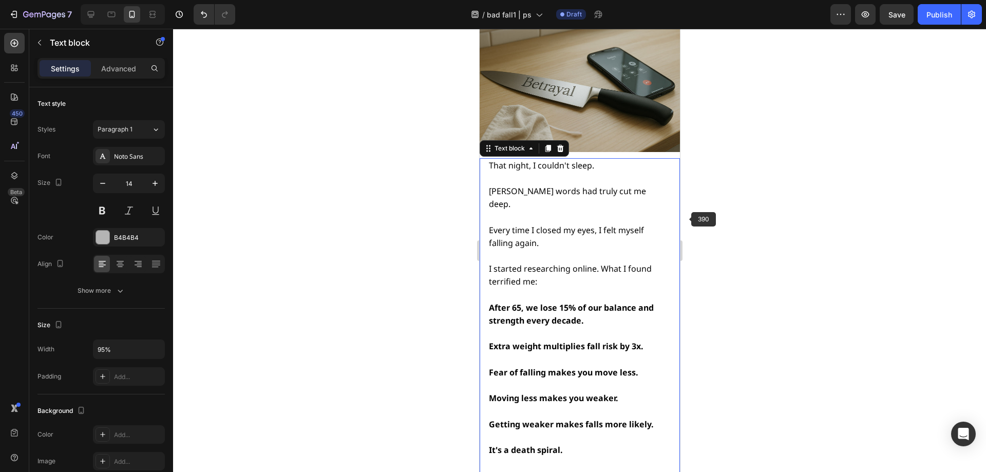
click at [757, 238] on div at bounding box center [579, 250] width 813 height 443
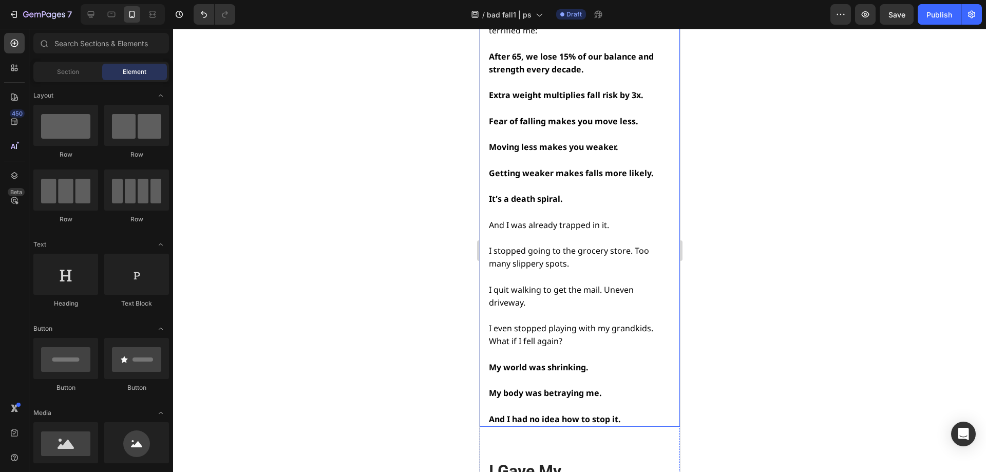
scroll to position [3219, 0]
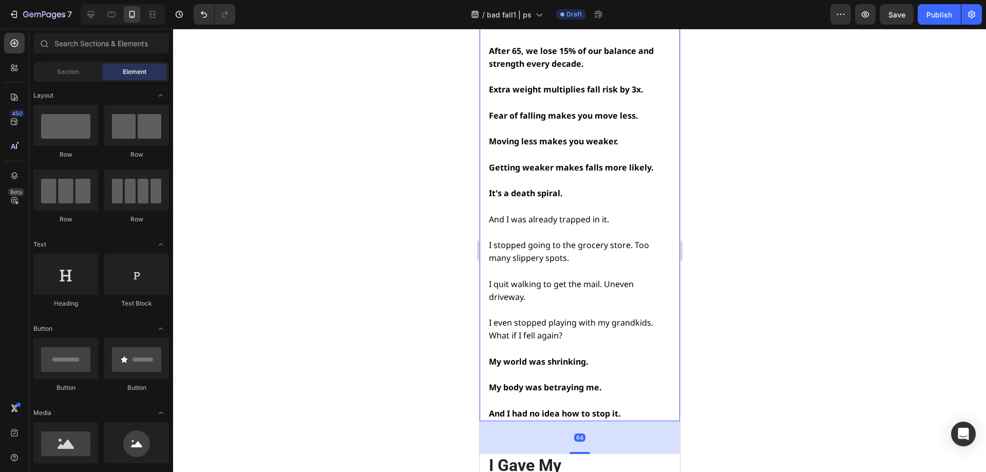
click at [612, 381] on p "My body was betraying me." at bounding box center [579, 387] width 180 height 13
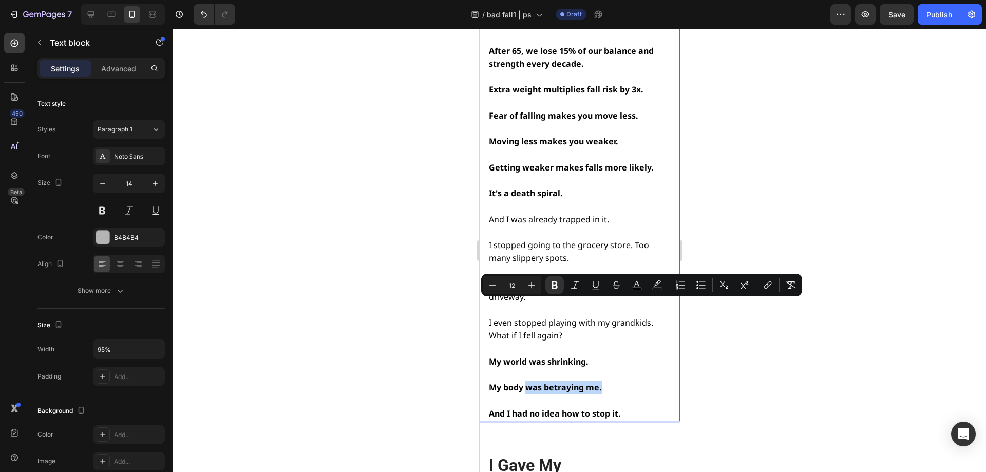
drag, startPoint x: 610, startPoint y: 309, endPoint x: 528, endPoint y: 306, distance: 82.2
click at [528, 381] on p "My body was betraying me." at bounding box center [579, 387] width 180 height 13
click at [612, 381] on p "My body was betraying me." at bounding box center [579, 387] width 180 height 13
drag, startPoint x: 604, startPoint y: 304, endPoint x: 525, endPoint y: 312, distance: 79.1
click at [525, 381] on p "My body was betraying me." at bounding box center [579, 387] width 180 height 13
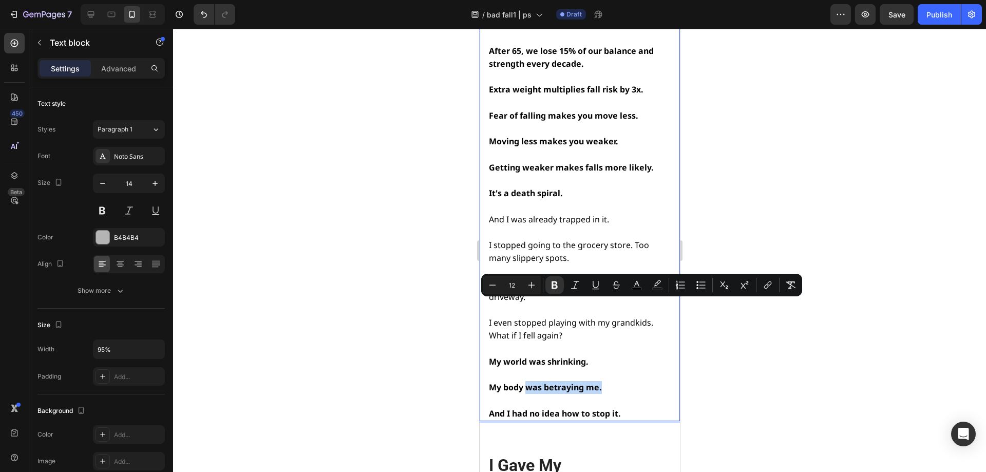
click at [653, 381] on p "My body was betraying me." at bounding box center [579, 387] width 180 height 13
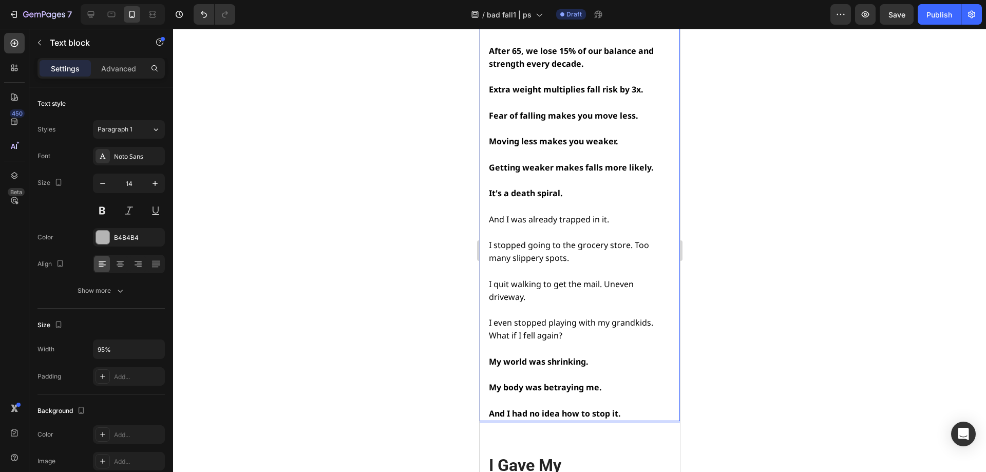
click at [536, 356] on strong "My world was shrinking." at bounding box center [539, 361] width 100 height 11
click at [605, 381] on p "My body was betraying me." at bounding box center [579, 387] width 180 height 13
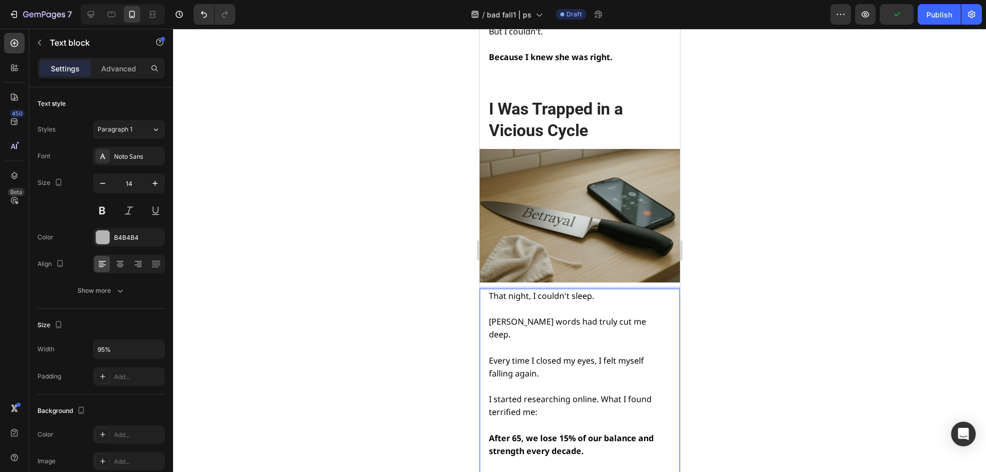
scroll to position [2808, 0]
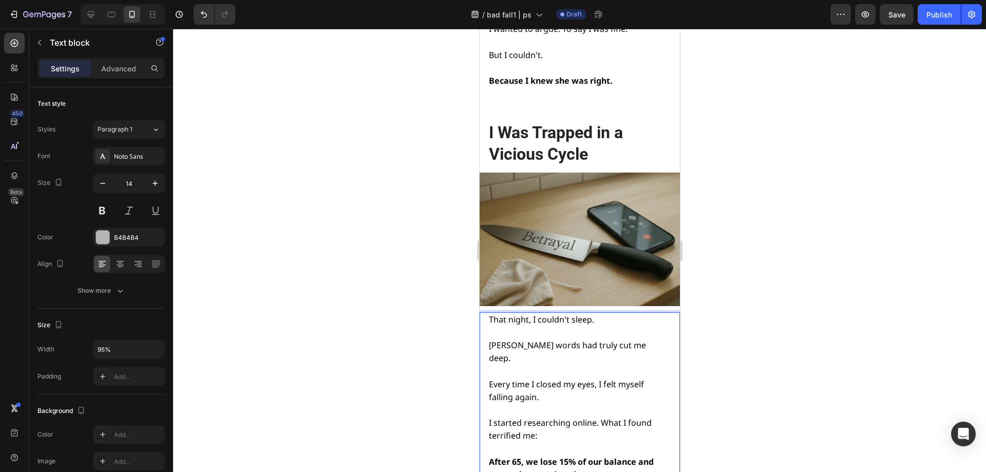
click at [656, 339] on p "Dr. Stevens's words had truly cut me deep." at bounding box center [579, 352] width 180 height 26
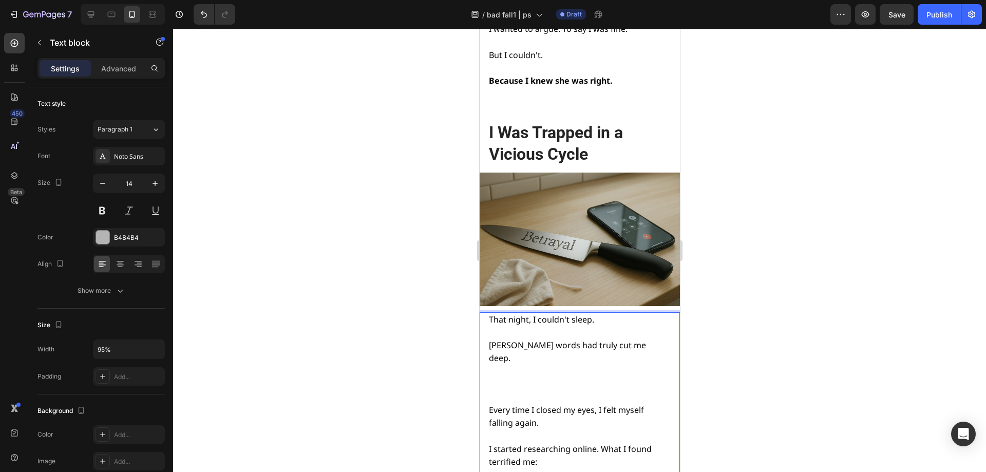
click at [656, 339] on p "Dr. Stevens's words had truly cut me deep." at bounding box center [579, 352] width 180 height 26
click at [564, 378] on p "Rich Text Editor. Editing area: main" at bounding box center [579, 384] width 180 height 13
click at [611, 340] on span "Dr. Stevens's words had truly cut me deep." at bounding box center [567, 352] width 157 height 24
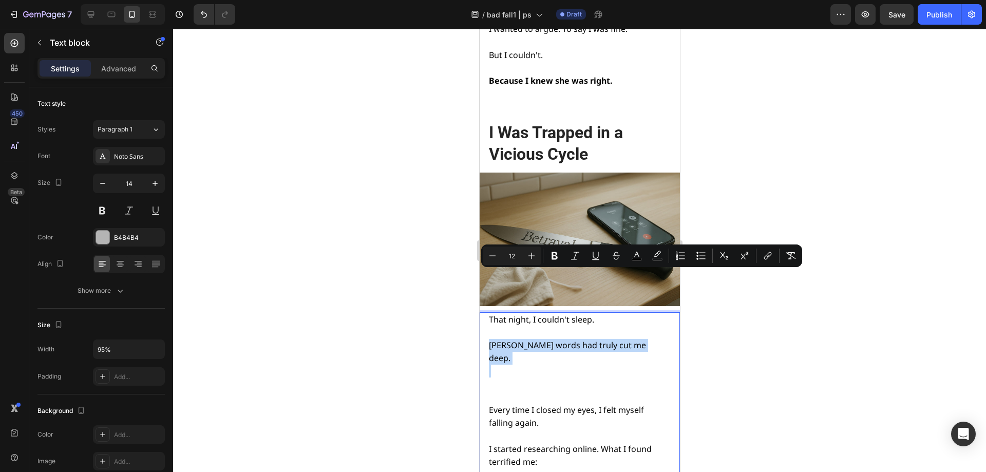
type input "14"
click at [604, 378] on p "Rich Text Editor. Editing area: main" at bounding box center [579, 384] width 180 height 13
drag, startPoint x: 647, startPoint y: 279, endPoint x: 481, endPoint y: 276, distance: 166.5
click at [576, 365] on p "Rich Text Editor. Editing area: main" at bounding box center [579, 371] width 180 height 13
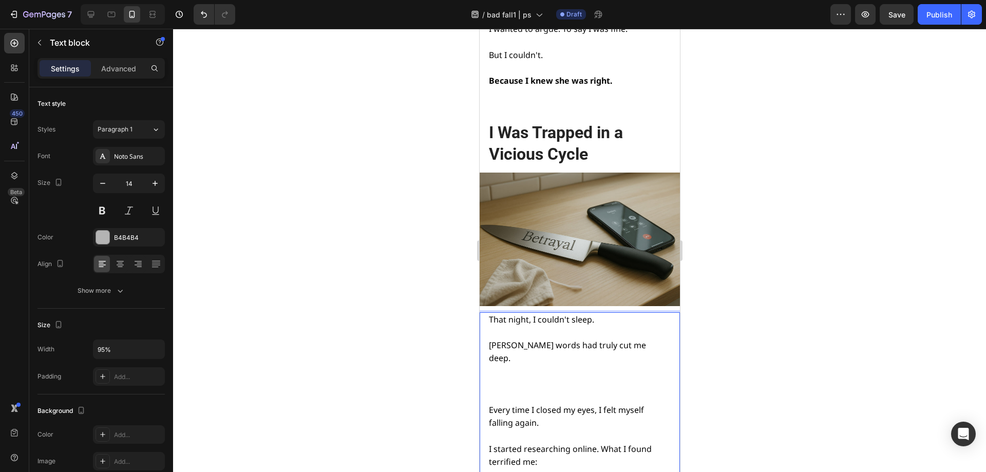
click at [610, 340] on span "Dr. Stevens's words had truly cut me deep." at bounding box center [567, 352] width 157 height 24
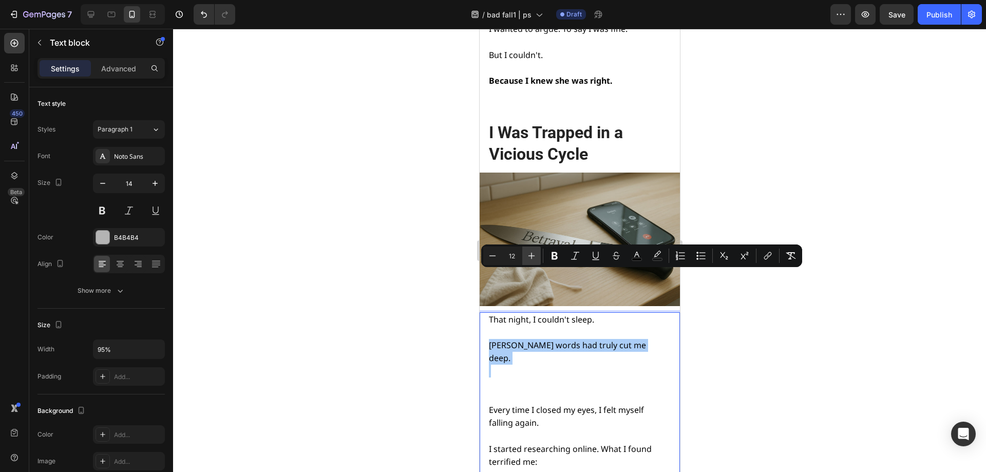
click at [534, 255] on icon "Editor contextual toolbar" at bounding box center [532, 256] width 10 height 10
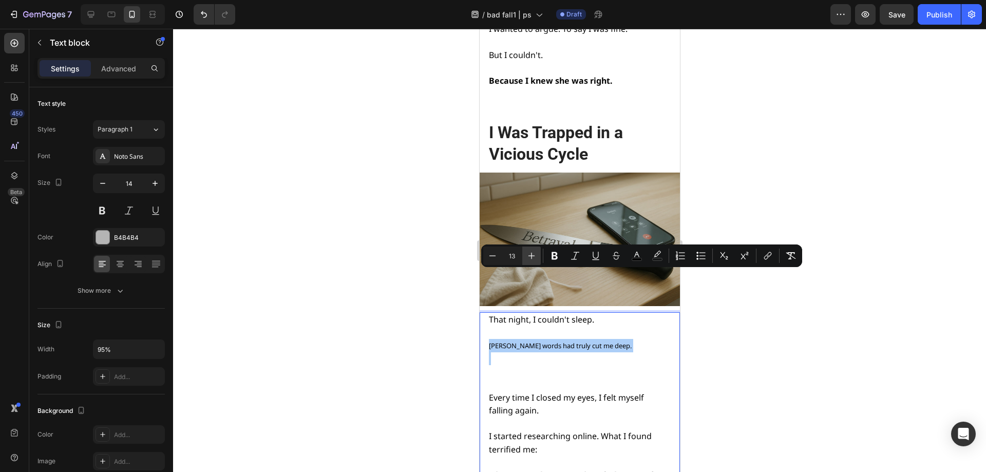
click at [534, 255] on icon "Editor contextual toolbar" at bounding box center [532, 256] width 10 height 10
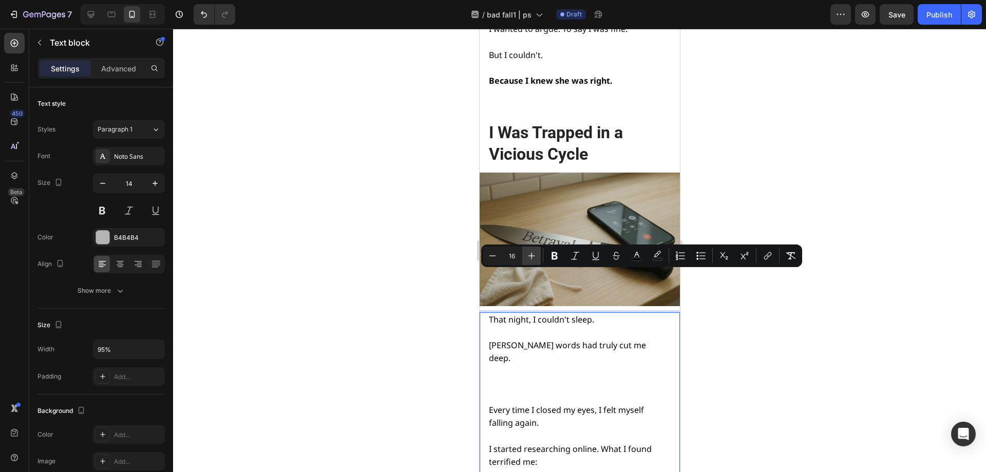
click at [534, 255] on icon "Editor contextual toolbar" at bounding box center [532, 256] width 10 height 10
type input "12"
click at [532, 405] on span "Every time I closed my eyes, I felt myself falling again." at bounding box center [566, 417] width 155 height 24
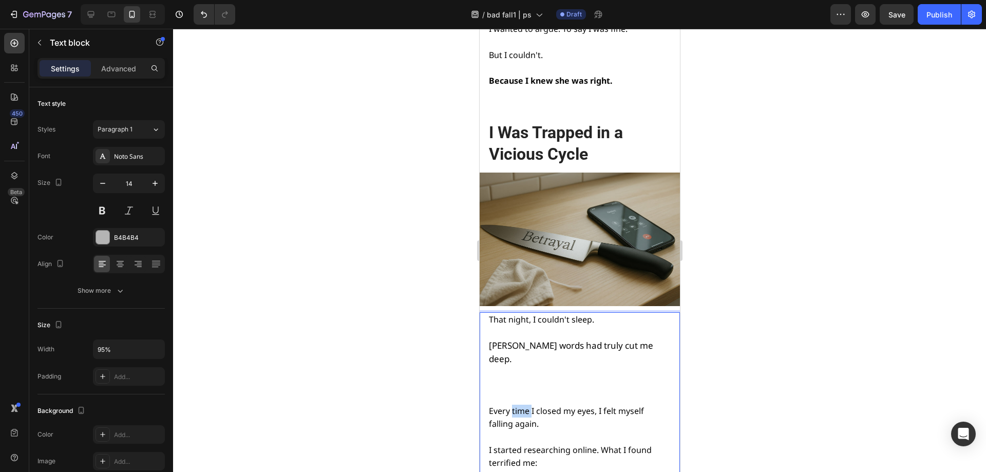
drag, startPoint x: 530, startPoint y: 336, endPoint x: 511, endPoint y: 329, distance: 20.6
click at [511, 405] on p "Every time I closed my eyes, I felt myself falling again." at bounding box center [579, 418] width 180 height 26
click at [557, 340] on span "Dr. Stevens's words had truly cut me deep." at bounding box center [571, 352] width 164 height 25
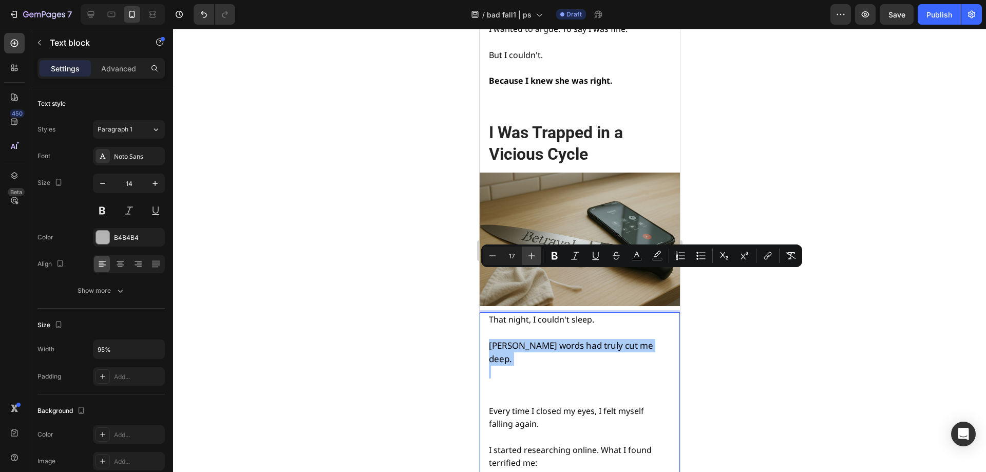
click at [538, 255] on button "Plus" at bounding box center [531, 256] width 18 height 18
type input "18"
click at [602, 339] on p "Dr. Stevens's words had truly cut me deep." at bounding box center [579, 352] width 180 height 27
click at [576, 366] on p "Rich Text Editor. Editing area: main" at bounding box center [579, 372] width 180 height 13
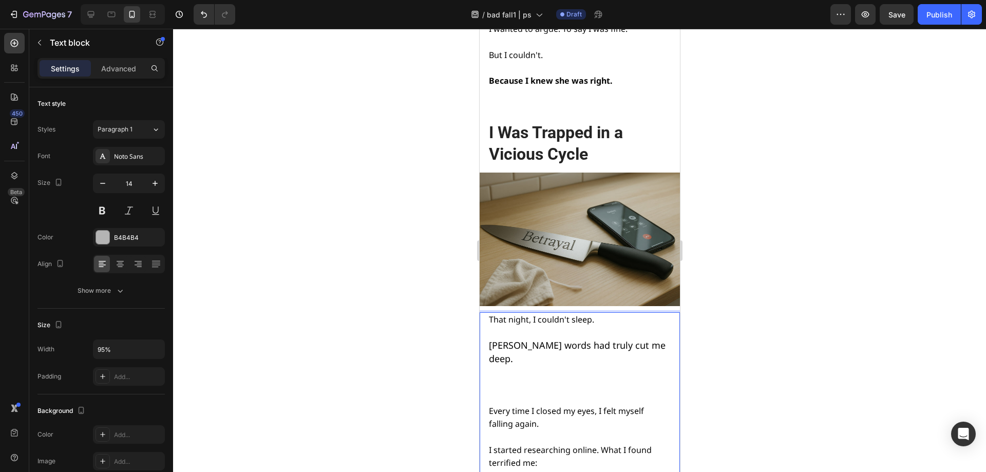
click at [523, 339] on p "Dr. Stevens's words had truly cut me deep." at bounding box center [579, 352] width 180 height 27
drag, startPoint x: 523, startPoint y: 287, endPoint x: 492, endPoint y: 267, distance: 37.5
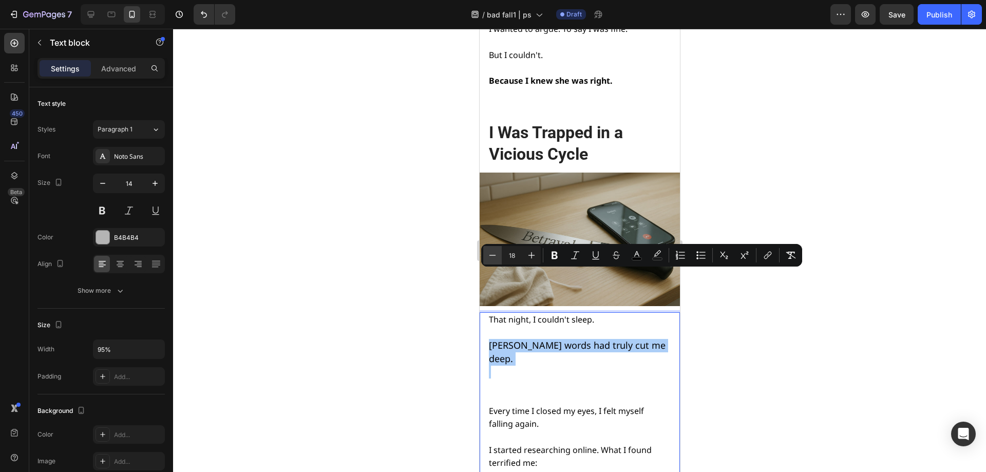
click at [498, 259] on button "Minus" at bounding box center [492, 255] width 18 height 18
drag, startPoint x: 498, startPoint y: 259, endPoint x: 32, endPoint y: 243, distance: 466.2
click at [498, 259] on button "Minus" at bounding box center [492, 255] width 18 height 18
type input "16"
click at [529, 378] on p "Rich Text Editor. Editing area: main" at bounding box center [579, 384] width 180 height 13
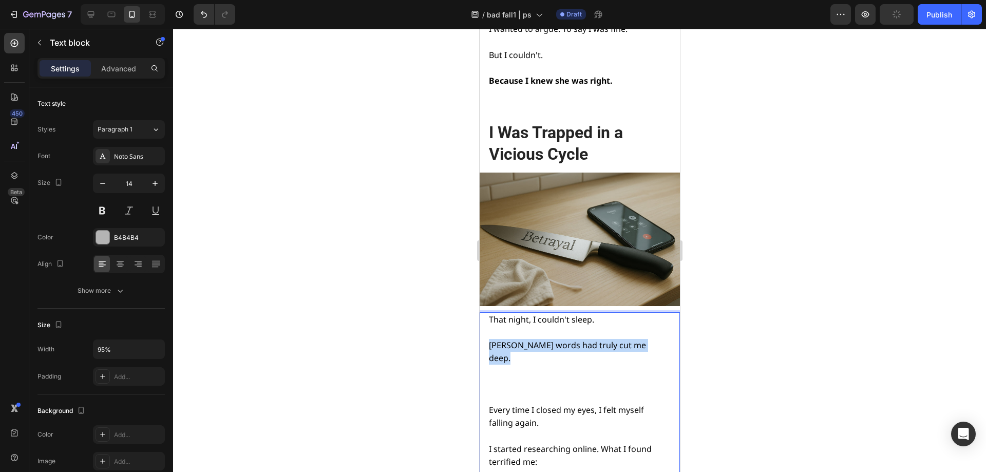
drag, startPoint x: 658, startPoint y: 278, endPoint x: 484, endPoint y: 275, distance: 173.7
click at [560, 378] on p "Rich Text Editor. Editing area: main" at bounding box center [579, 384] width 180 height 13
click at [537, 391] on p "Rich Text Editor. Editing area: main" at bounding box center [579, 397] width 180 height 13
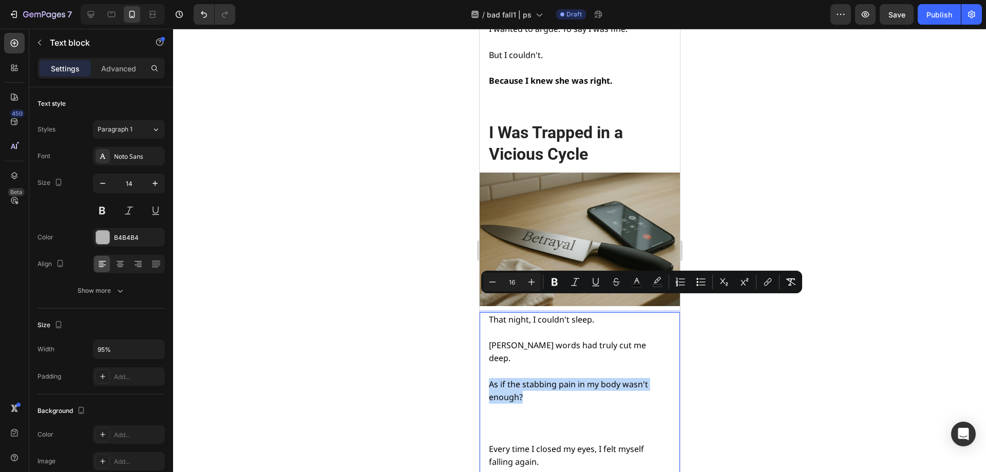
drag, startPoint x: 528, startPoint y: 314, endPoint x: 478, endPoint y: 308, distance: 50.3
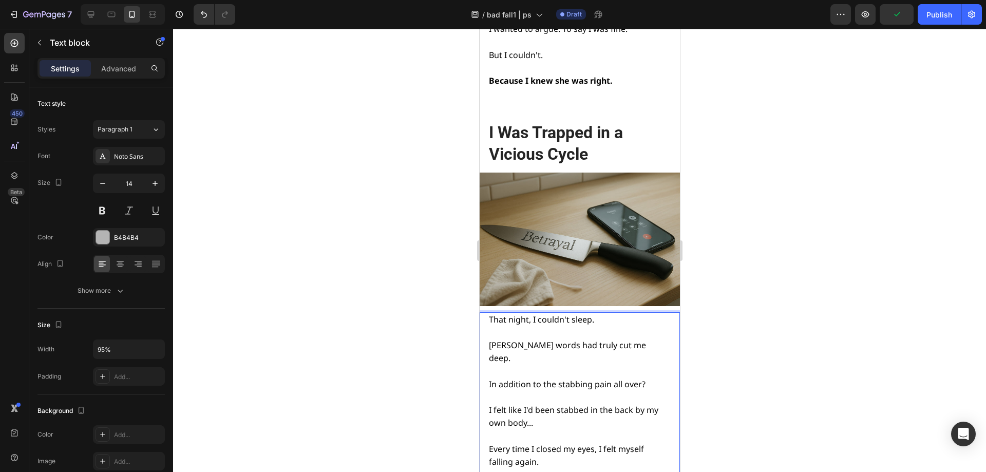
click at [757, 352] on div at bounding box center [579, 250] width 813 height 443
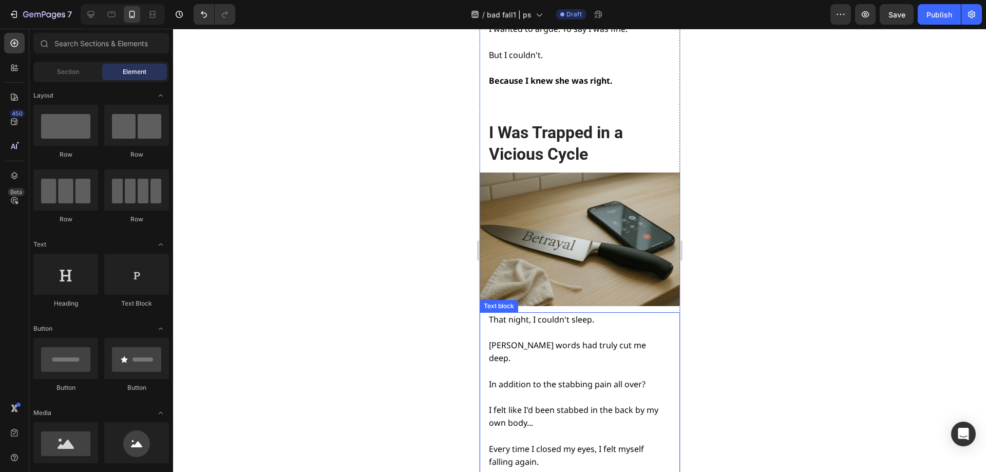
click at [505, 404] on span "I felt like I'd been stabbed in the back by my own body..." at bounding box center [574, 416] width 170 height 24
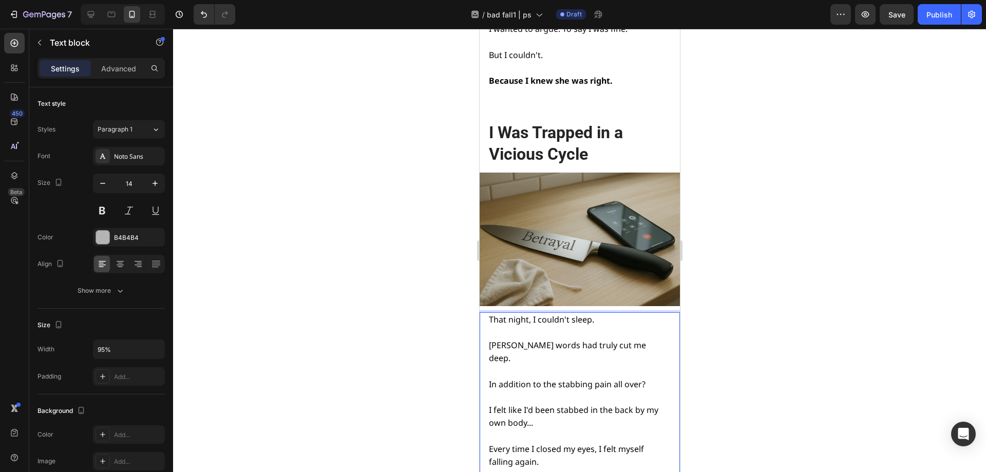
click at [508, 404] on span "I felt like I'd been stabbed in the back by my own body..." at bounding box center [574, 416] width 170 height 24
click at [774, 279] on div at bounding box center [579, 250] width 813 height 443
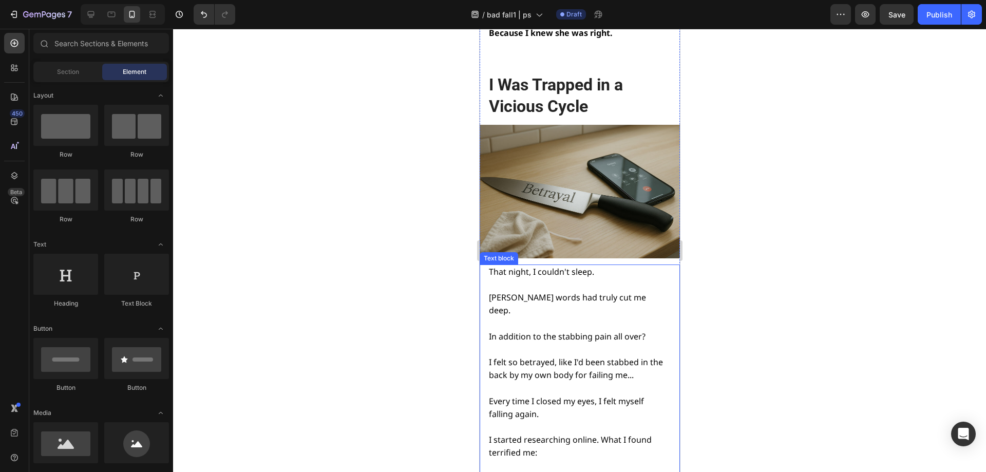
scroll to position [2860, 0]
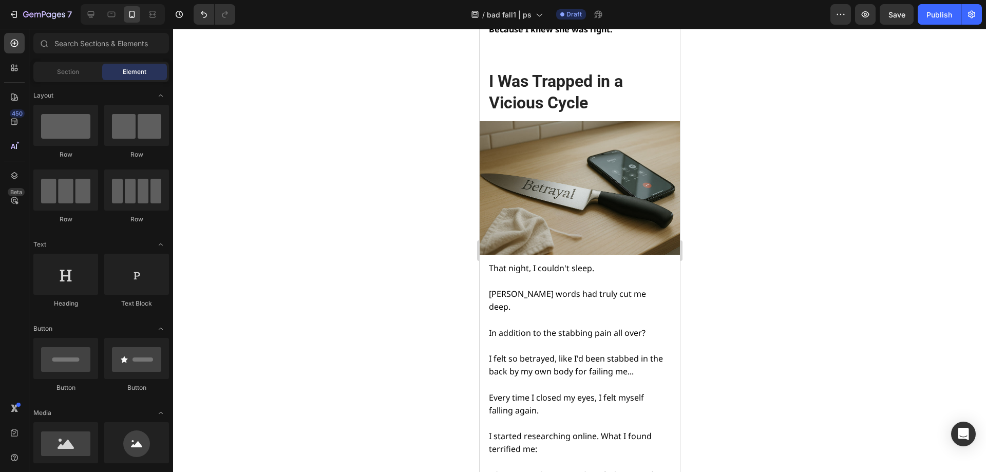
click at [804, 292] on div at bounding box center [579, 250] width 813 height 443
click at [567, 154] on img at bounding box center [579, 188] width 200 height 134
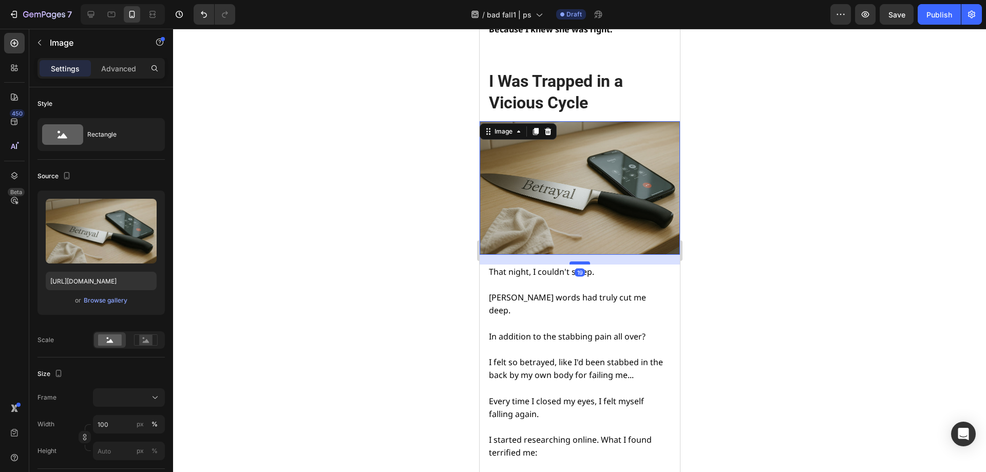
click at [578, 261] on div at bounding box center [579, 262] width 21 height 3
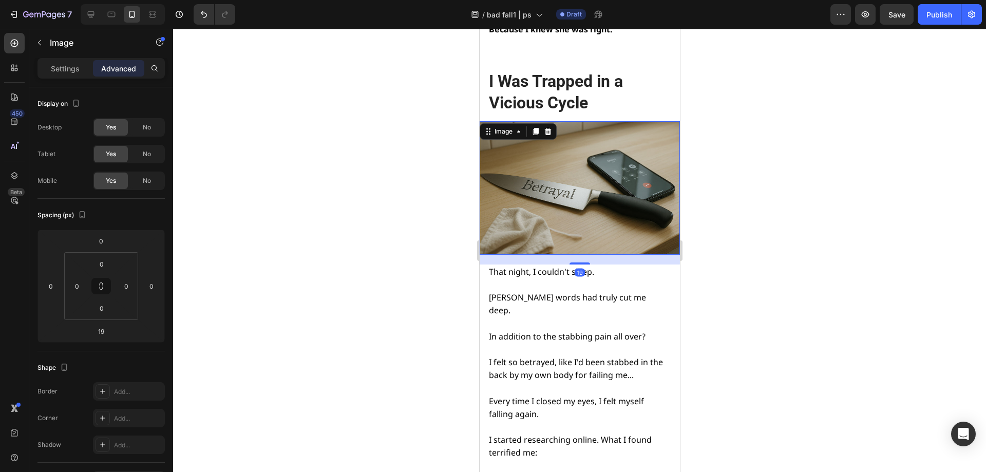
click at [752, 230] on div at bounding box center [579, 250] width 813 height 443
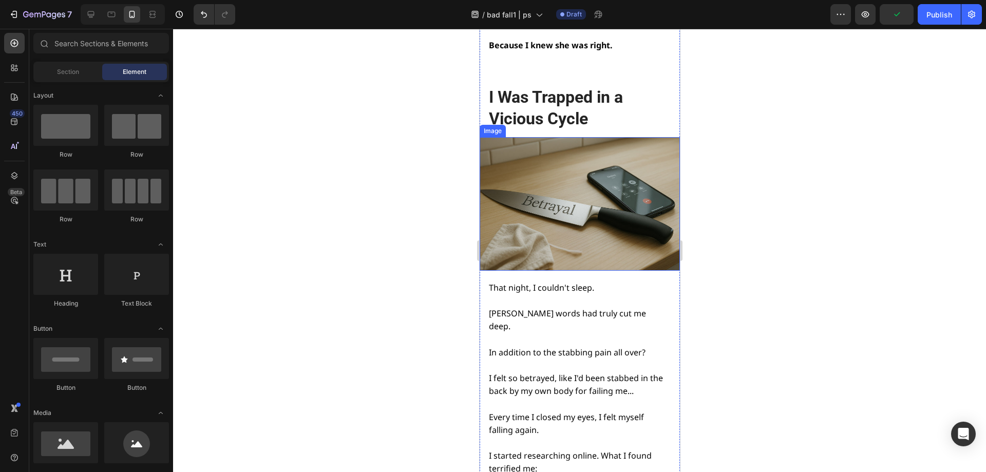
scroll to position [2911, 0]
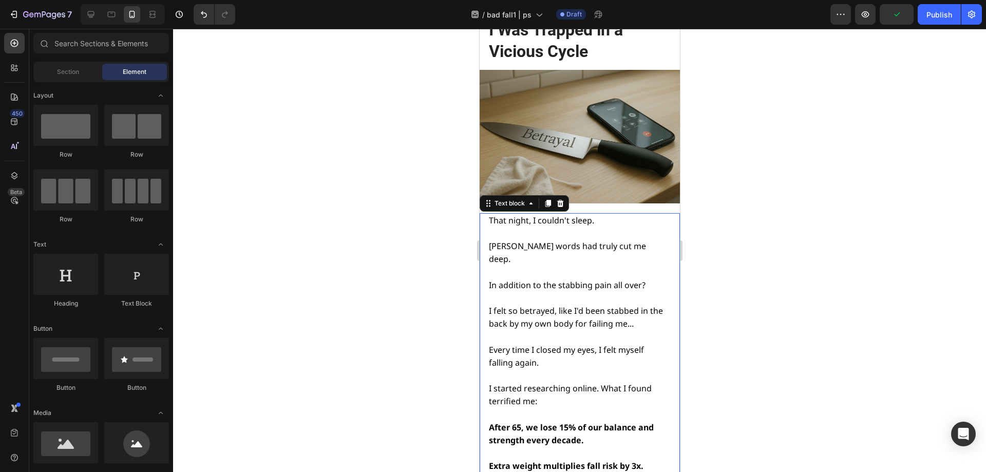
click at [587, 305] on span "I felt so betrayed, like I'd been stabbed in the back by my own body for failin…" at bounding box center [576, 317] width 174 height 24
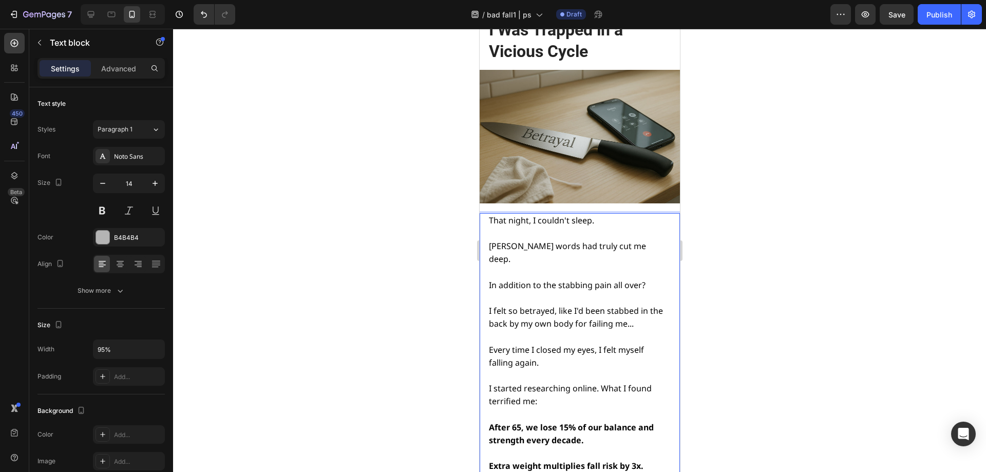
click at [612, 305] on span "I felt so betrayed, like I'd been stabbed in the back by my own body for failin…" at bounding box center [576, 317] width 174 height 24
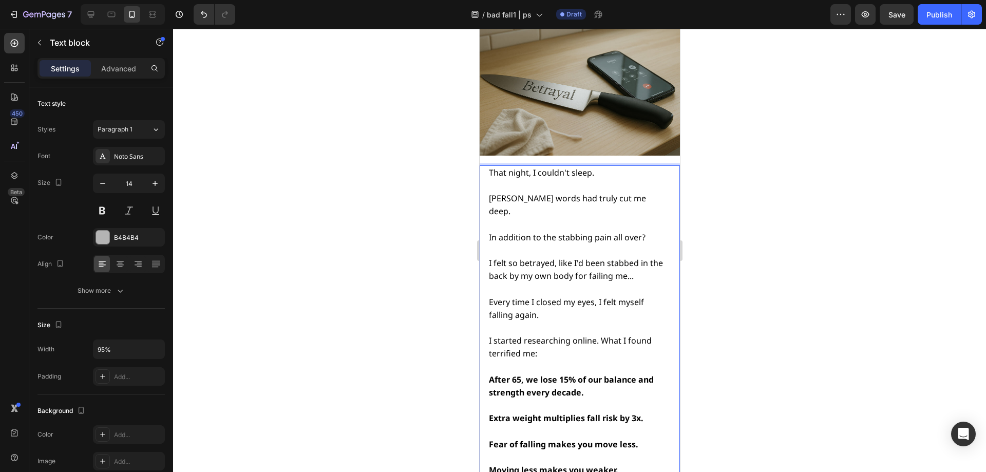
scroll to position [2963, 0]
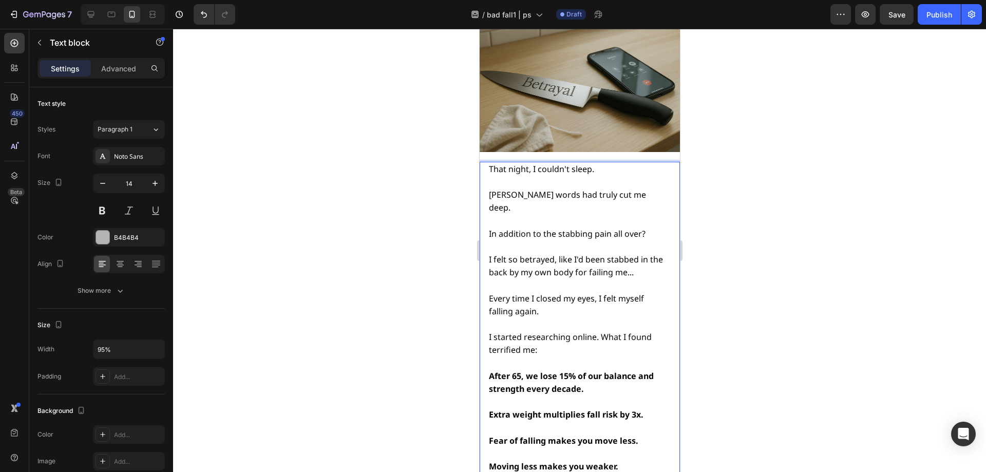
drag, startPoint x: 812, startPoint y: 245, endPoint x: 820, endPoint y: 243, distance: 7.9
click at [819, 243] on div at bounding box center [579, 250] width 813 height 443
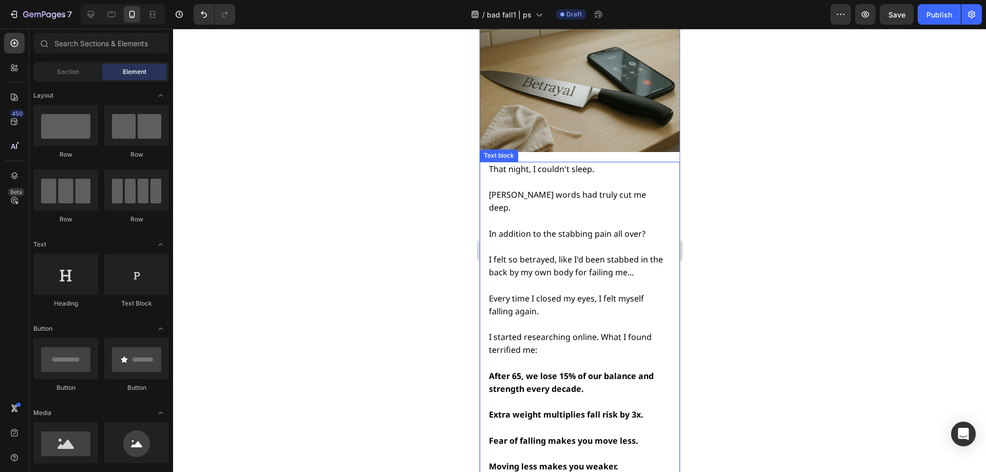
click at [614, 254] on span "I felt so betrayed, like I'd been stabbed in the back by my own body for failin…" at bounding box center [576, 266] width 174 height 24
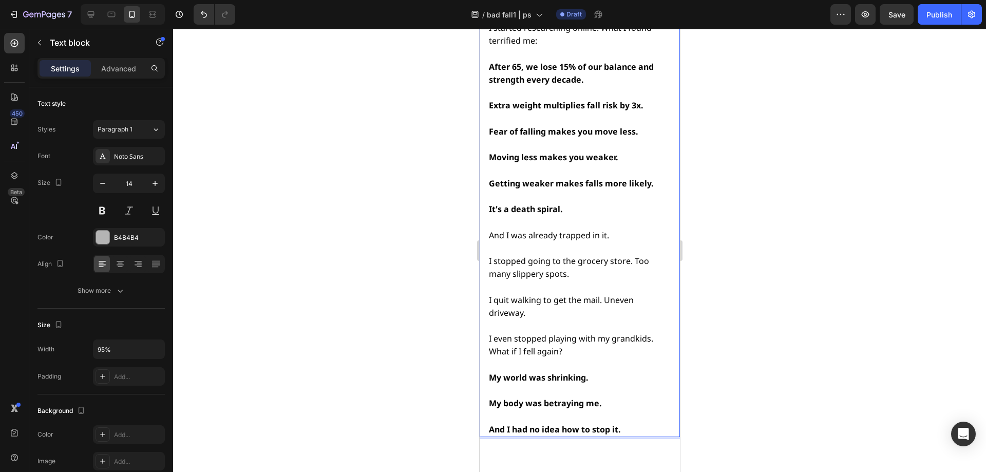
scroll to position [3275, 0]
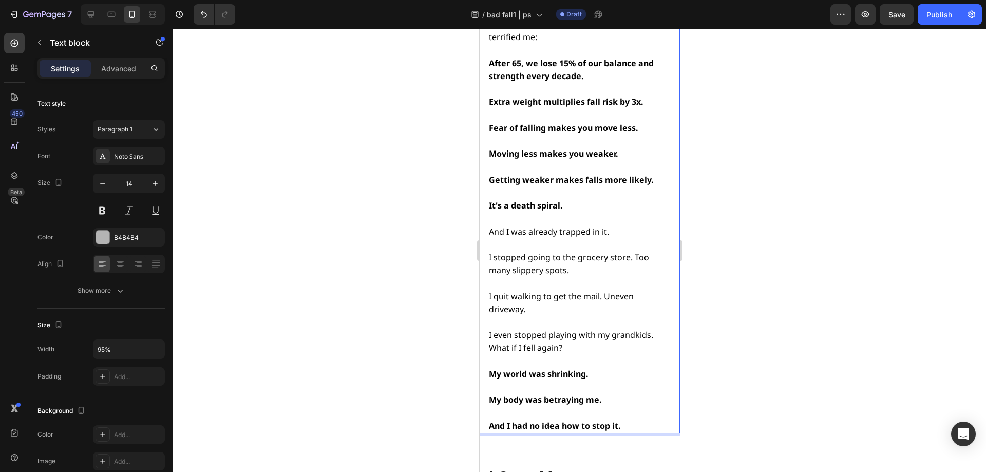
click at [491, 329] on span "I even stopped playing with my grandkids." at bounding box center [571, 334] width 164 height 11
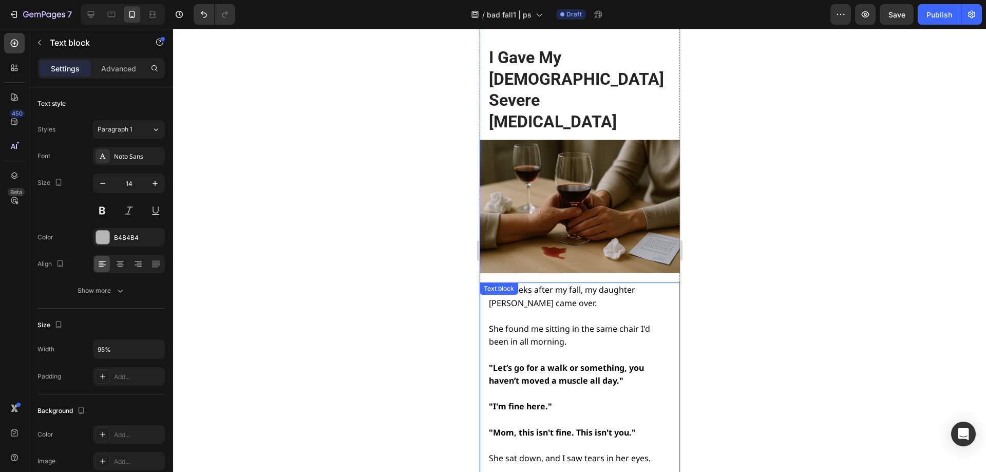
scroll to position [3390, 0]
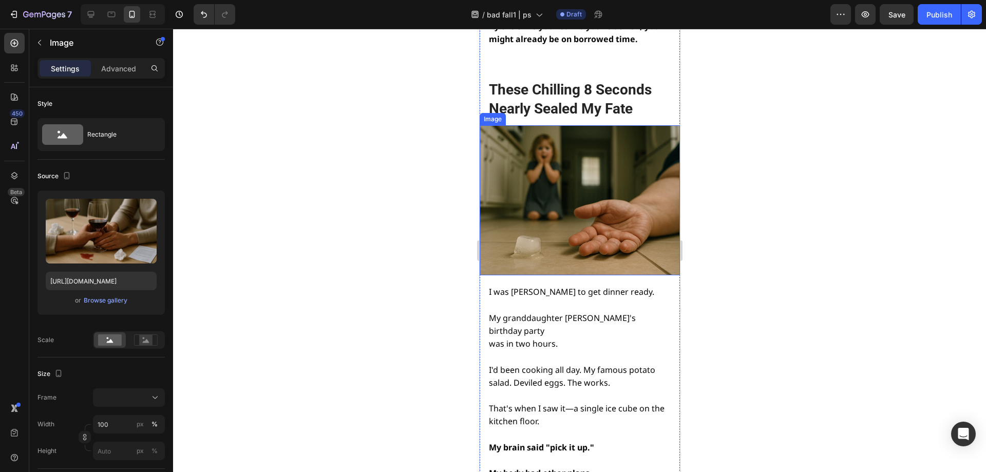
scroll to position [822, 0]
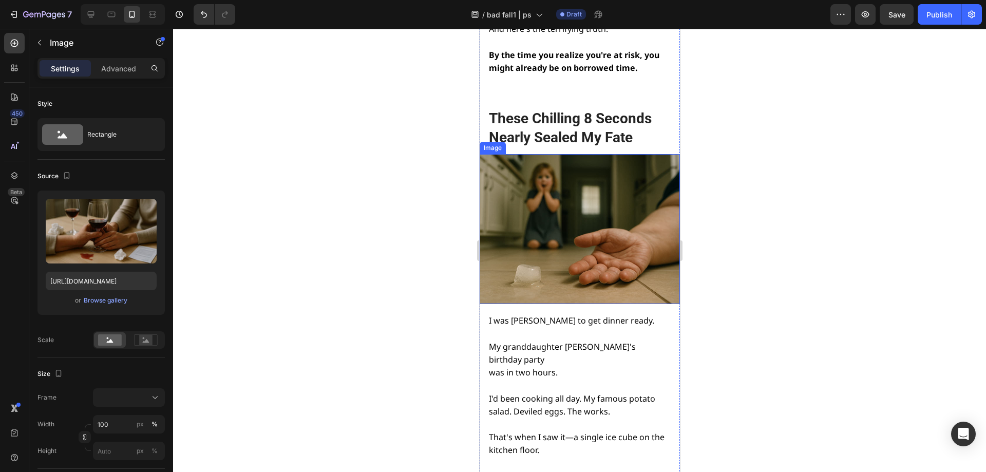
click at [567, 235] on img at bounding box center [579, 229] width 200 height 151
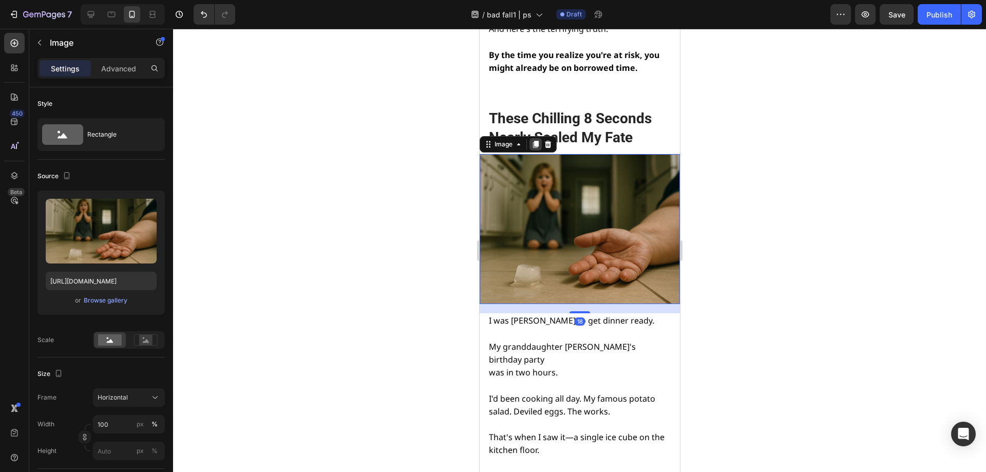
click at [534, 141] on icon at bounding box center [536, 144] width 6 height 7
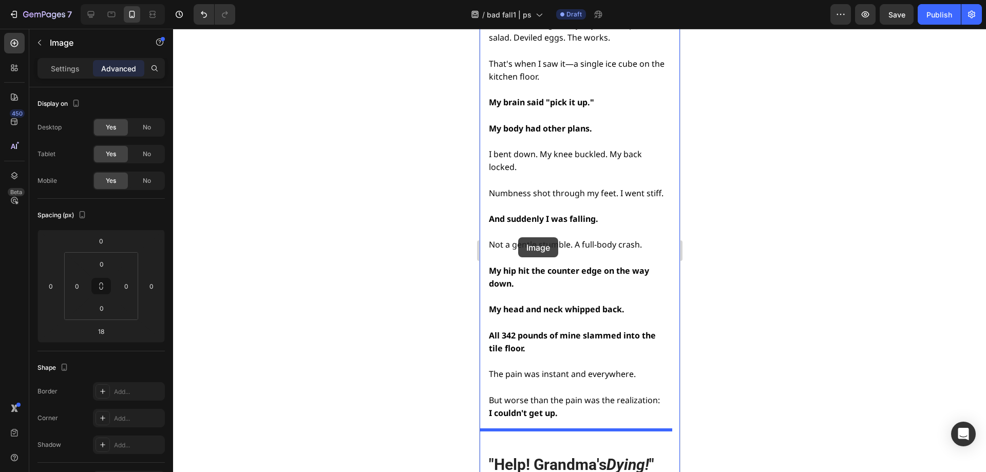
scroll to position [1438, 0]
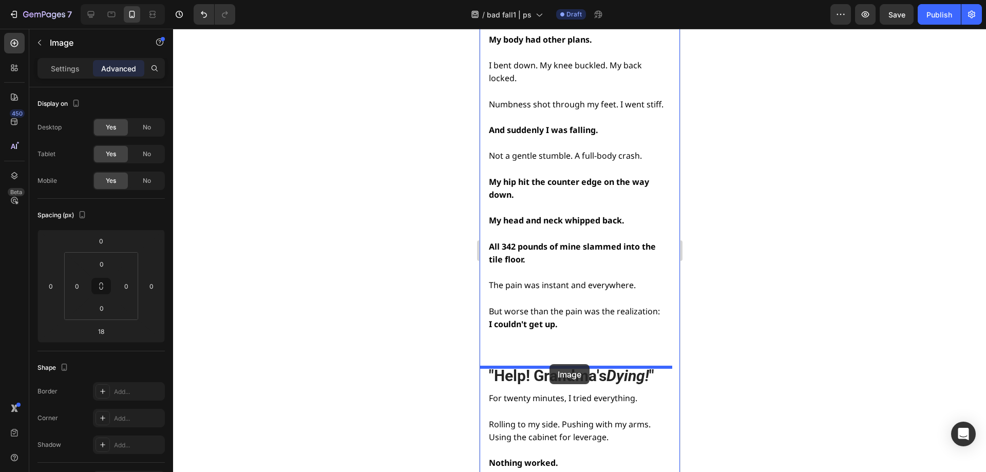
drag, startPoint x: 485, startPoint y: 192, endPoint x: 549, endPoint y: 364, distance: 183.7
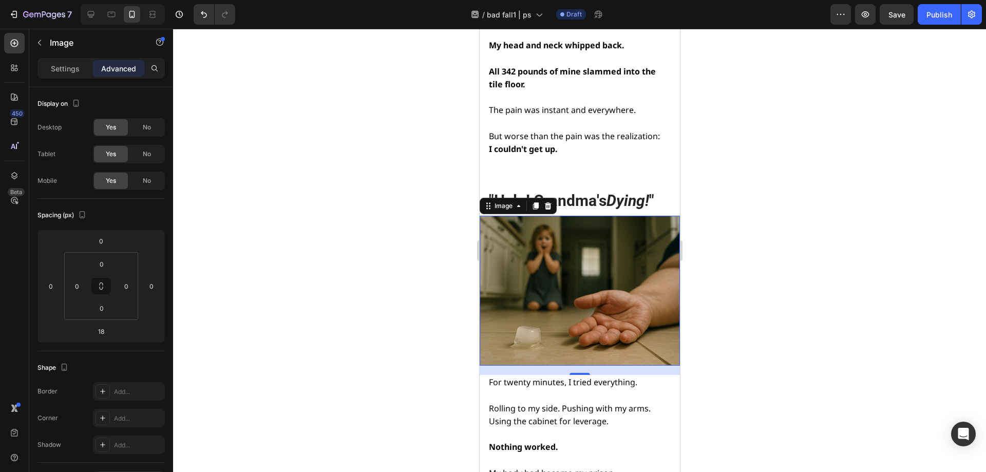
scroll to position [1490, 0]
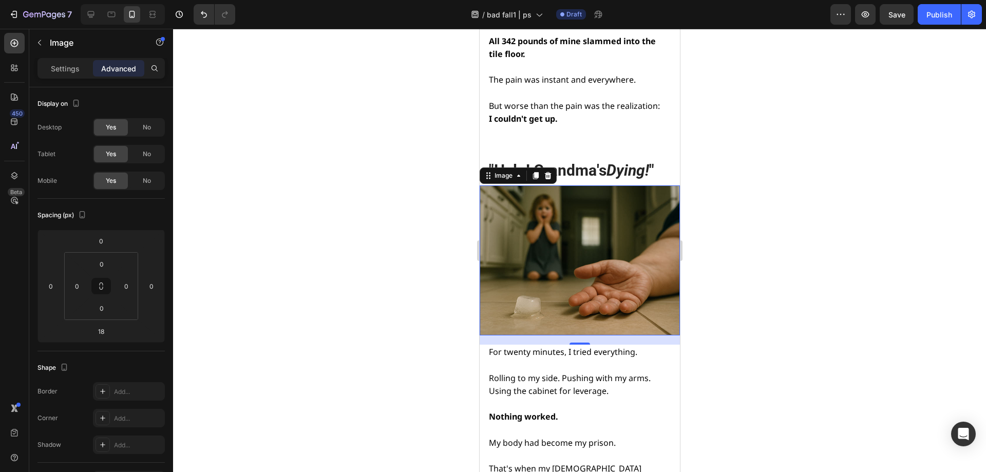
click at [565, 221] on img at bounding box center [579, 260] width 200 height 151
click at [538, 222] on img at bounding box center [579, 260] width 200 height 151
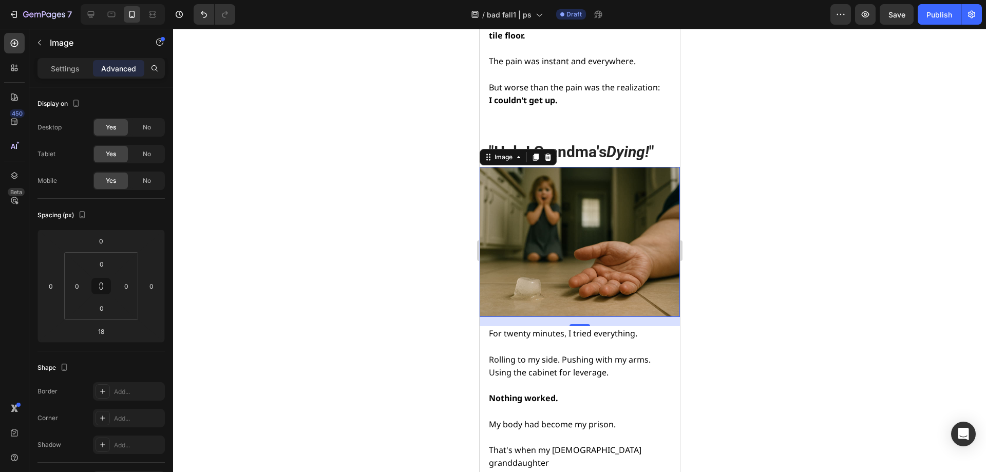
scroll to position [1542, 0]
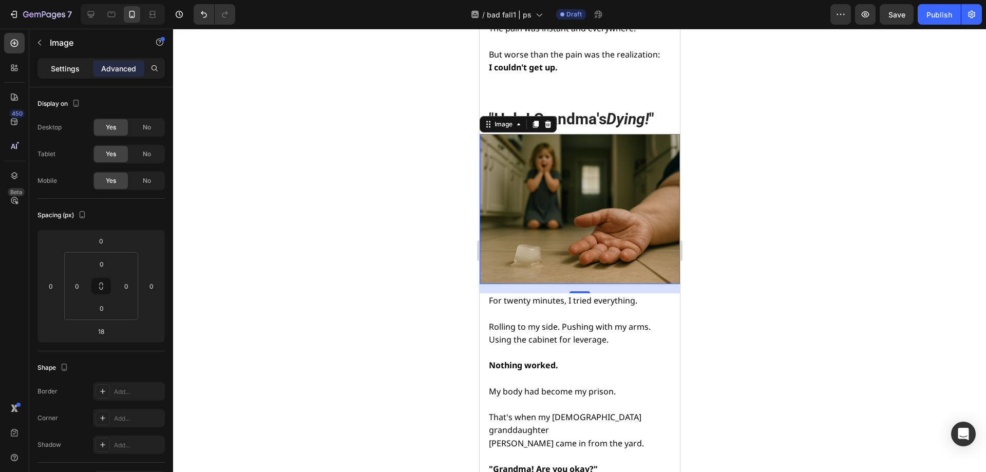
click at [72, 68] on p "Settings" at bounding box center [65, 68] width 29 height 11
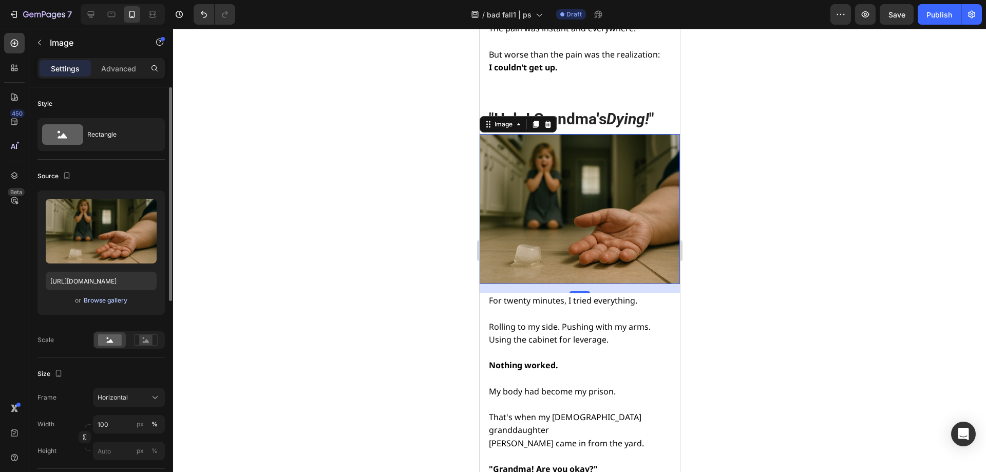
click at [110, 299] on div "Browse gallery" at bounding box center [106, 300] width 44 height 9
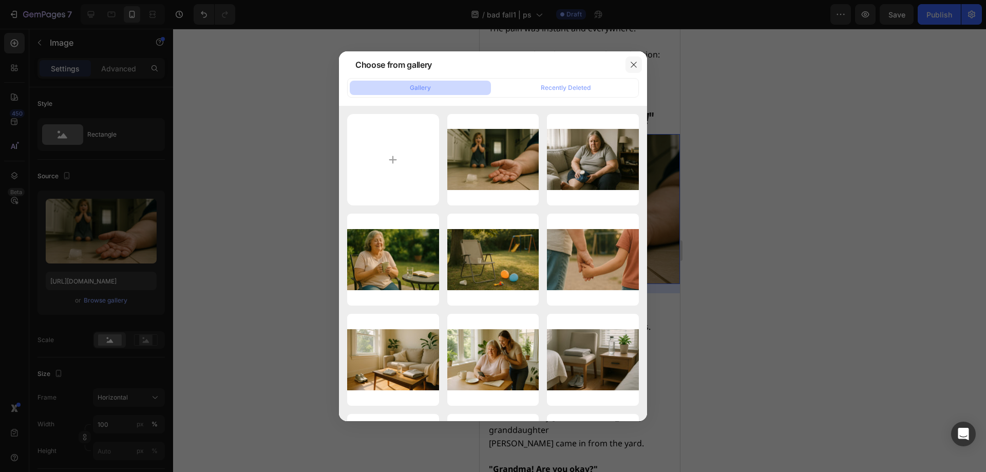
click at [630, 64] on icon "button" at bounding box center [634, 65] width 8 height 8
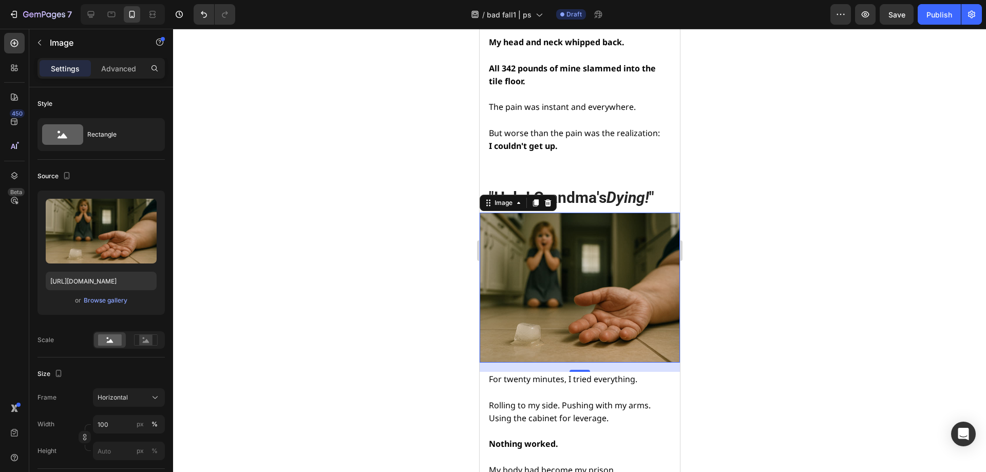
scroll to position [1439, 0]
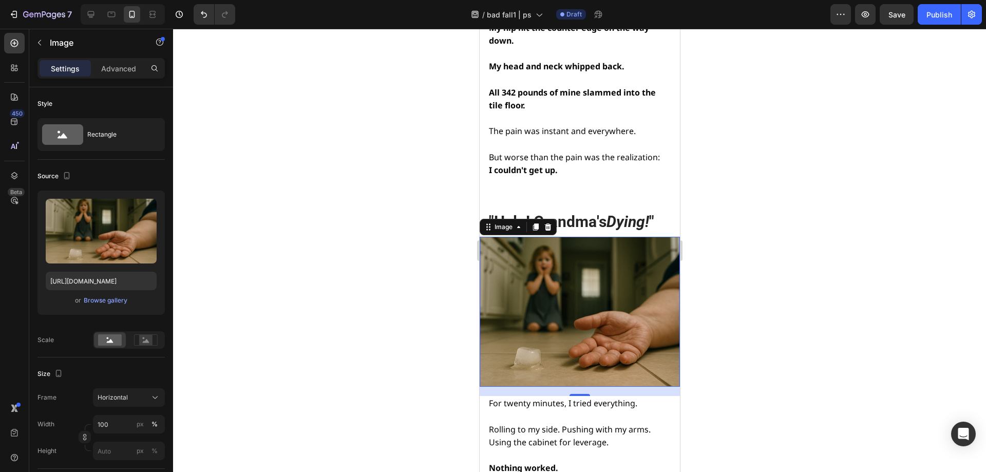
click at [781, 165] on div at bounding box center [579, 250] width 813 height 443
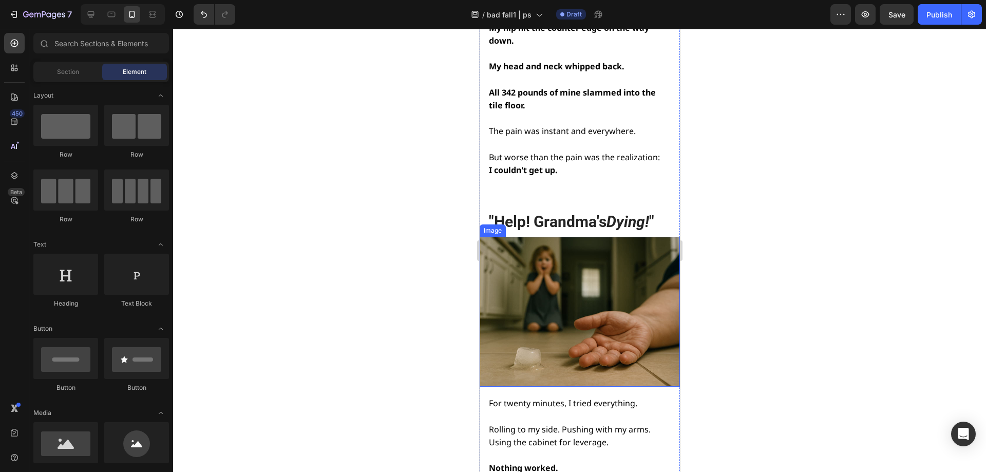
click at [583, 282] on img at bounding box center [579, 312] width 200 height 151
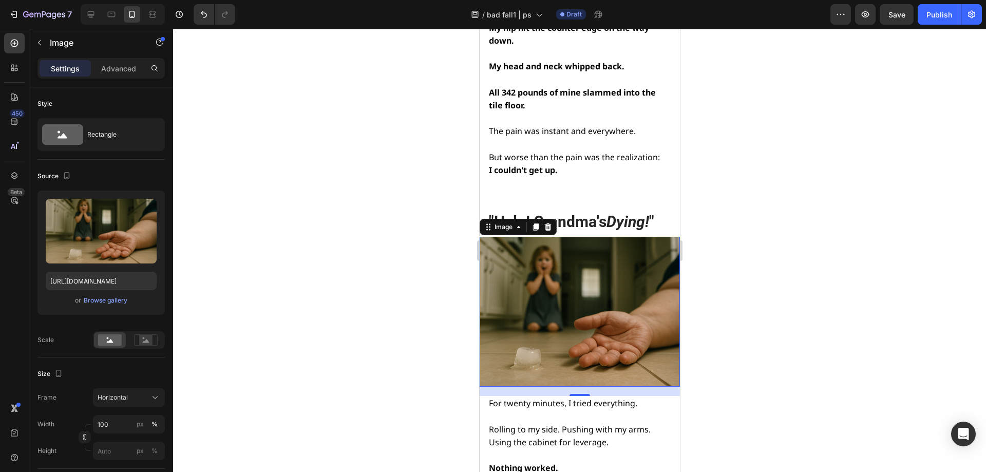
click at [574, 279] on img at bounding box center [579, 312] width 200 height 151
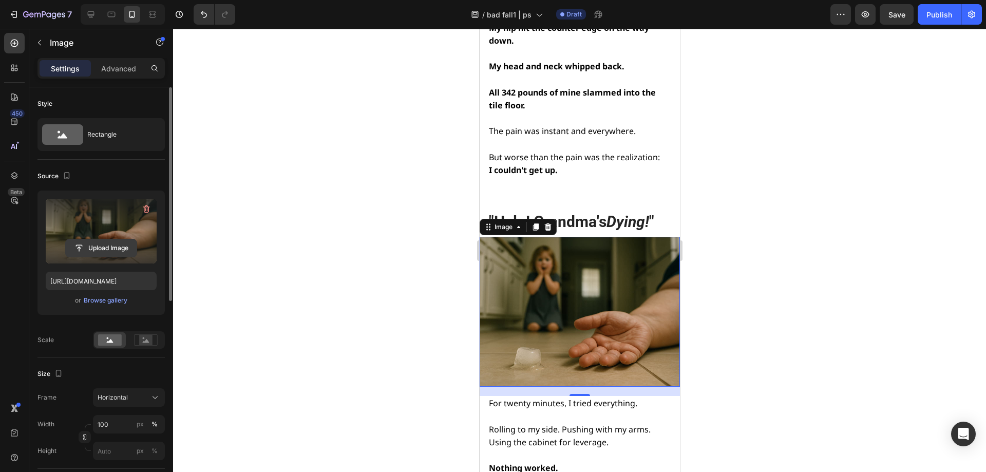
click at [106, 245] on input "file" at bounding box center [101, 247] width 71 height 17
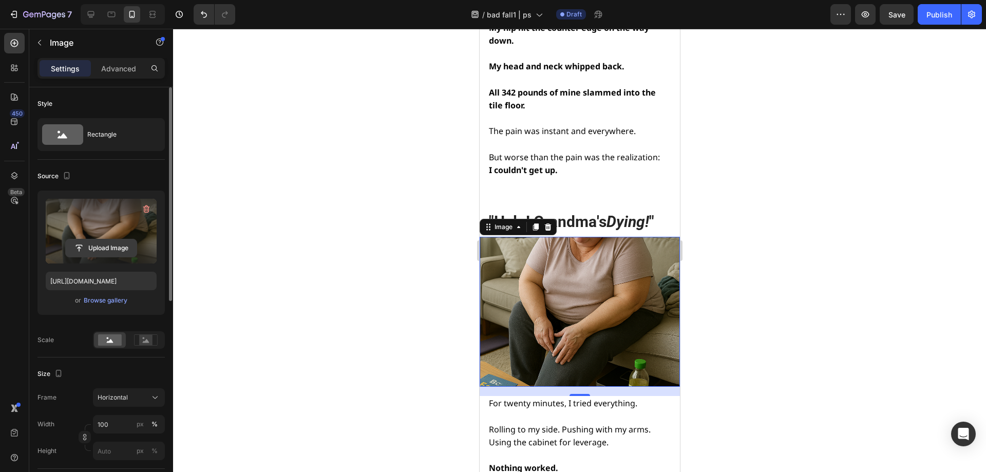
click at [100, 247] on input "file" at bounding box center [101, 247] width 71 height 17
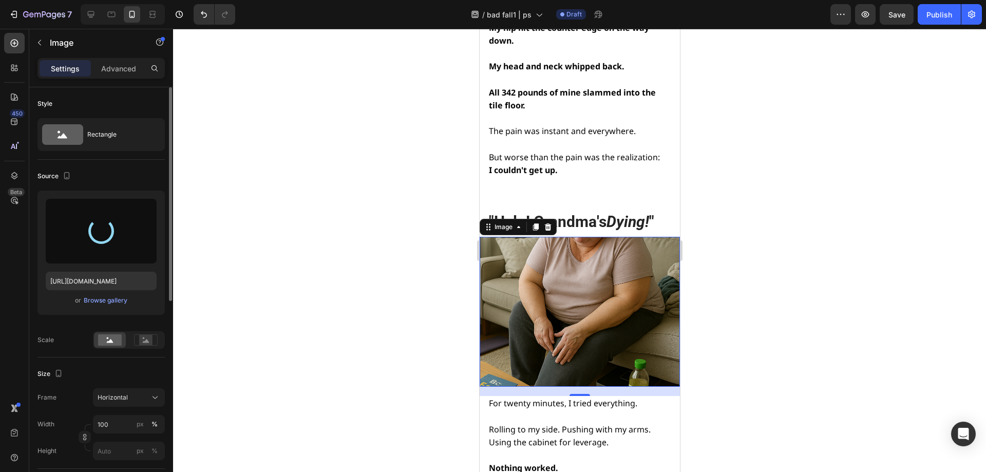
type input "https://cdn.shopify.com/s/files/1/0668/1565/6136/files/gempages_549129700736238…"
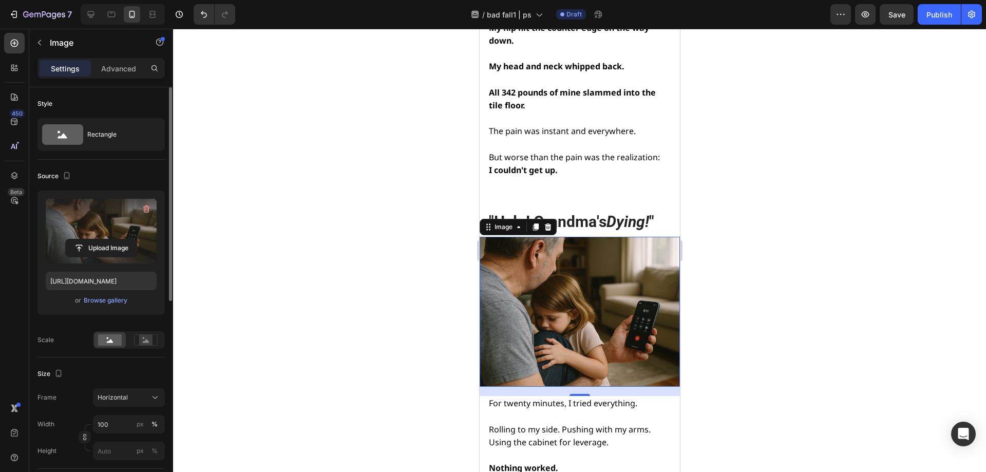
click at [406, 304] on div at bounding box center [579, 250] width 813 height 443
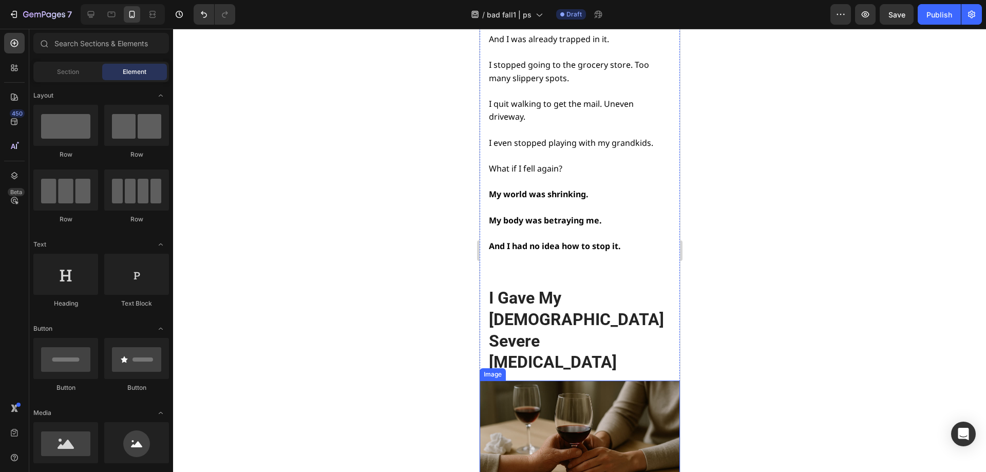
scroll to position [3751, 0]
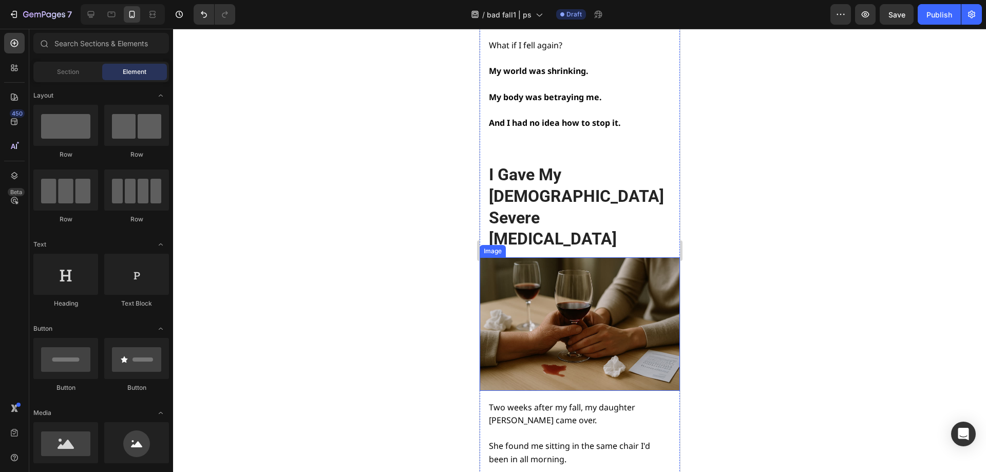
click at [563, 257] on img at bounding box center [579, 324] width 200 height 134
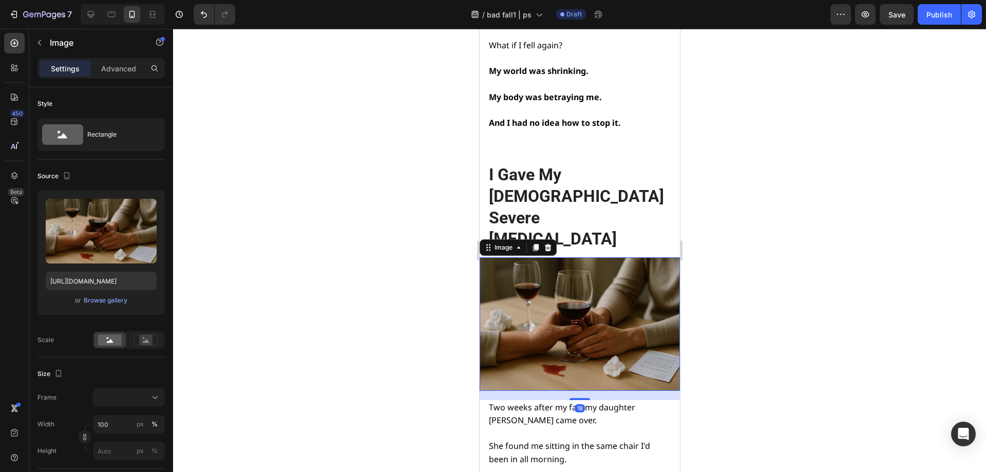
drag, startPoint x: 734, startPoint y: 226, endPoint x: 178, endPoint y: 183, distance: 558.0
click at [734, 226] on div at bounding box center [579, 250] width 813 height 443
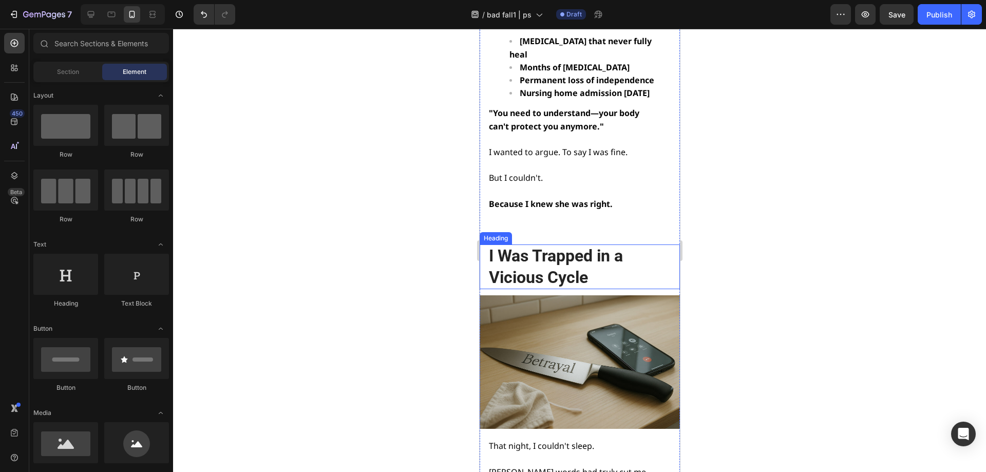
scroll to position [2877, 0]
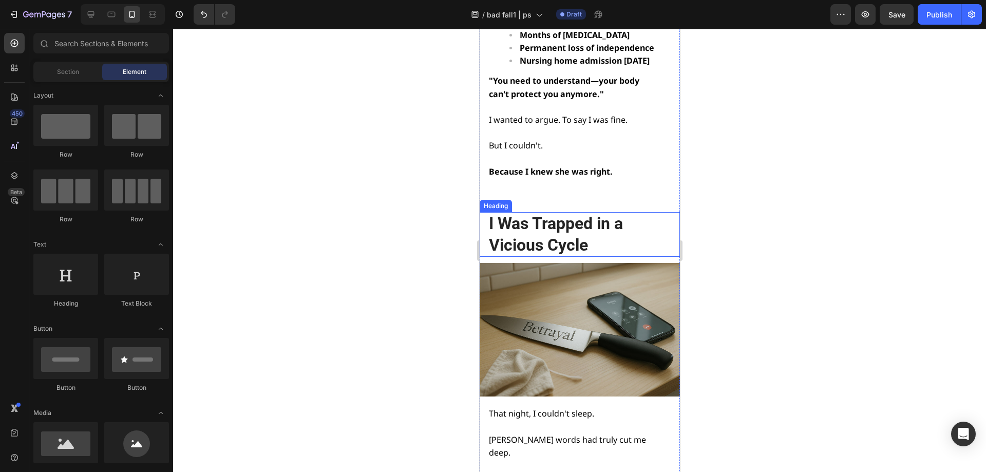
click at [554, 212] on h2 "I Was Trapped in a Vicious Cycle" at bounding box center [579, 234] width 182 height 45
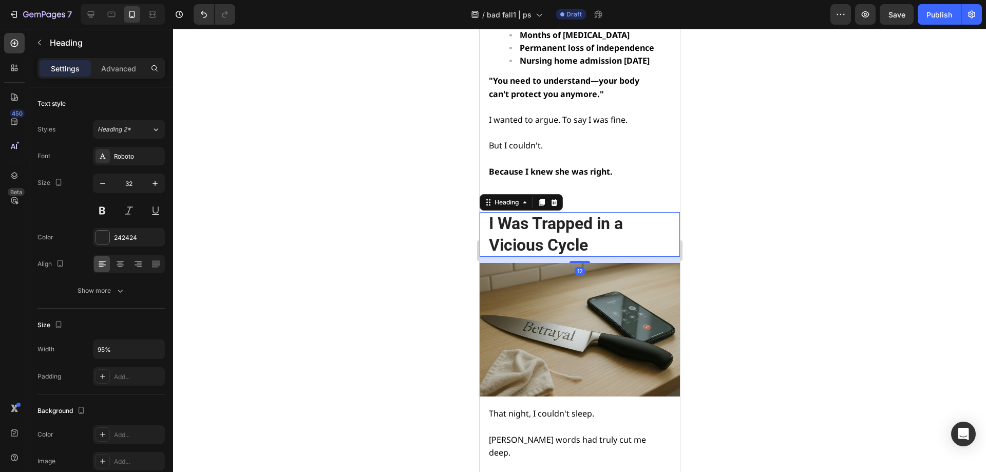
click at [703, 205] on div at bounding box center [579, 250] width 813 height 443
click at [597, 212] on h2 "I Was Trapped in a Vicious Cycle" at bounding box center [579, 234] width 182 height 45
click at [431, 211] on div at bounding box center [579, 250] width 813 height 443
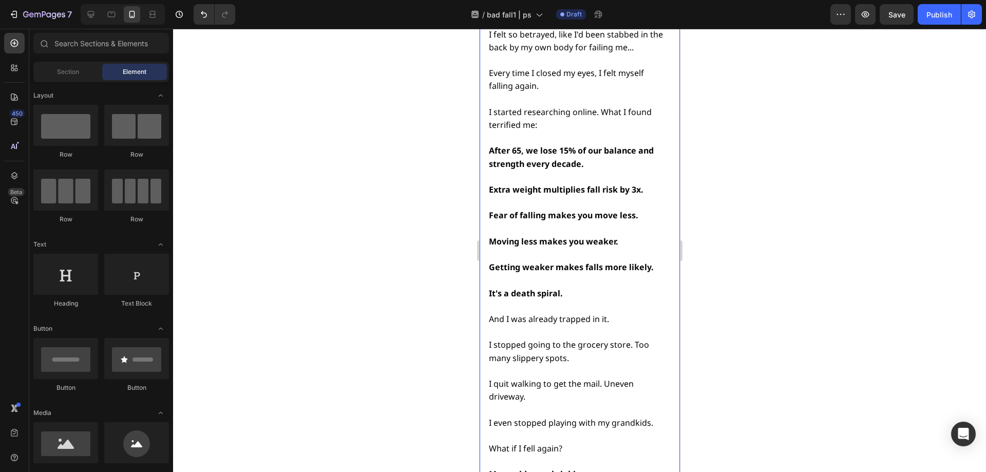
scroll to position [3340, 0]
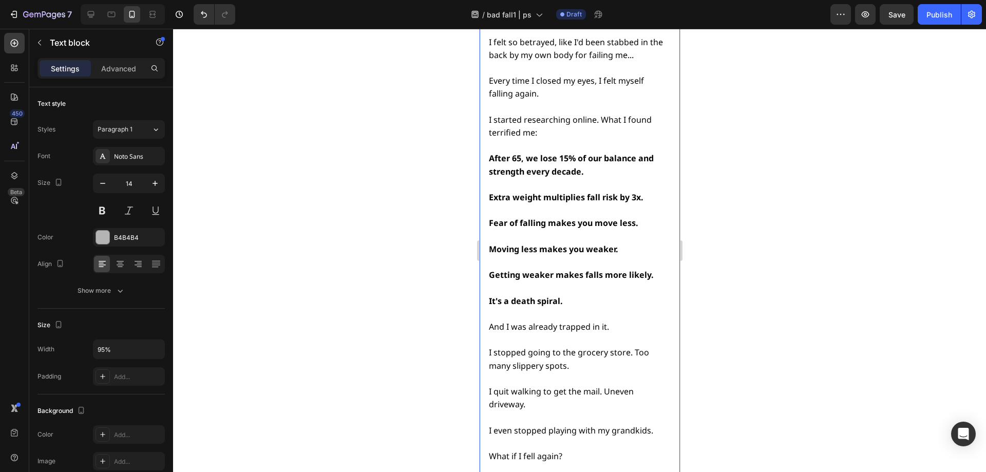
click at [564, 295] on p "It's a death spiral." at bounding box center [579, 301] width 180 height 13
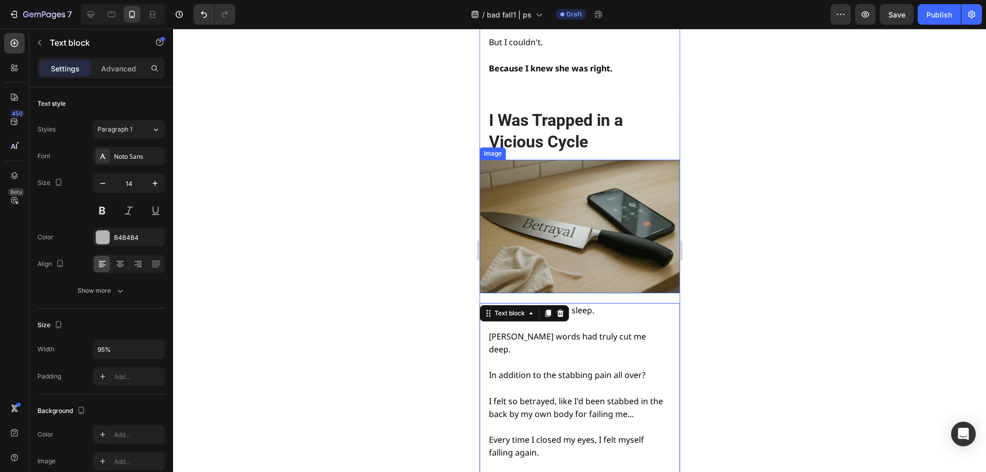
scroll to position [2980, 0]
